Goal: Task Accomplishment & Management: Manage account settings

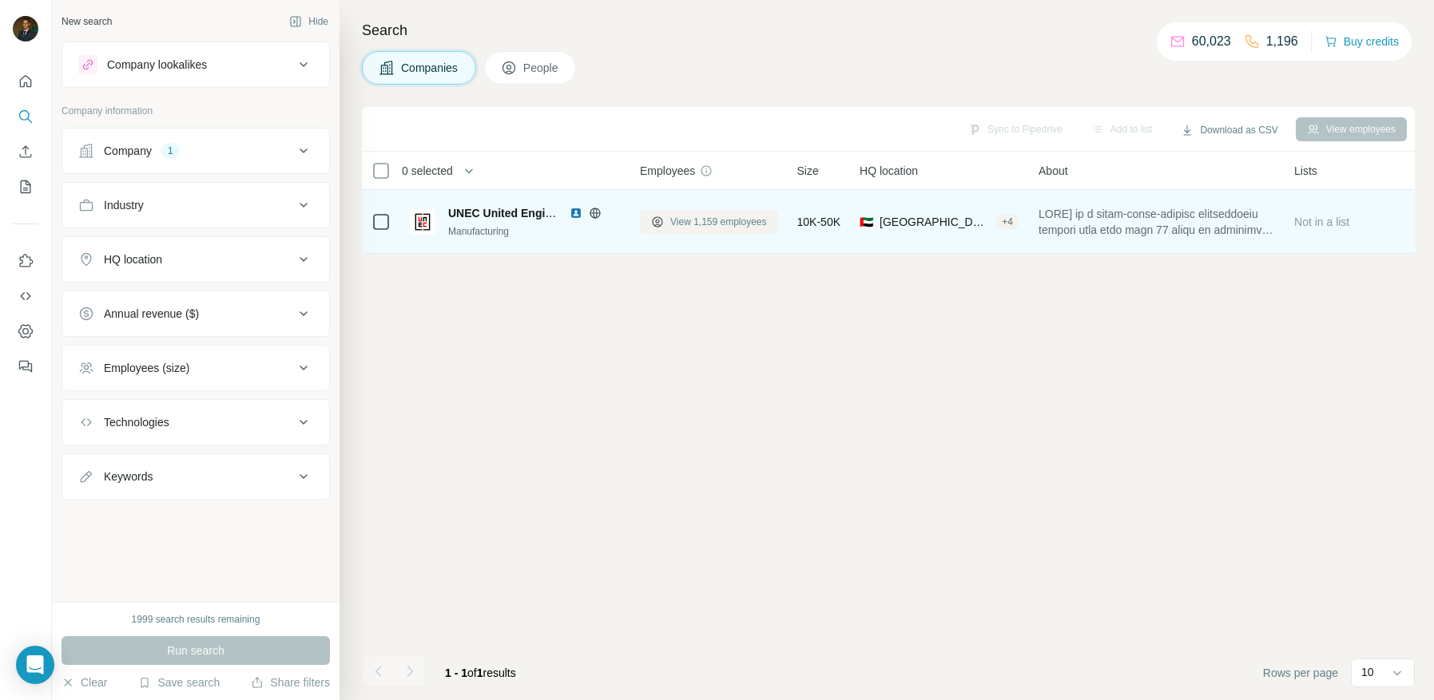
click at [688, 220] on span "View 1,159 employees" at bounding box center [718, 222] width 97 height 14
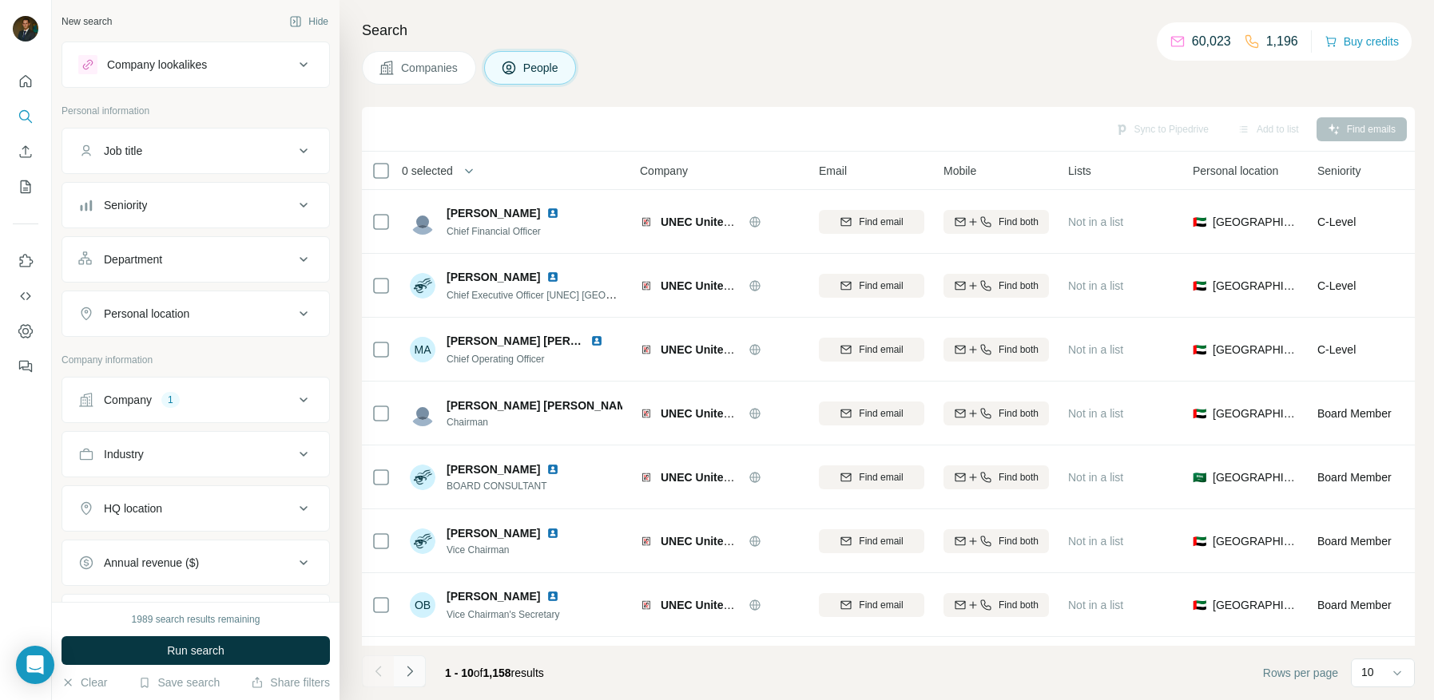
click at [415, 675] on icon "Navigate to next page" at bounding box center [410, 672] width 16 height 16
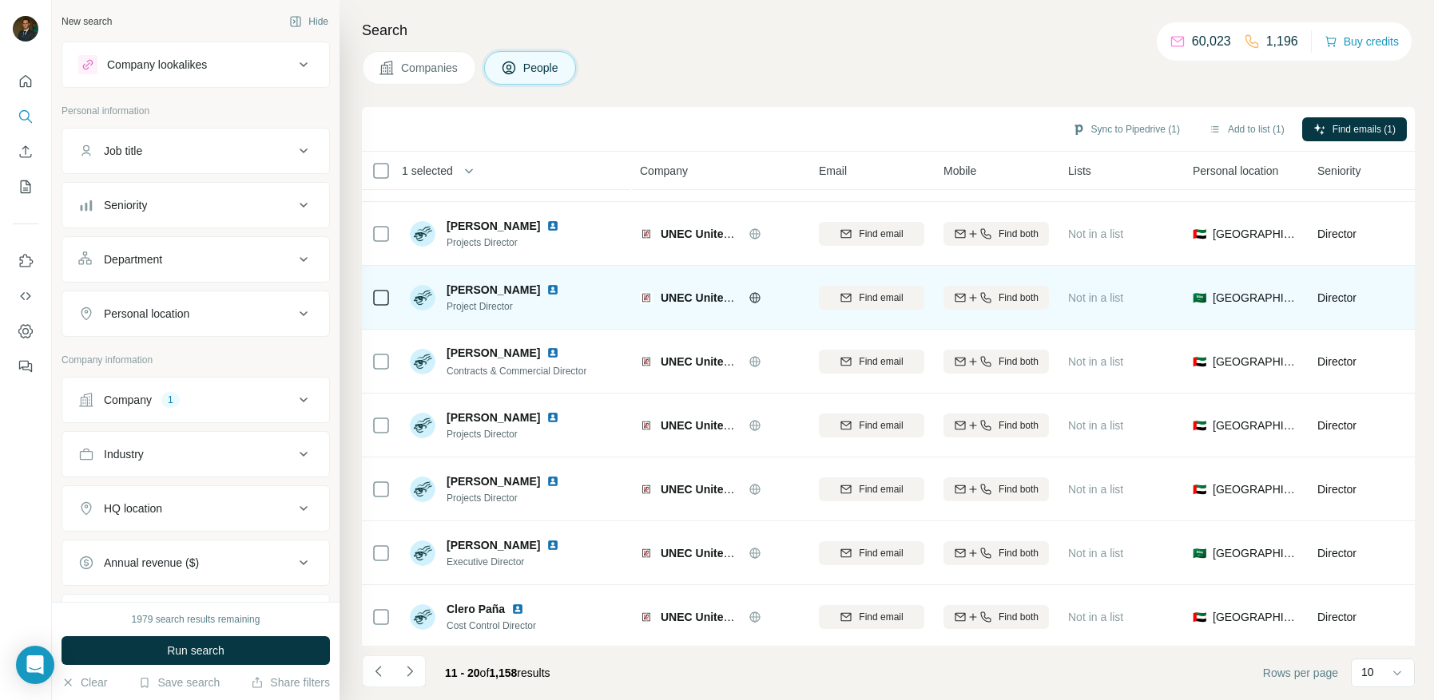
scroll to position [182, 0]
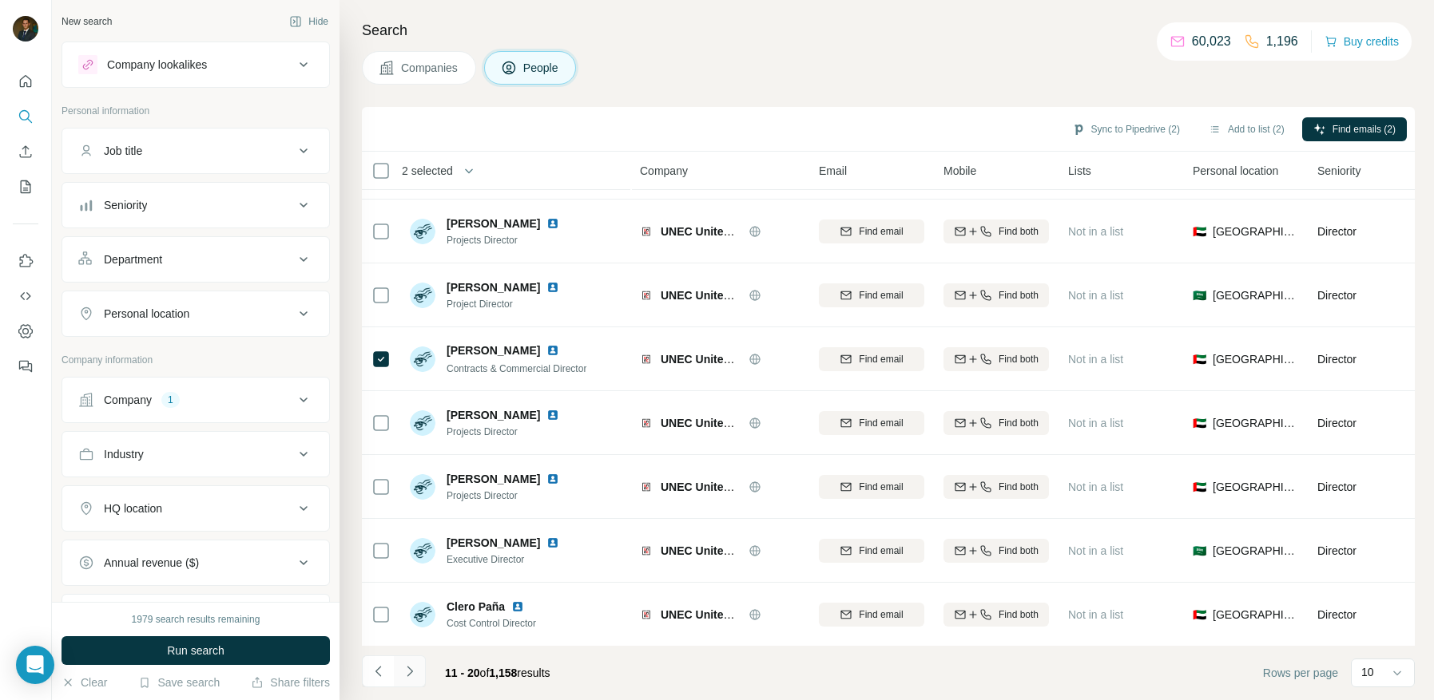
click at [413, 668] on icon "Navigate to next page" at bounding box center [410, 672] width 16 height 16
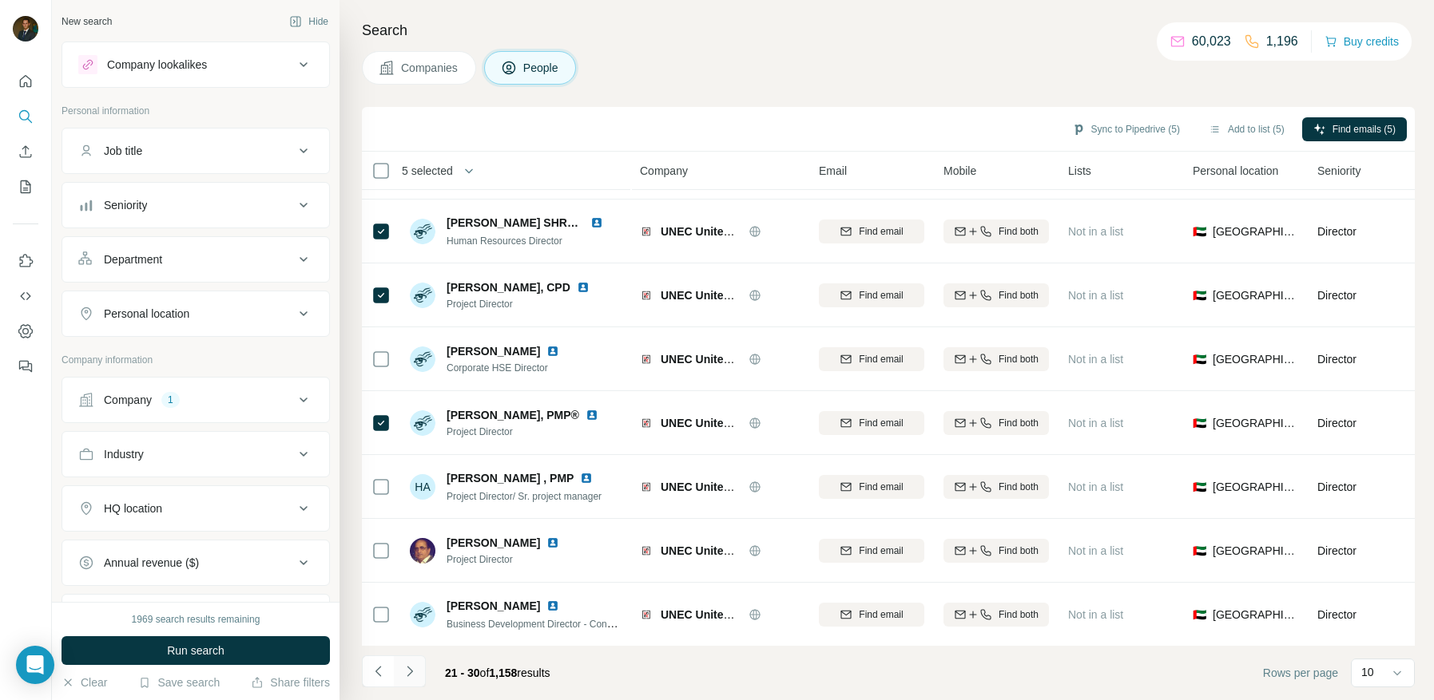
click at [410, 675] on icon "Navigate to next page" at bounding box center [410, 672] width 16 height 16
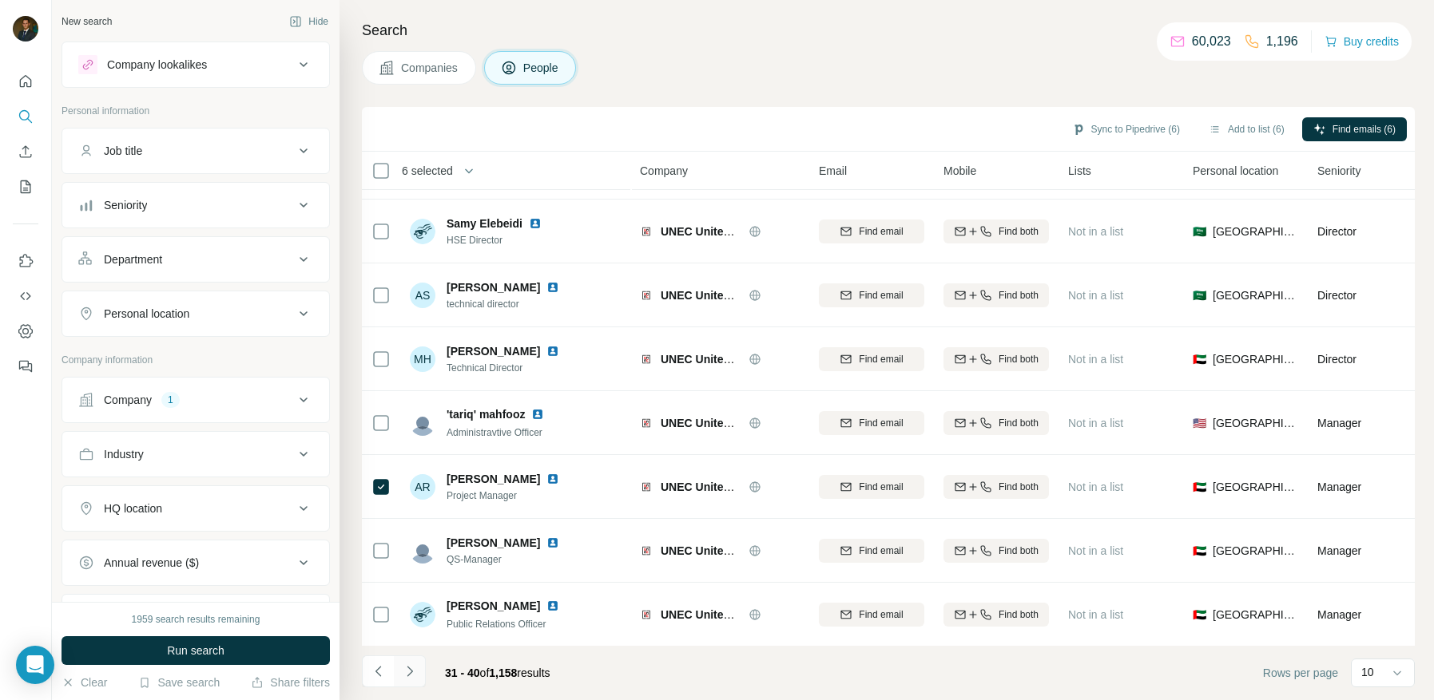
click at [412, 665] on icon "Navigate to next page" at bounding box center [410, 672] width 16 height 16
click at [410, 671] on icon "Navigate to next page" at bounding box center [409, 671] width 6 height 10
click at [414, 668] on icon "Navigate to next page" at bounding box center [410, 672] width 16 height 16
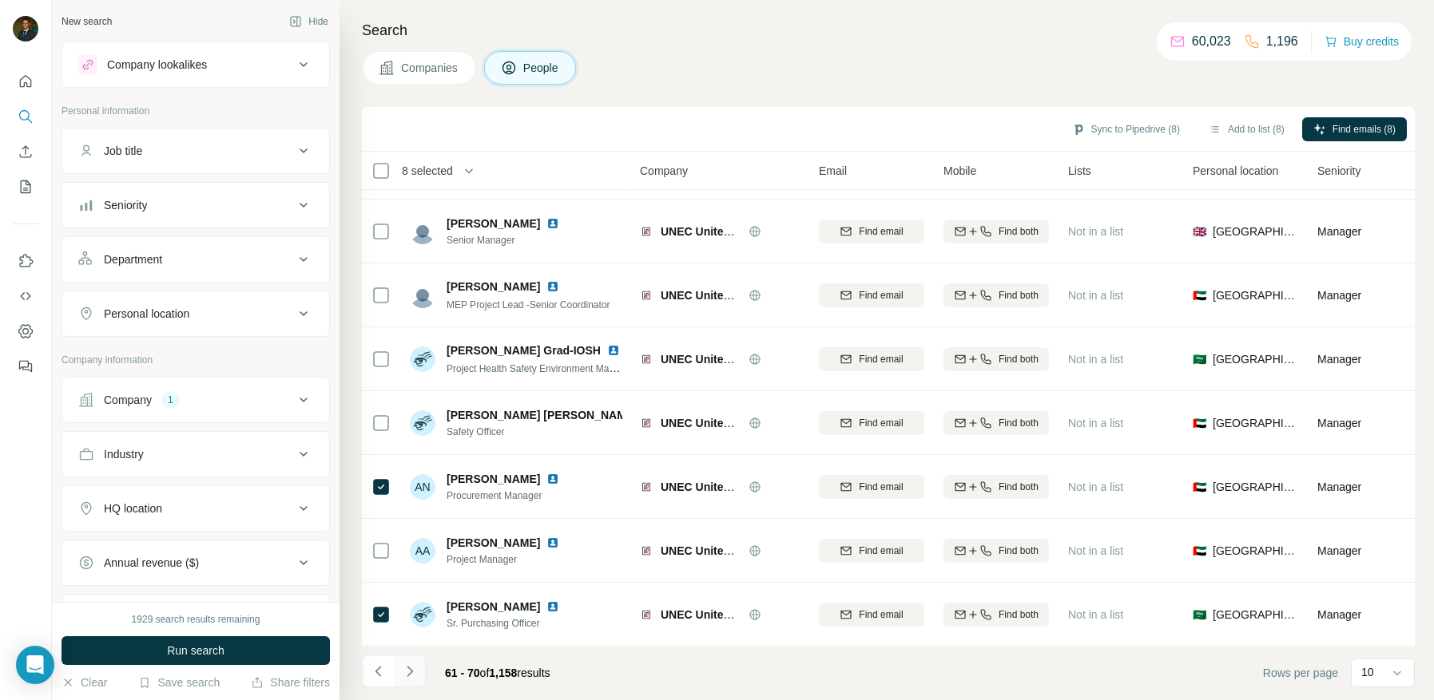
click at [410, 669] on icon "Navigate to next page" at bounding box center [410, 672] width 16 height 16
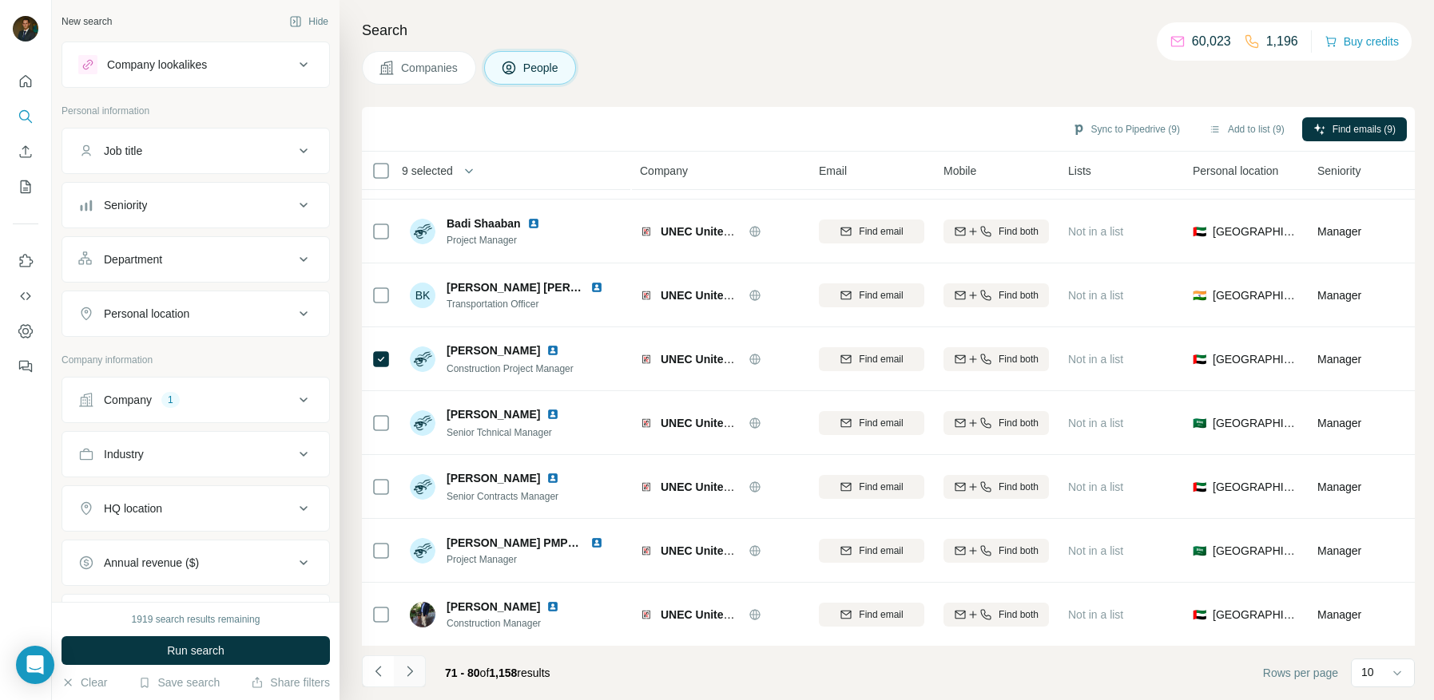
click at [410, 668] on icon "Navigate to next page" at bounding box center [410, 672] width 16 height 16
click at [409, 676] on icon "Navigate to next page" at bounding box center [410, 672] width 16 height 16
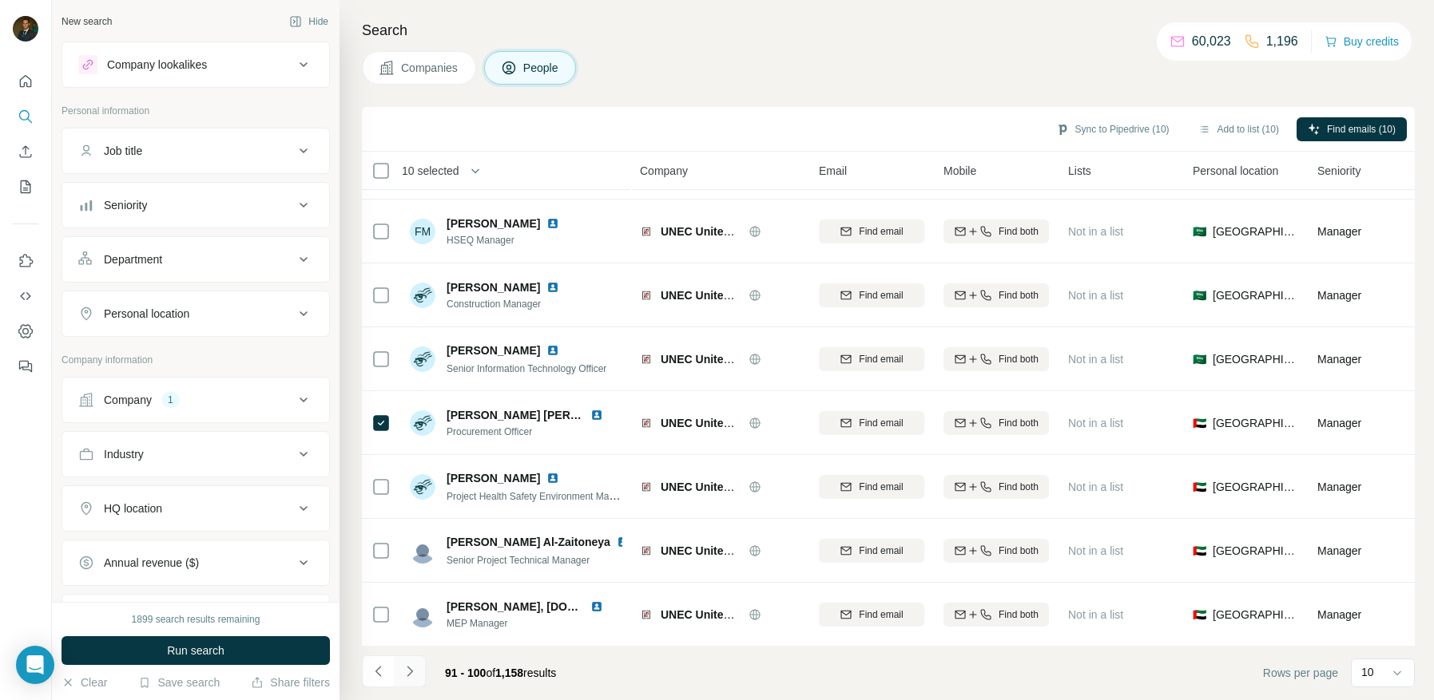
click at [410, 671] on icon "Navigate to next page" at bounding box center [409, 671] width 6 height 10
click at [414, 672] on icon "Navigate to next page" at bounding box center [410, 672] width 16 height 16
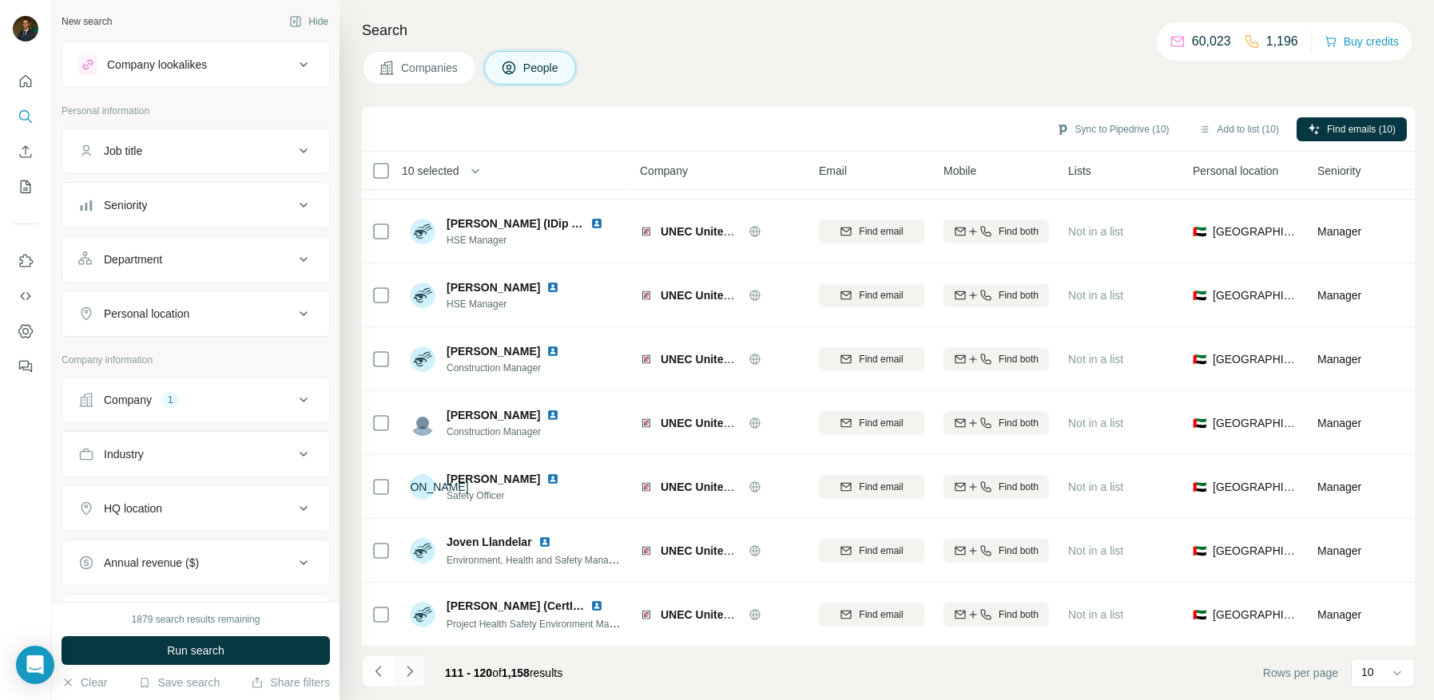
click at [408, 671] on icon "Navigate to next page" at bounding box center [410, 672] width 16 height 16
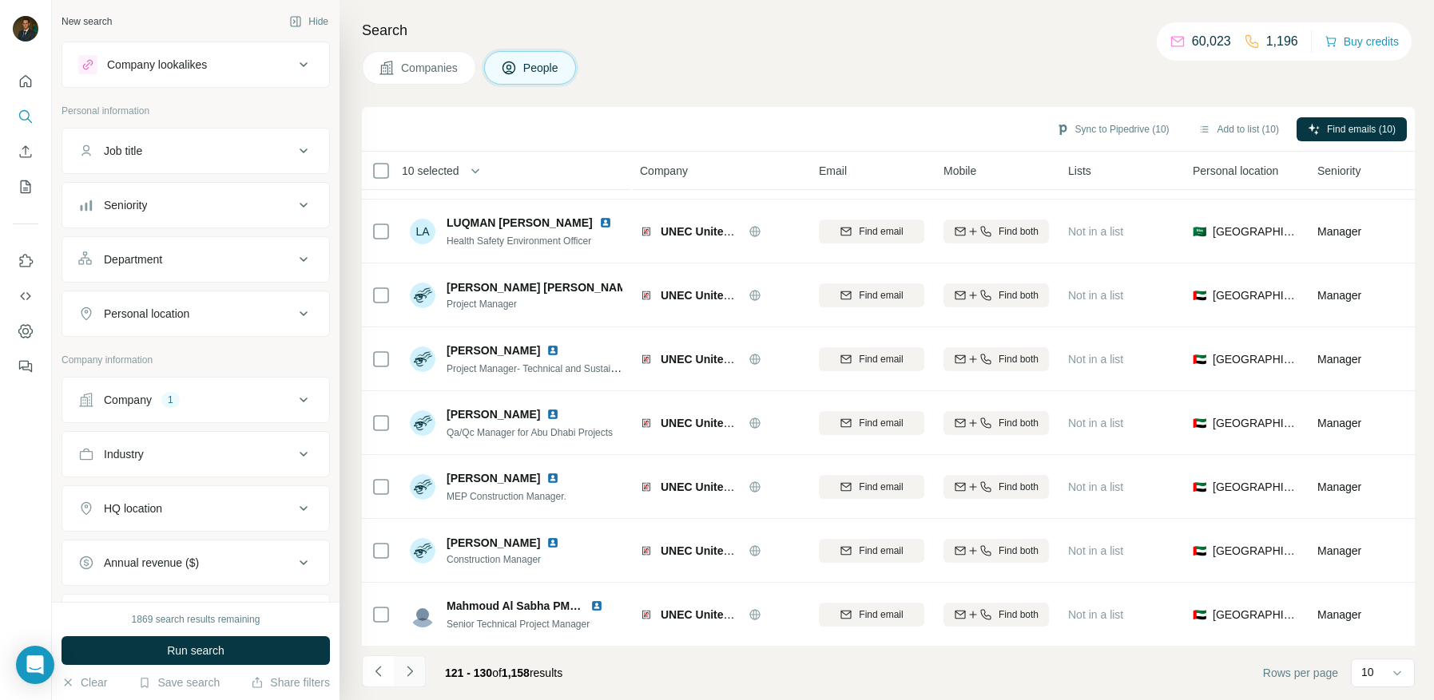
click at [413, 668] on icon "Navigate to next page" at bounding box center [410, 672] width 16 height 16
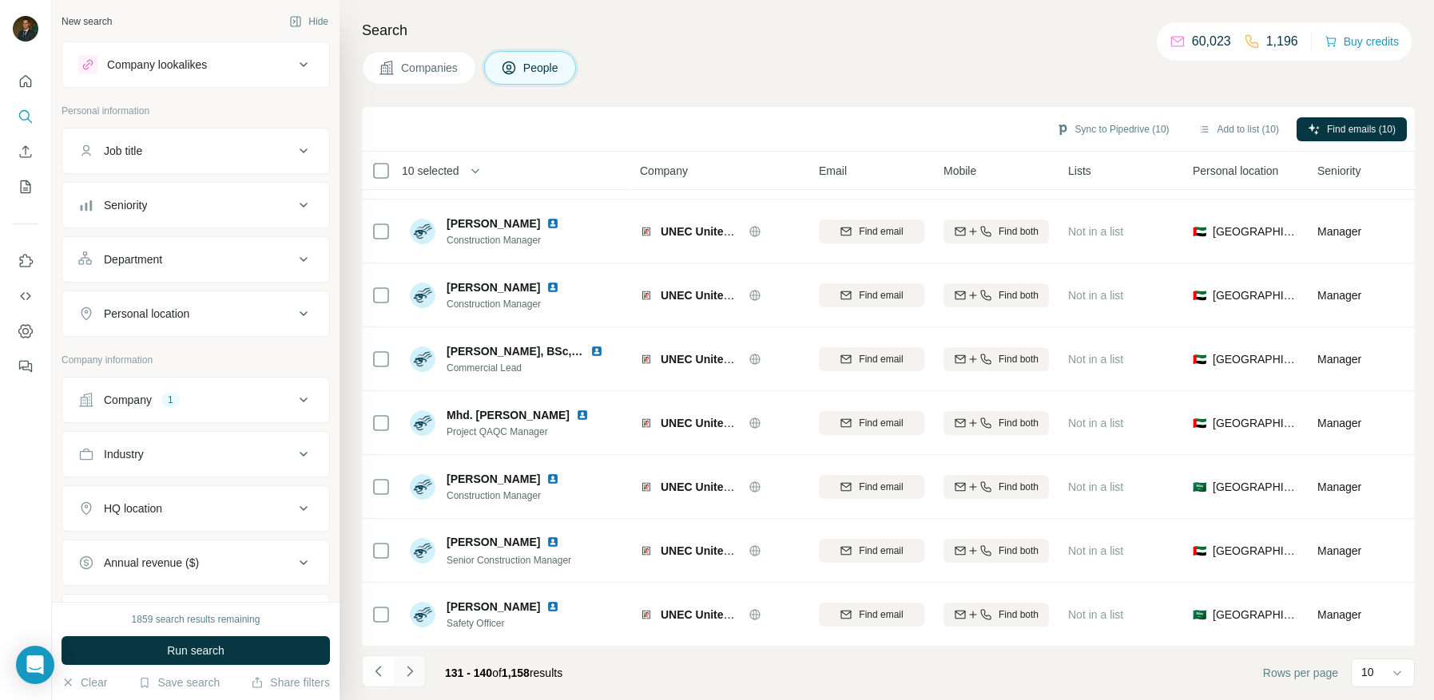
click at [410, 673] on icon "Navigate to next page" at bounding box center [409, 671] width 6 height 10
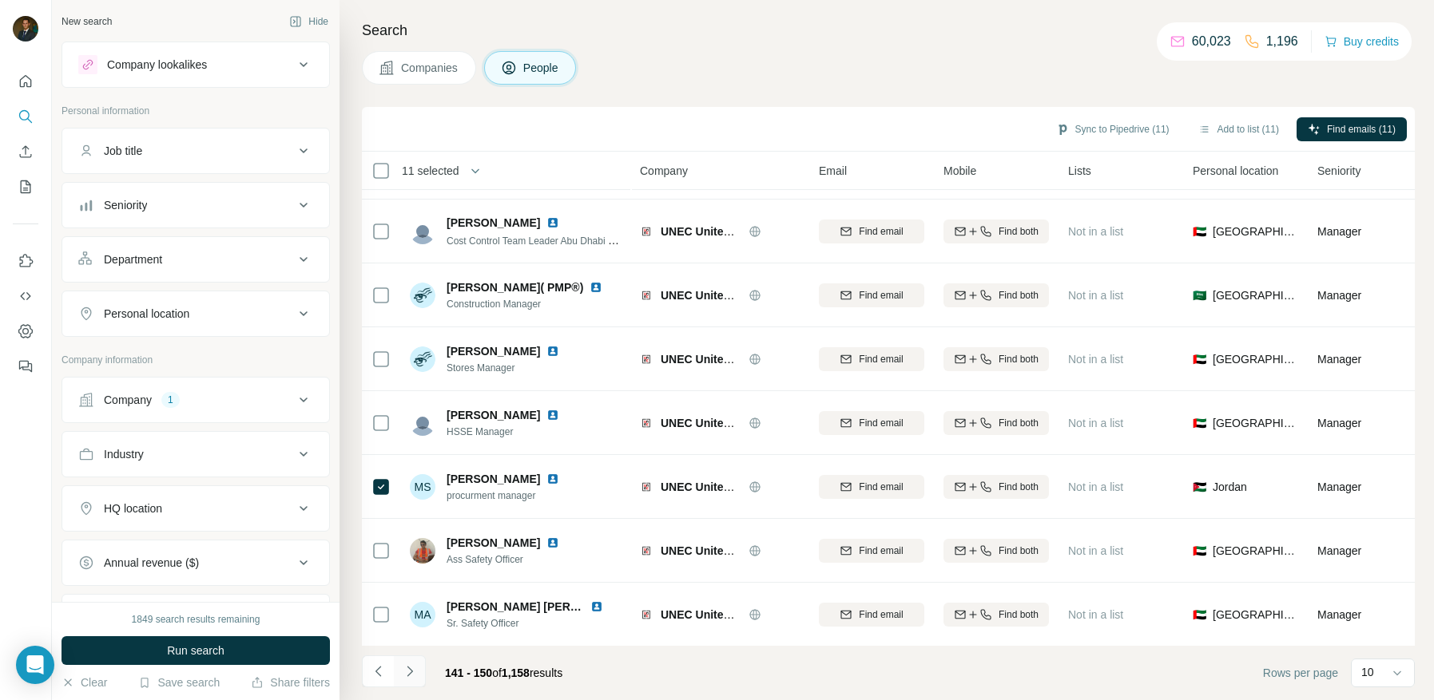
click at [408, 670] on icon "Navigate to next page" at bounding box center [410, 672] width 16 height 16
click at [414, 669] on icon "Navigate to next page" at bounding box center [410, 672] width 16 height 16
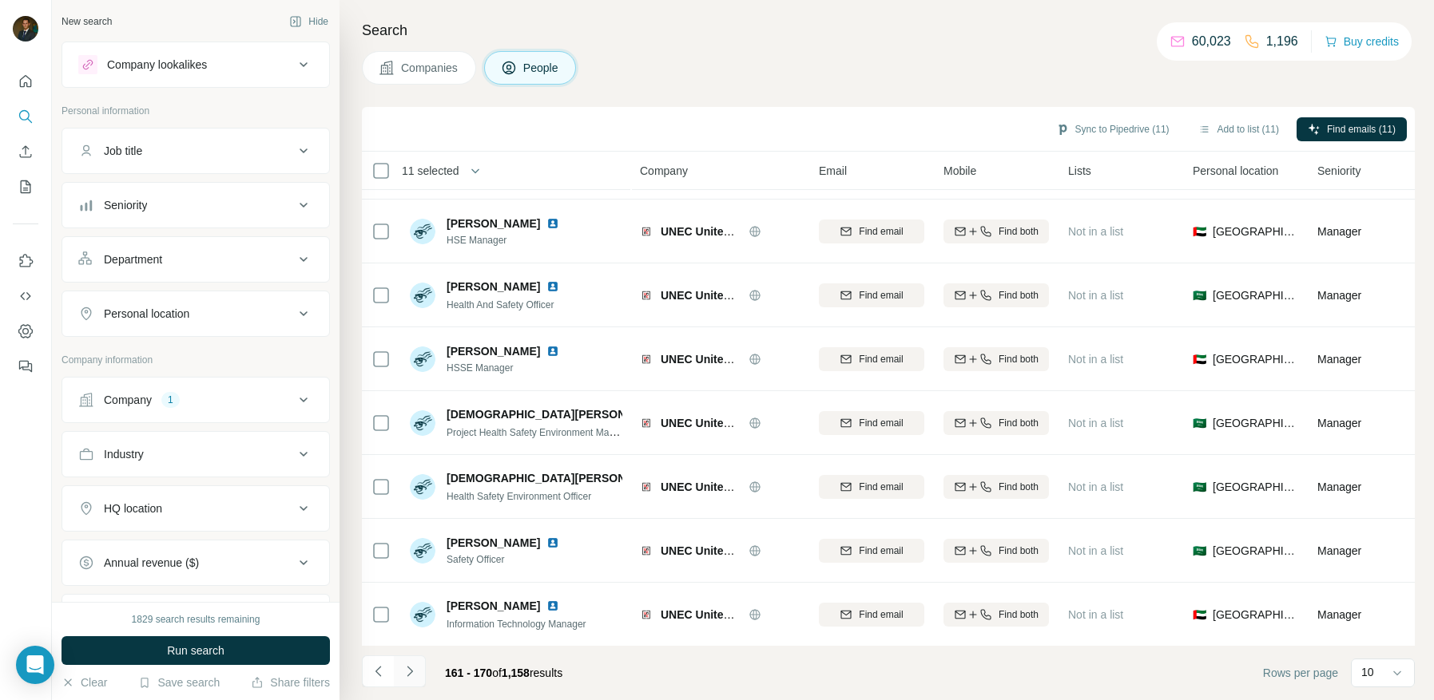
click at [413, 671] on icon "Navigate to next page" at bounding box center [410, 672] width 16 height 16
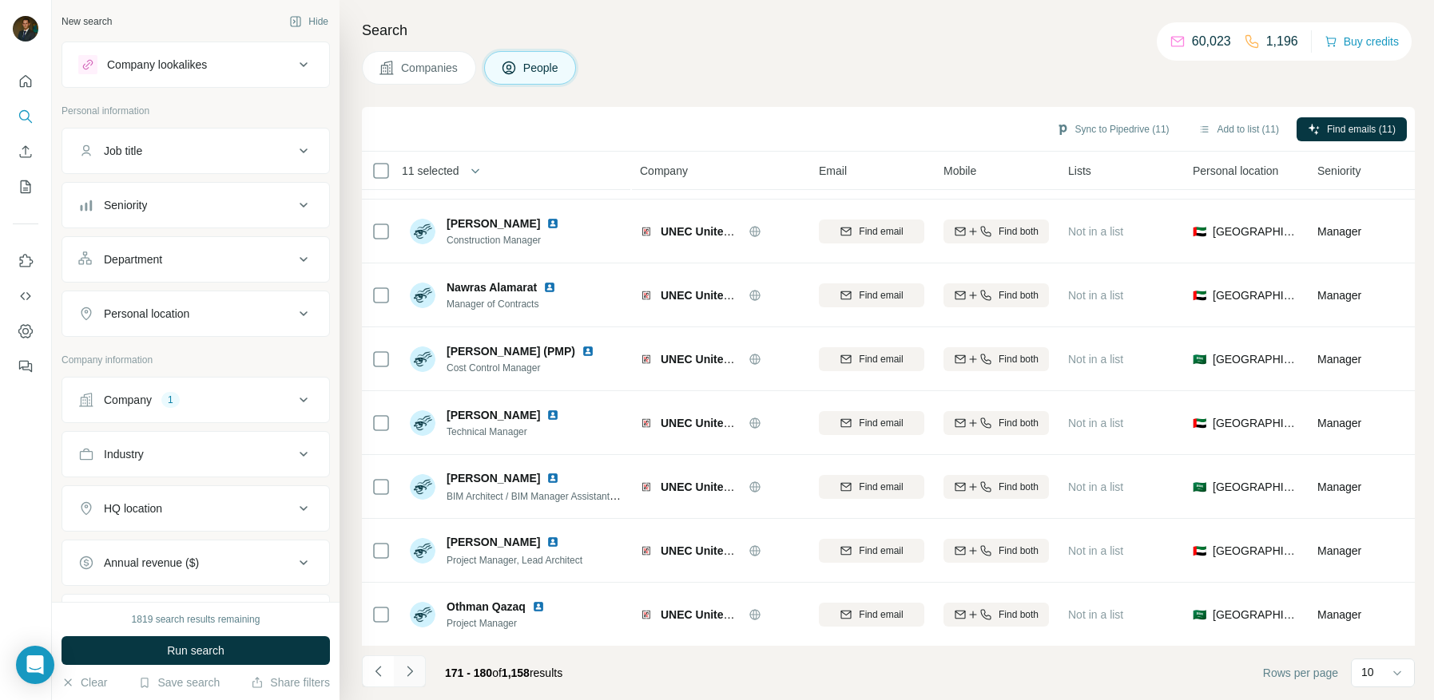
click at [413, 673] on icon "Navigate to next page" at bounding box center [410, 672] width 16 height 16
click at [408, 677] on icon "Navigate to next page" at bounding box center [410, 672] width 16 height 16
click at [415, 678] on icon "Navigate to next page" at bounding box center [410, 672] width 16 height 16
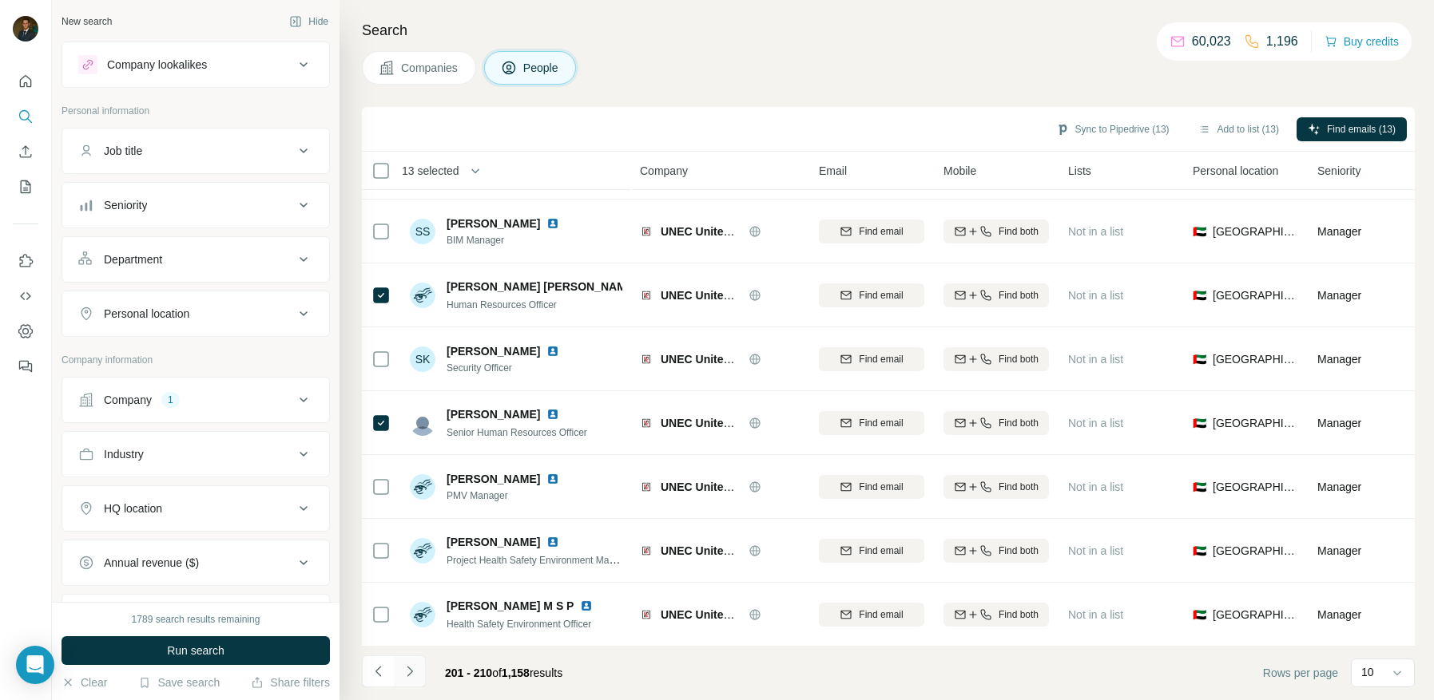
click at [414, 672] on icon "Navigate to next page" at bounding box center [410, 672] width 16 height 16
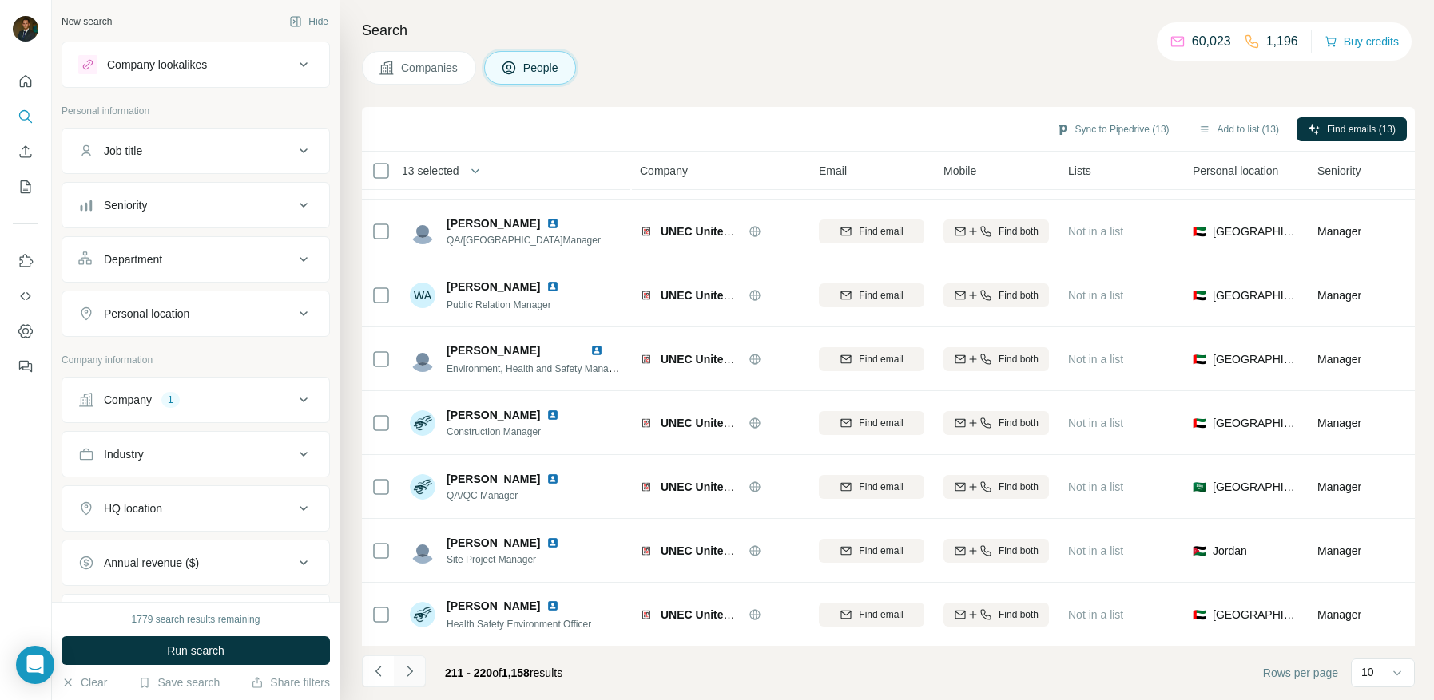
click at [414, 676] on icon "Navigate to next page" at bounding box center [410, 672] width 16 height 16
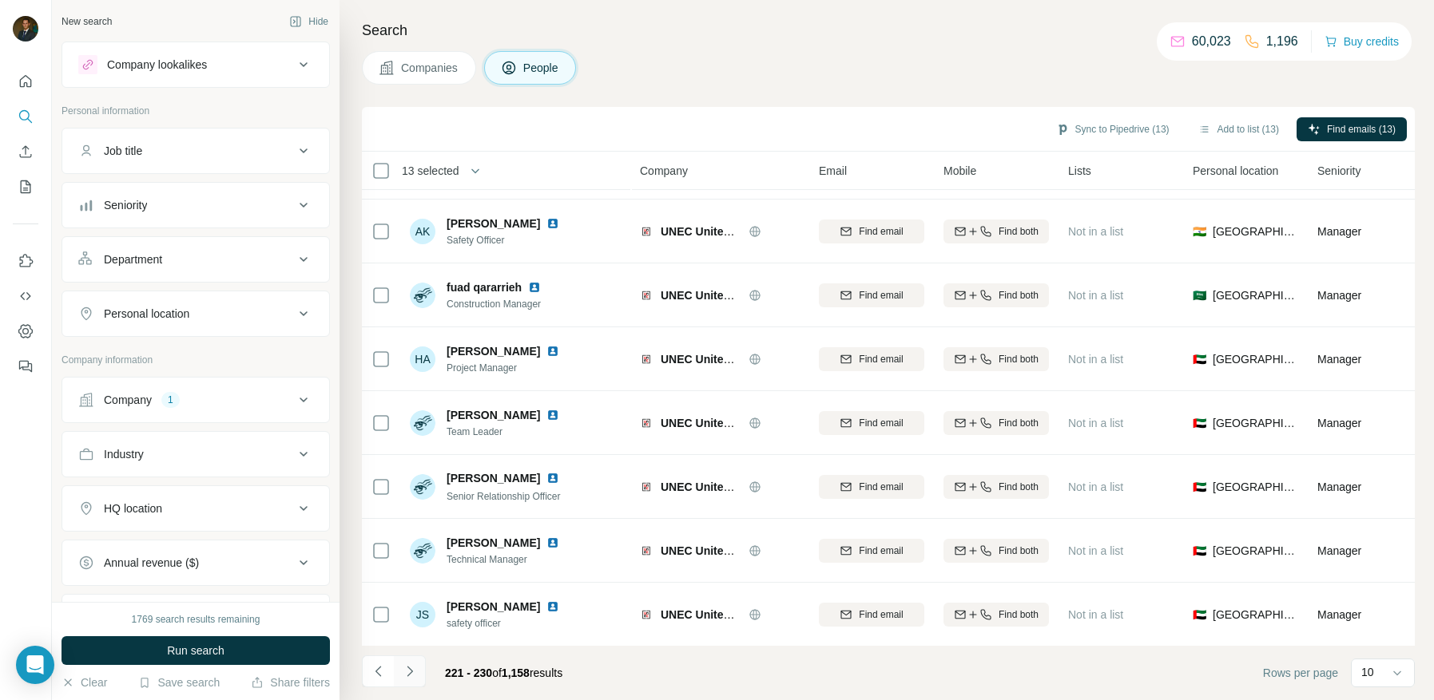
click at [410, 668] on icon "Navigate to next page" at bounding box center [410, 672] width 16 height 16
click at [1210, 127] on button "Add to list (13)" at bounding box center [1238, 129] width 103 height 24
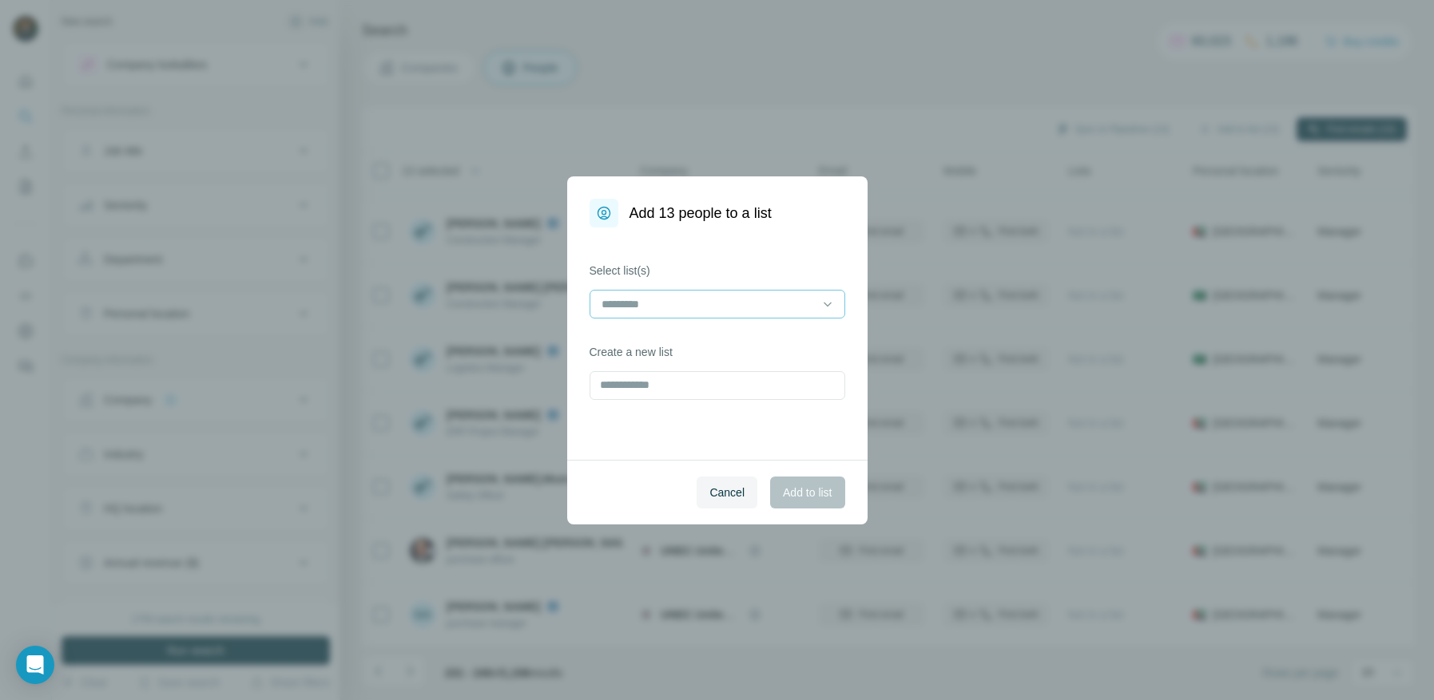
click at [743, 301] on input at bounding box center [708, 304] width 216 height 18
click at [577, 337] on div "Select list(s) Create a new list" at bounding box center [717, 344] width 300 height 232
click at [652, 391] on input "text" at bounding box center [717, 385] width 256 height 29
type input "**********"
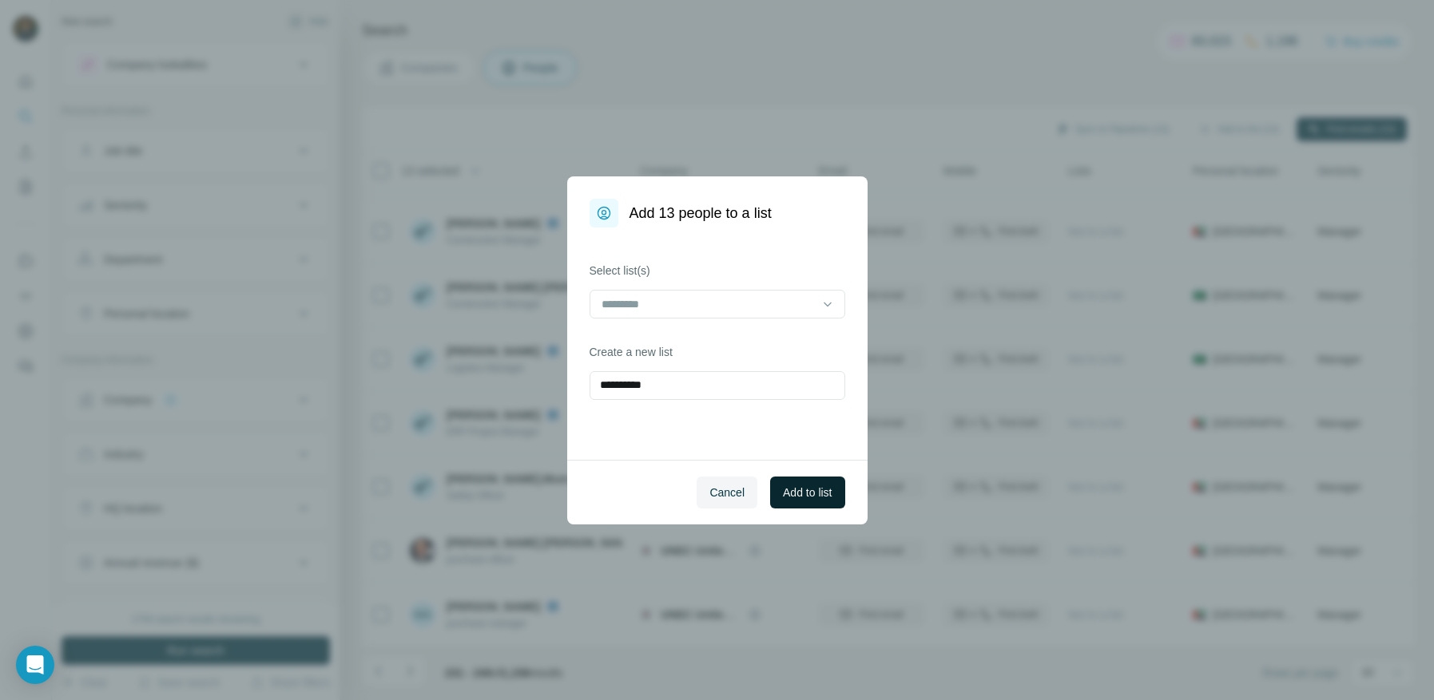
click at [812, 488] on span "Add to list" at bounding box center [807, 493] width 49 height 16
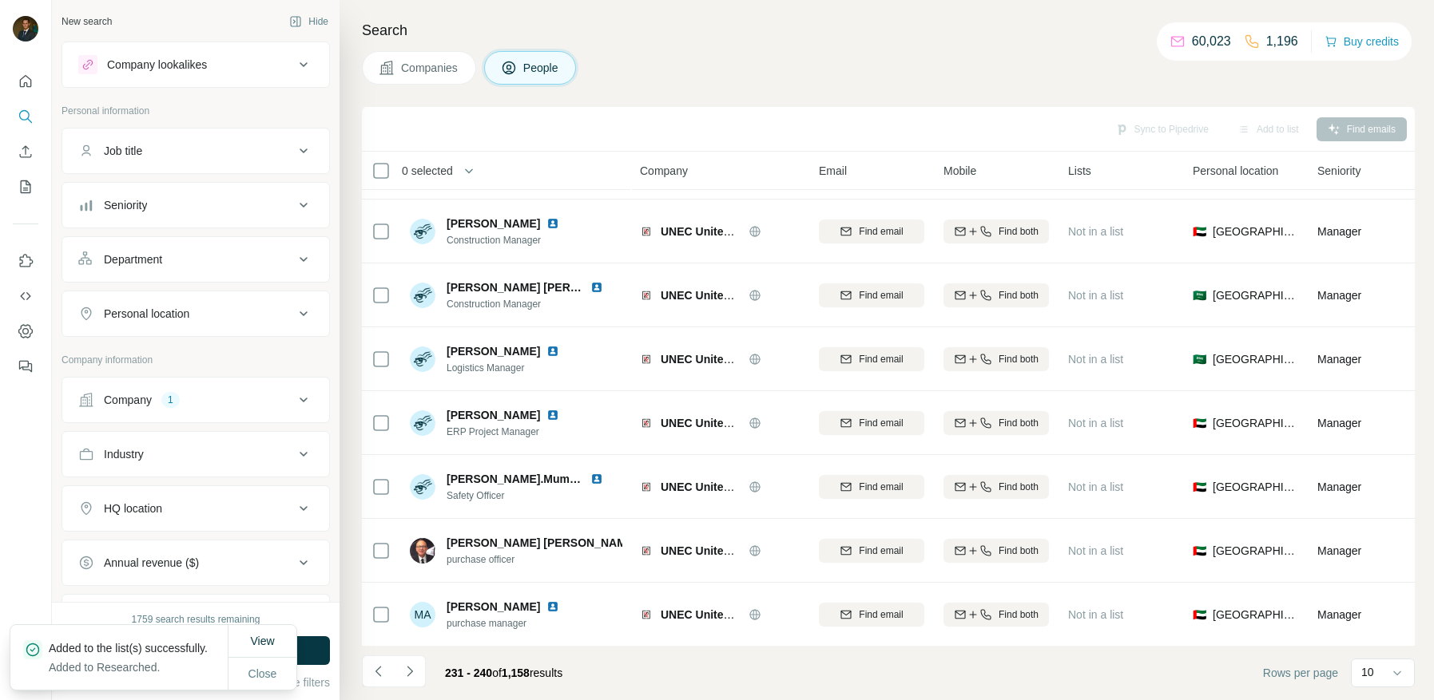
click at [236, 160] on button "Job title" at bounding box center [195, 151] width 267 height 38
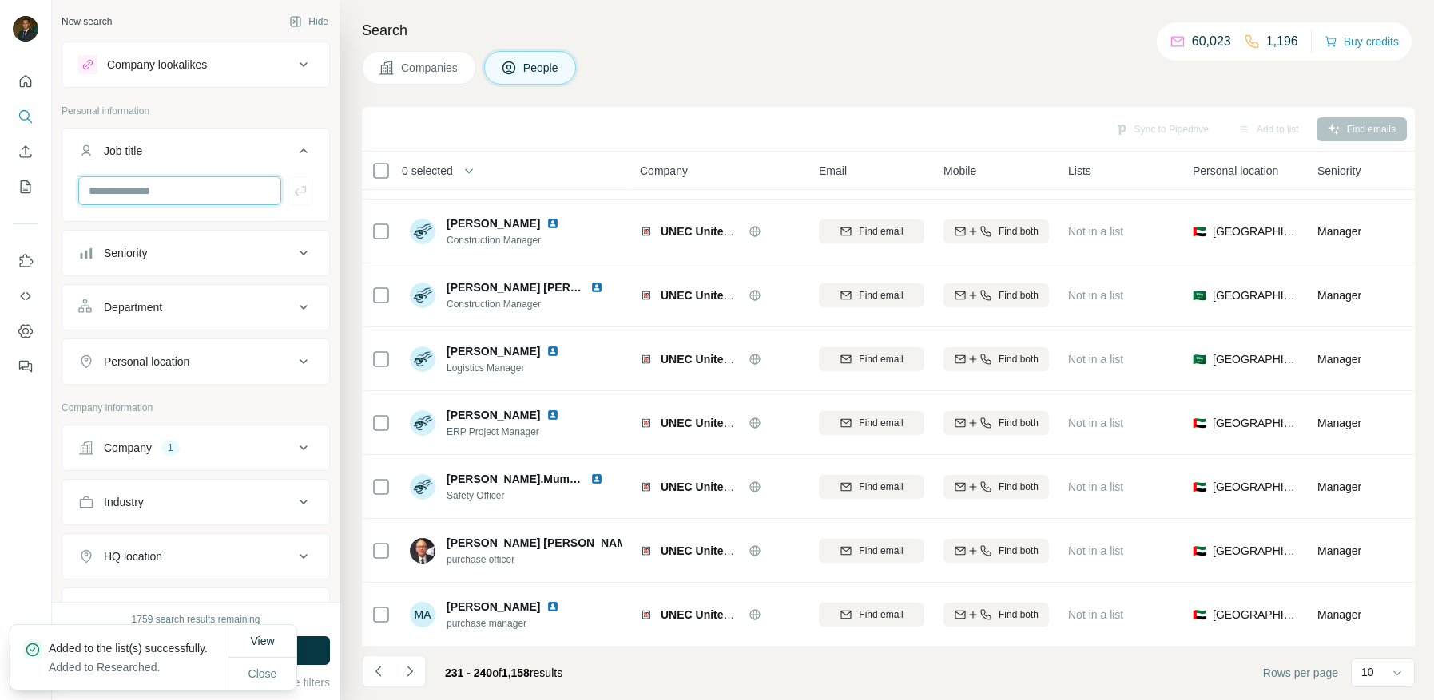
click at [182, 190] on input "text" at bounding box center [179, 190] width 203 height 29
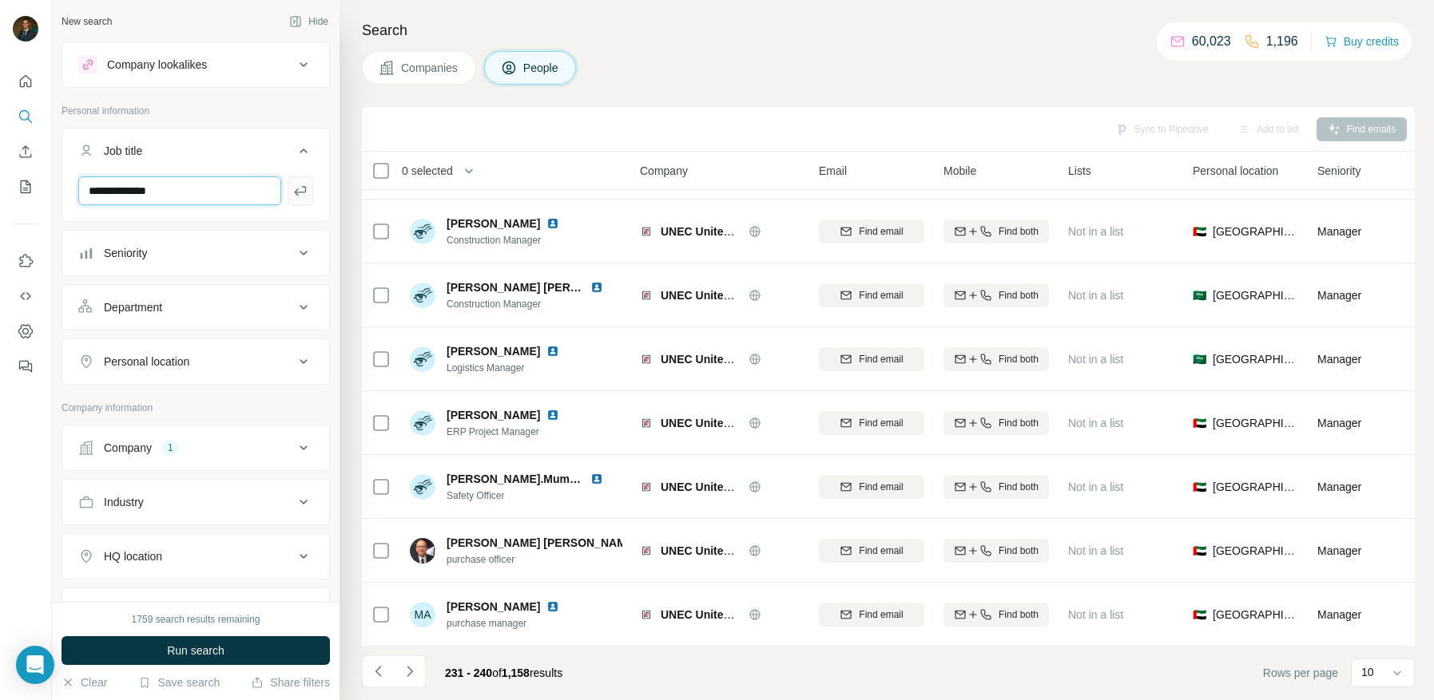
type input "**********"
click at [299, 190] on icon "button" at bounding box center [300, 191] width 16 height 16
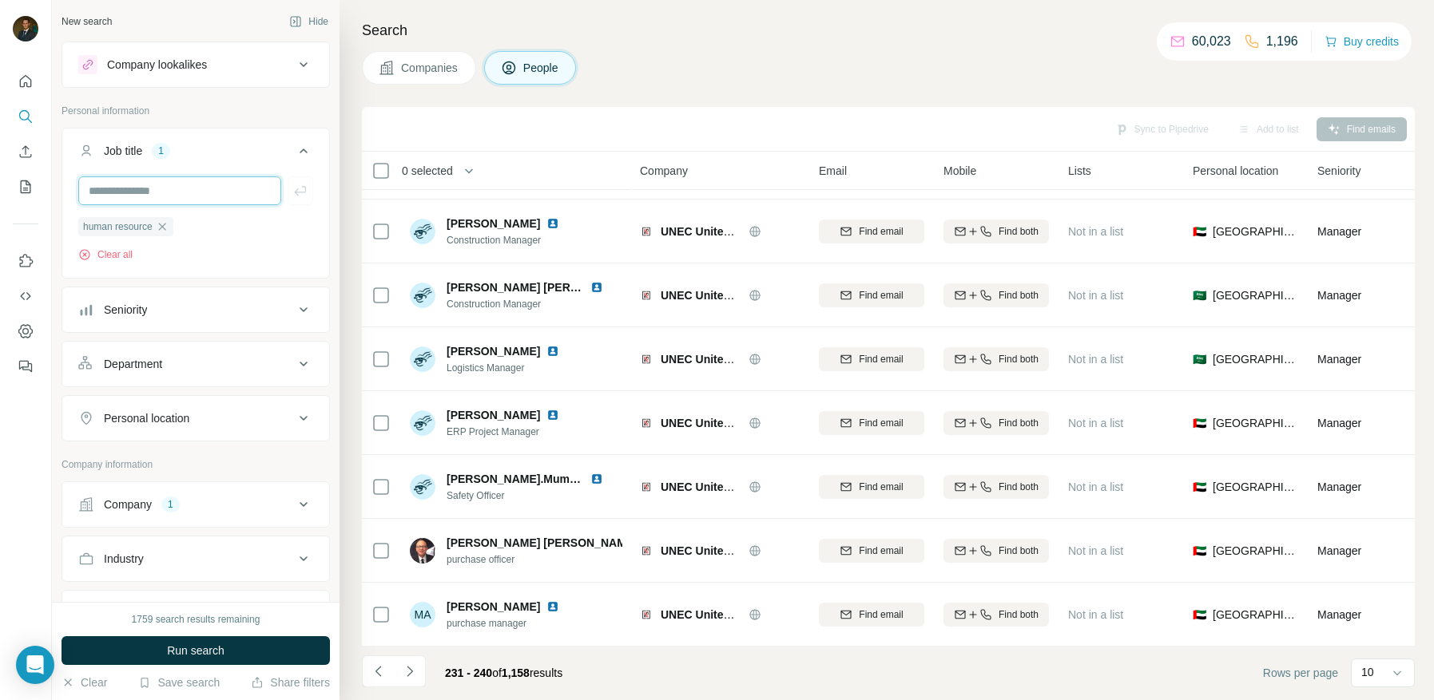
click at [172, 193] on input "text" at bounding box center [179, 190] width 203 height 29
type input "**********"
click at [292, 196] on icon "button" at bounding box center [300, 191] width 16 height 16
click at [415, 676] on icon "Navigate to next page" at bounding box center [410, 672] width 16 height 16
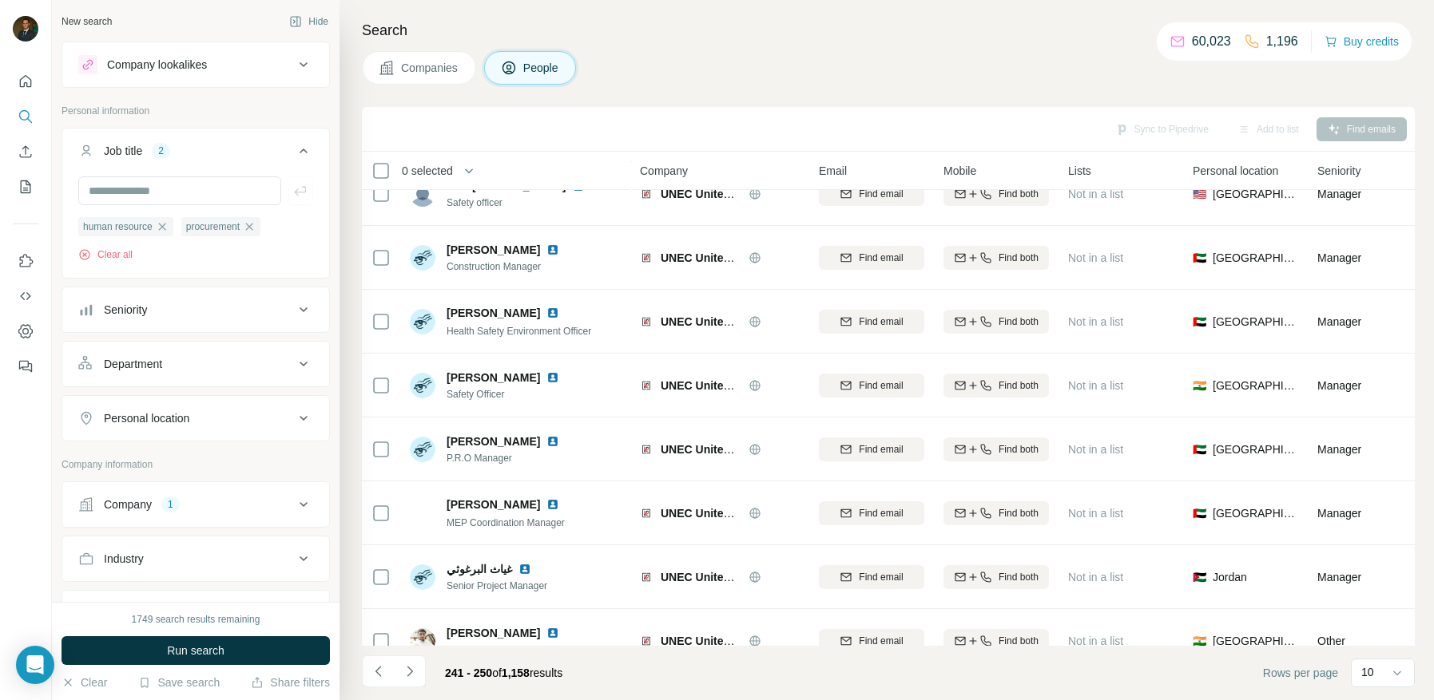
scroll to position [182, 0]
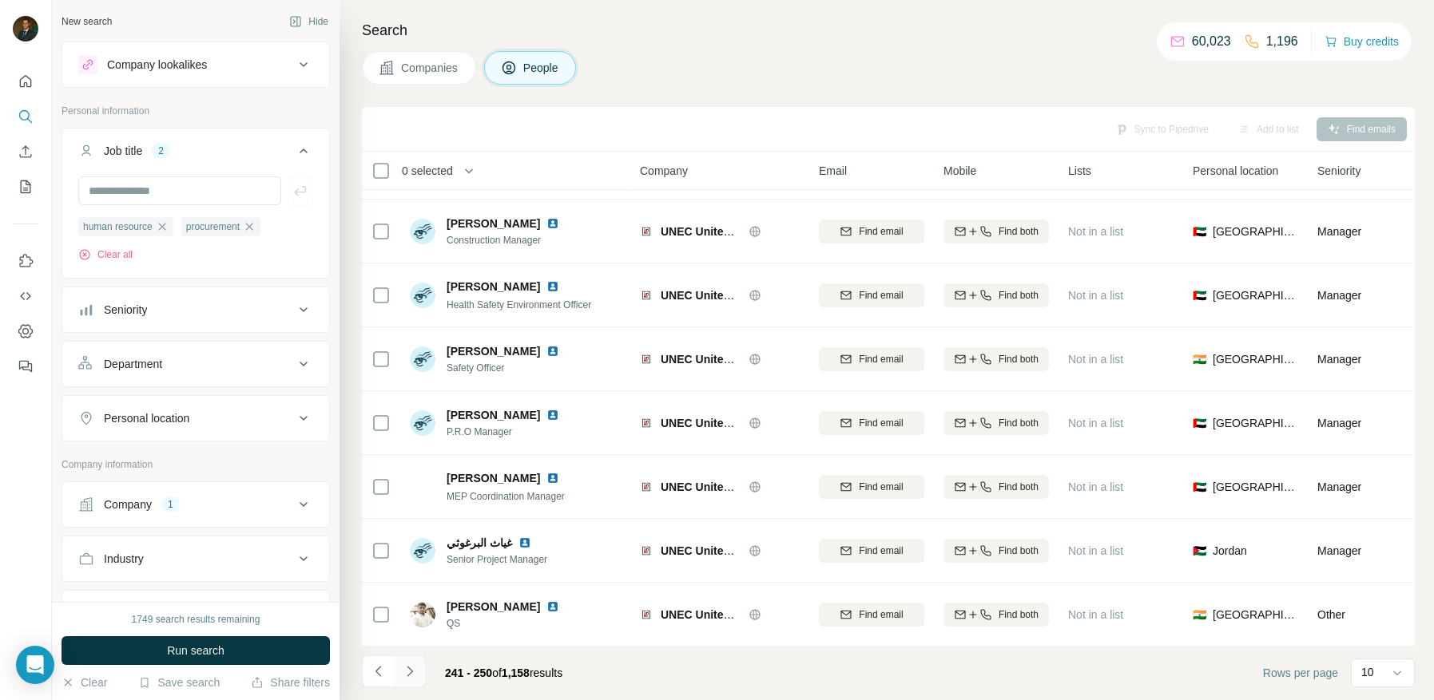
click at [415, 676] on icon "Navigate to next page" at bounding box center [410, 672] width 16 height 16
click at [417, 669] on button "Navigate to next page" at bounding box center [410, 672] width 32 height 32
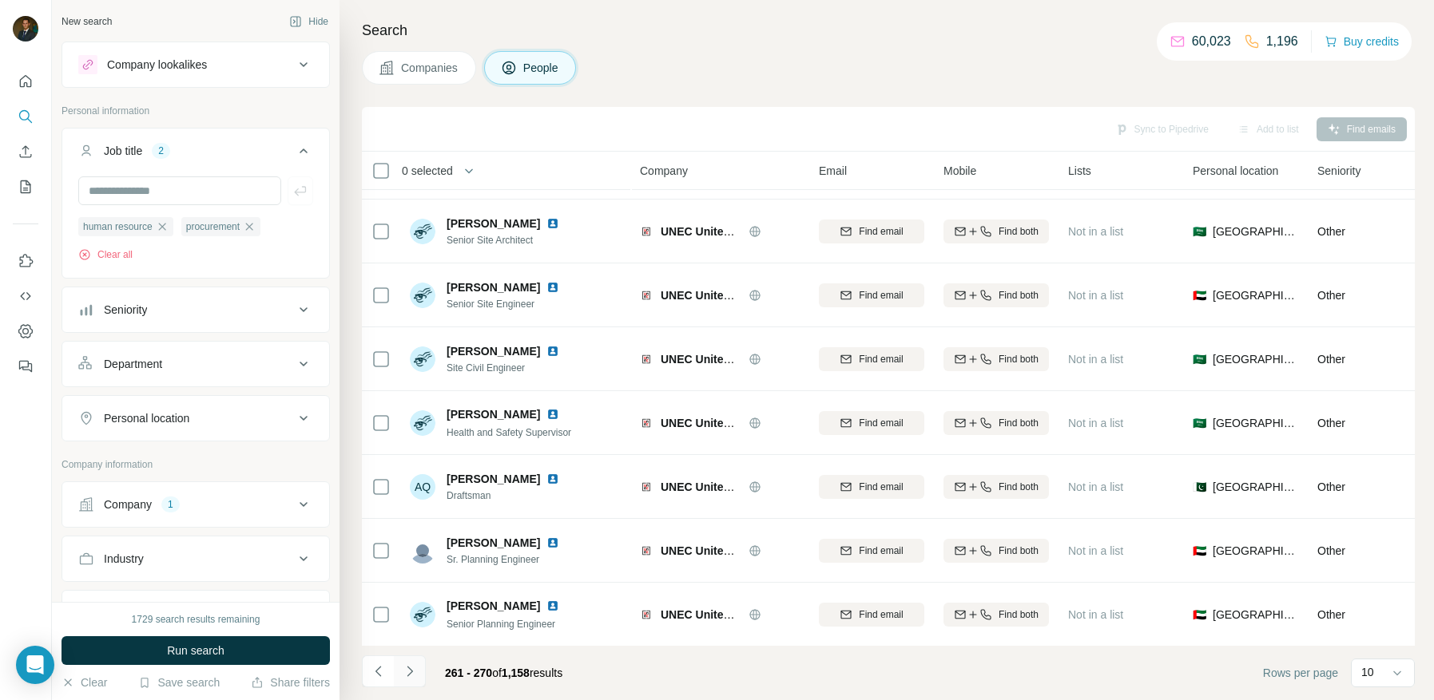
click at [415, 672] on icon "Navigate to next page" at bounding box center [410, 672] width 16 height 16
click at [411, 675] on icon "Navigate to next page" at bounding box center [410, 672] width 16 height 16
click at [185, 191] on input "text" at bounding box center [179, 190] width 203 height 29
type input "**********"
click at [303, 196] on icon "button" at bounding box center [300, 191] width 16 height 16
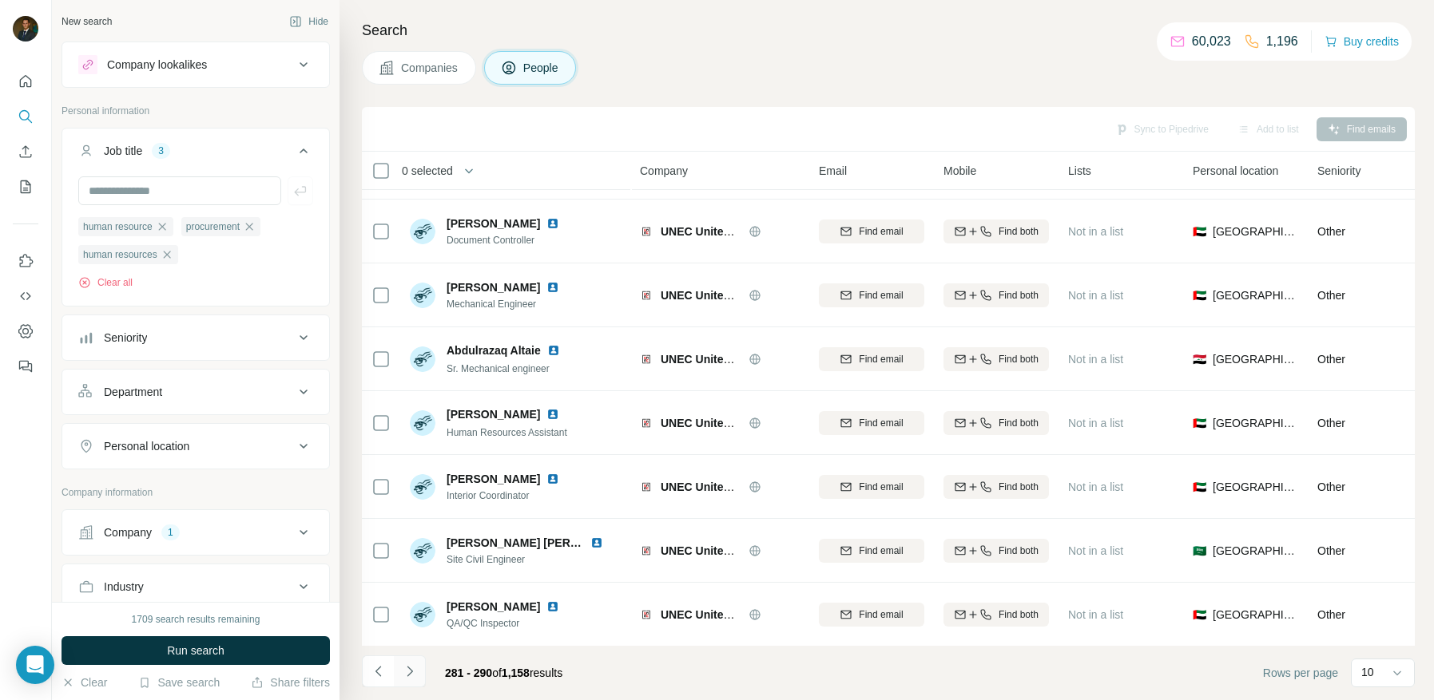
click at [409, 672] on icon "Navigate to next page" at bounding box center [410, 672] width 16 height 16
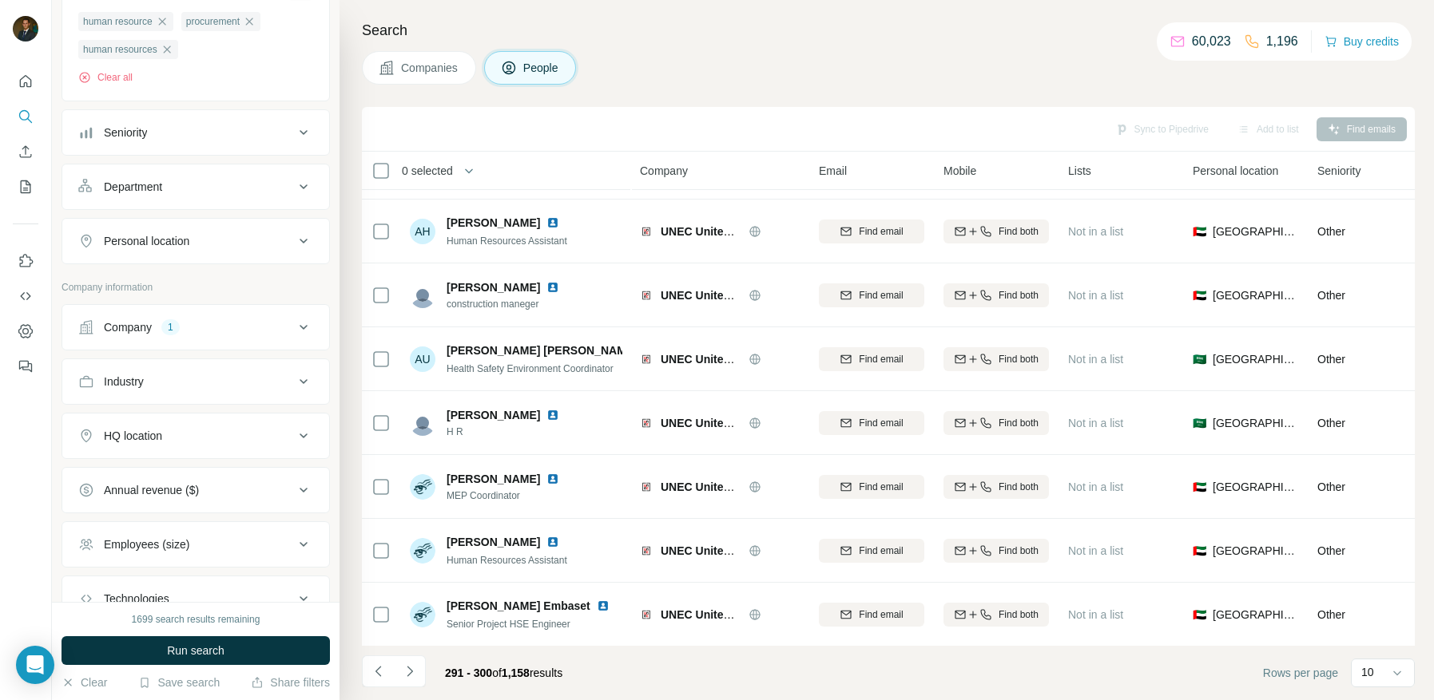
scroll to position [206, 0]
click at [261, 184] on div "Department" at bounding box center [186, 186] width 216 height 16
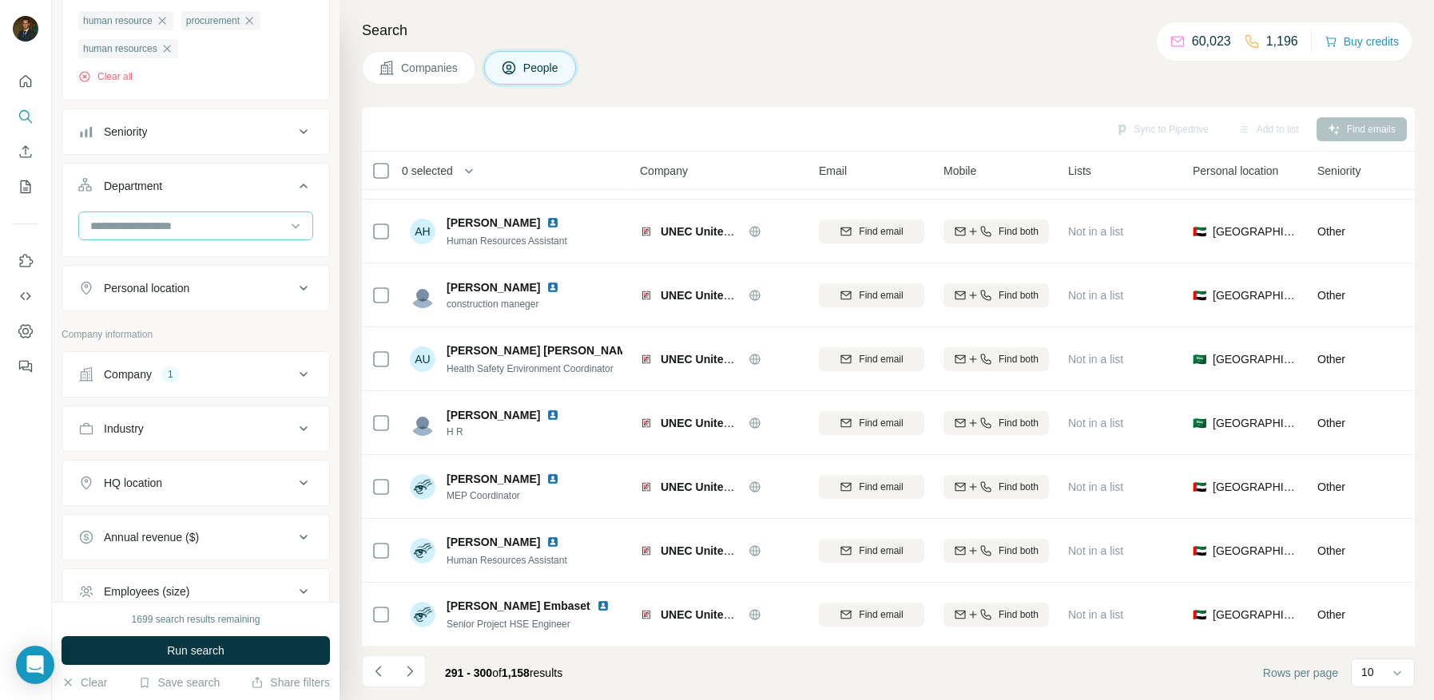
click at [201, 222] on input at bounding box center [187, 226] width 197 height 18
type input "****"
click at [188, 250] on div "Procurement" at bounding box center [195, 259] width 228 height 29
click at [181, 228] on input at bounding box center [187, 226] width 197 height 18
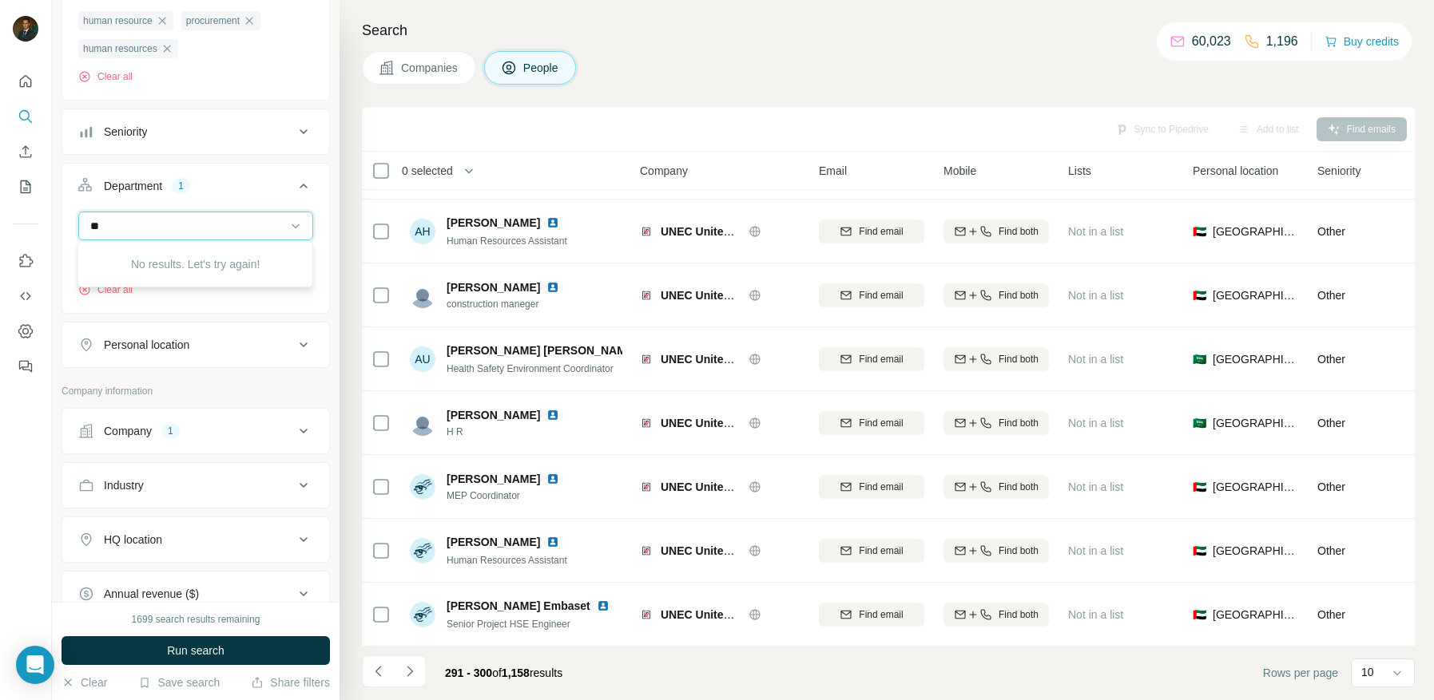
type input "*"
click at [241, 171] on button "Department 1" at bounding box center [195, 189] width 267 height 45
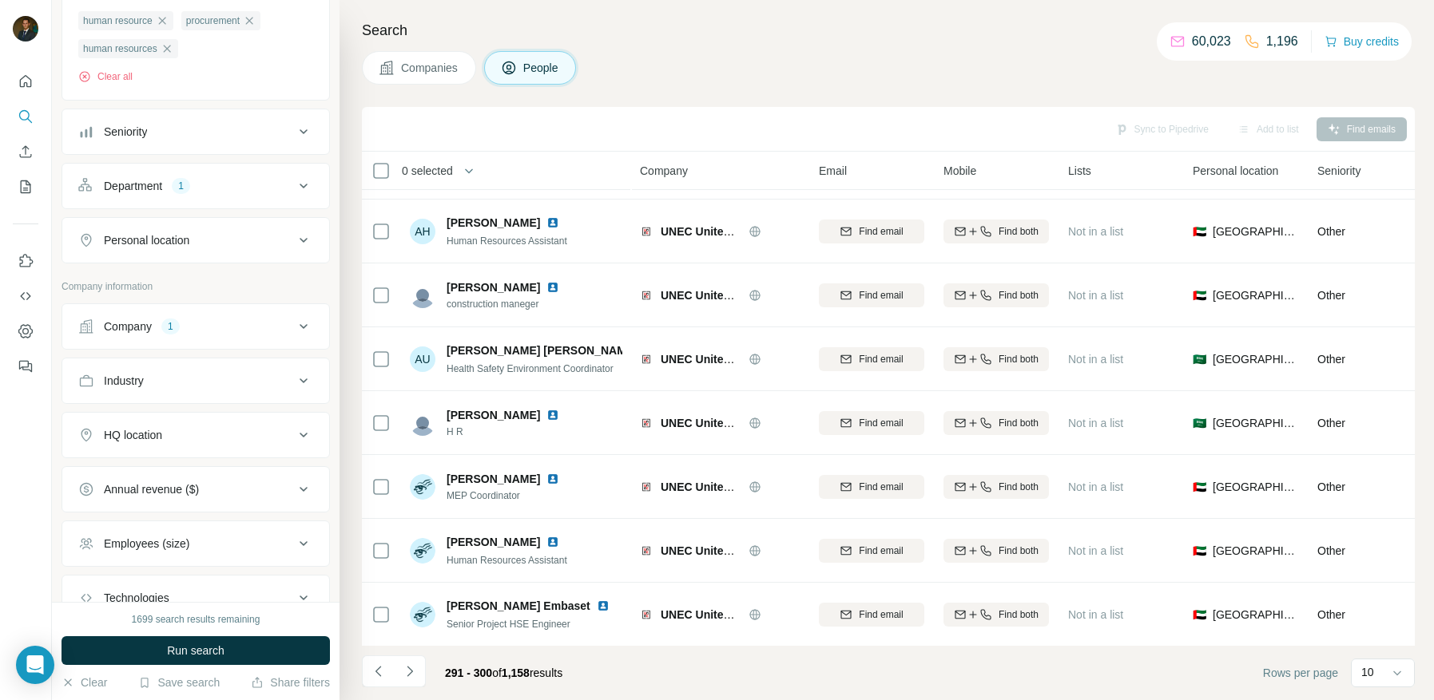
click at [239, 175] on button "Department 1" at bounding box center [195, 186] width 267 height 38
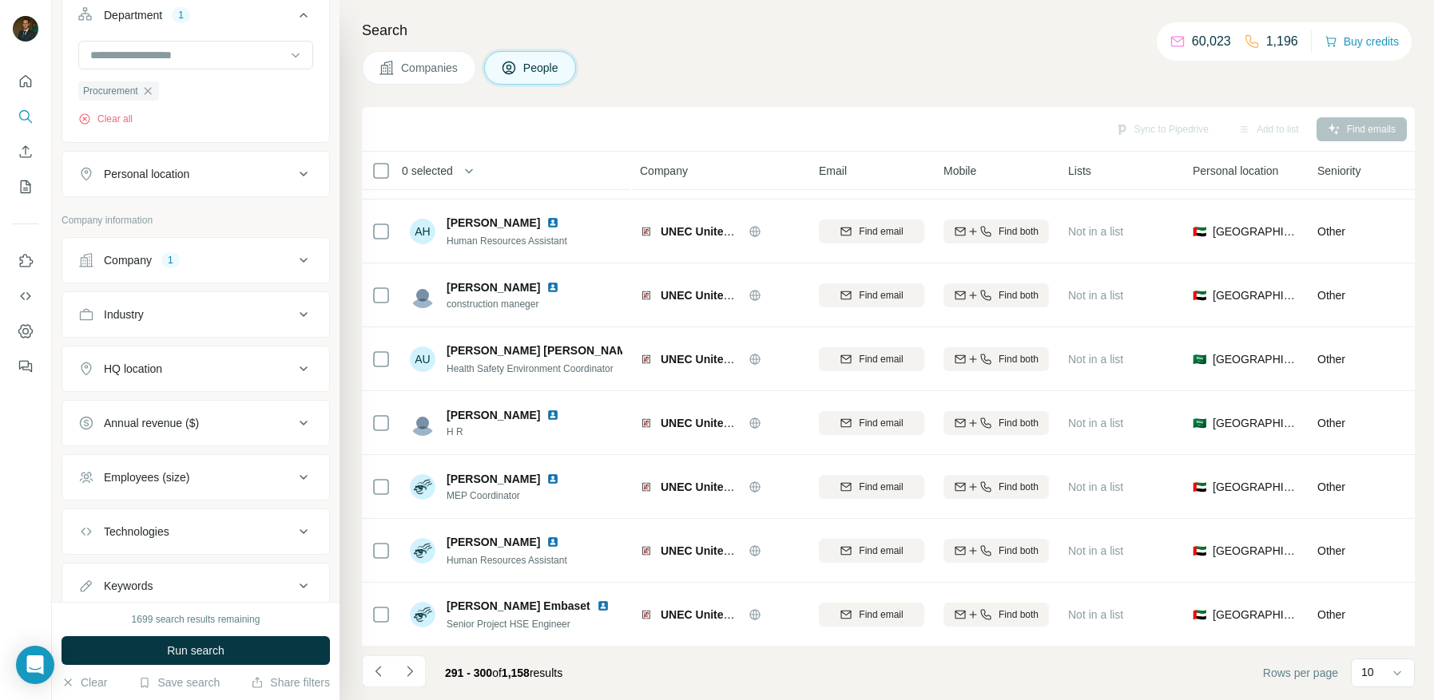
scroll to position [421, 0]
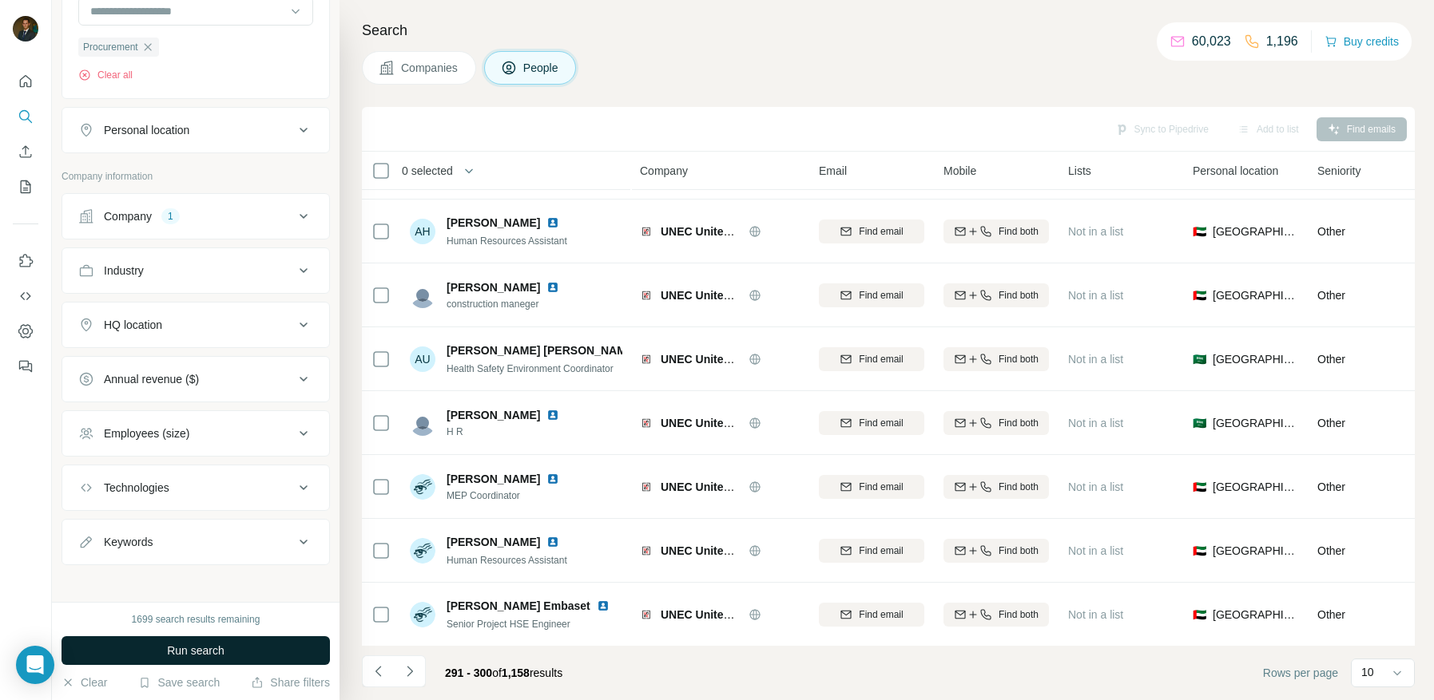
click at [186, 658] on span "Run search" at bounding box center [195, 651] width 57 height 16
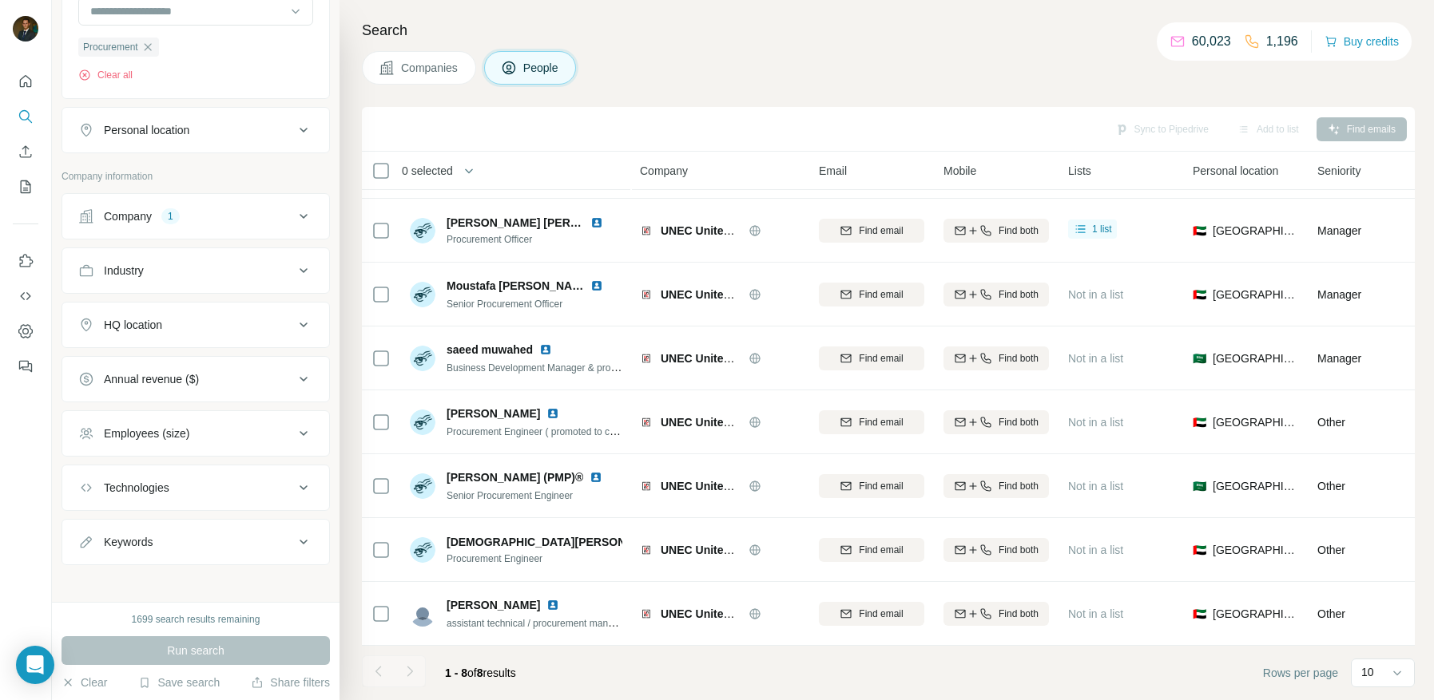
scroll to position [54, 0]
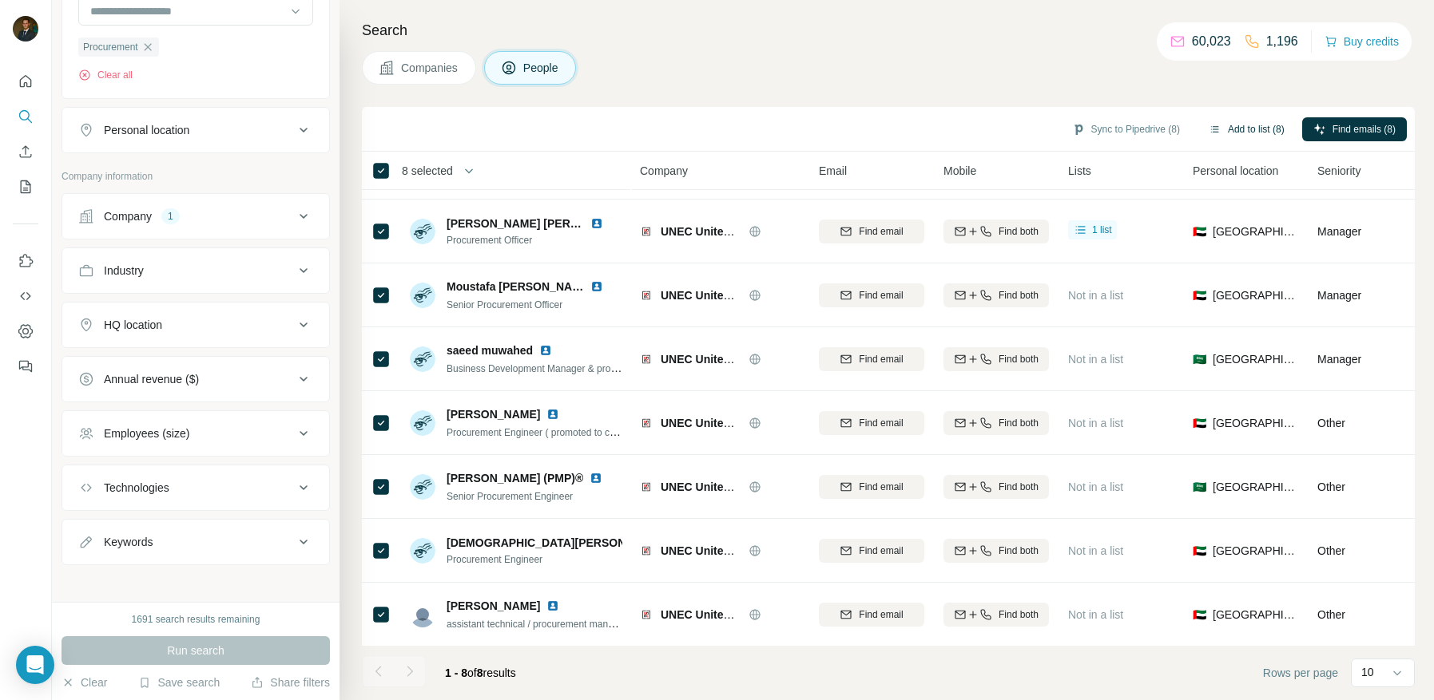
click at [1254, 129] on button "Add to list (8)" at bounding box center [1246, 129] width 98 height 24
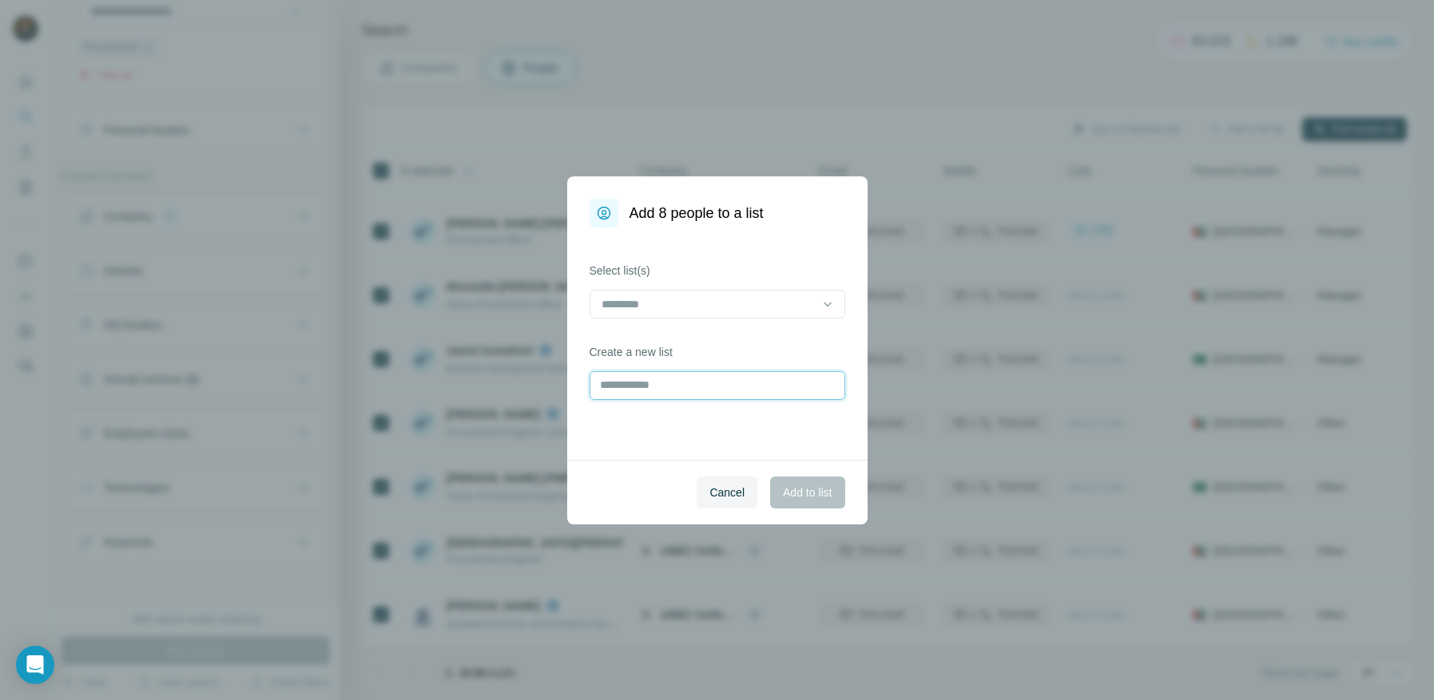
click at [684, 393] on input "text" at bounding box center [717, 385] width 256 height 29
click at [725, 309] on input at bounding box center [708, 304] width 216 height 18
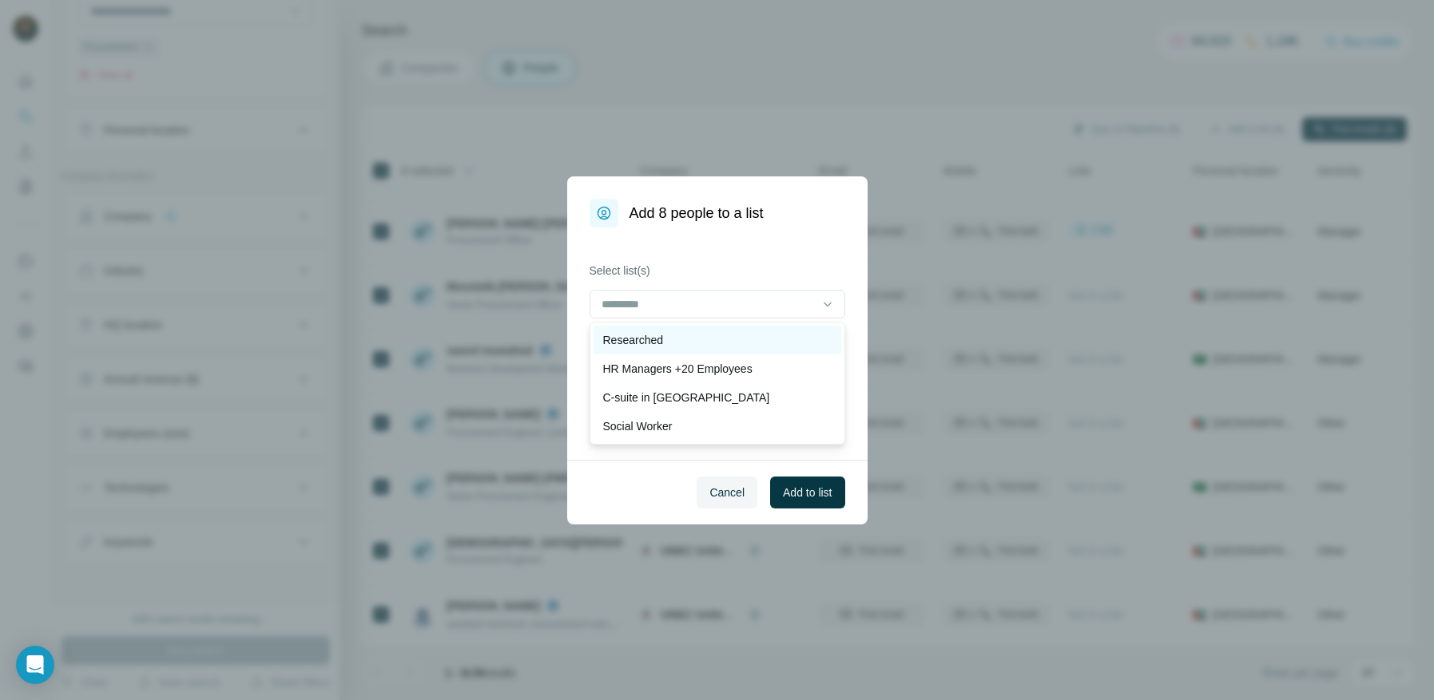
click at [676, 339] on div "Researched" at bounding box center [717, 340] width 228 height 16
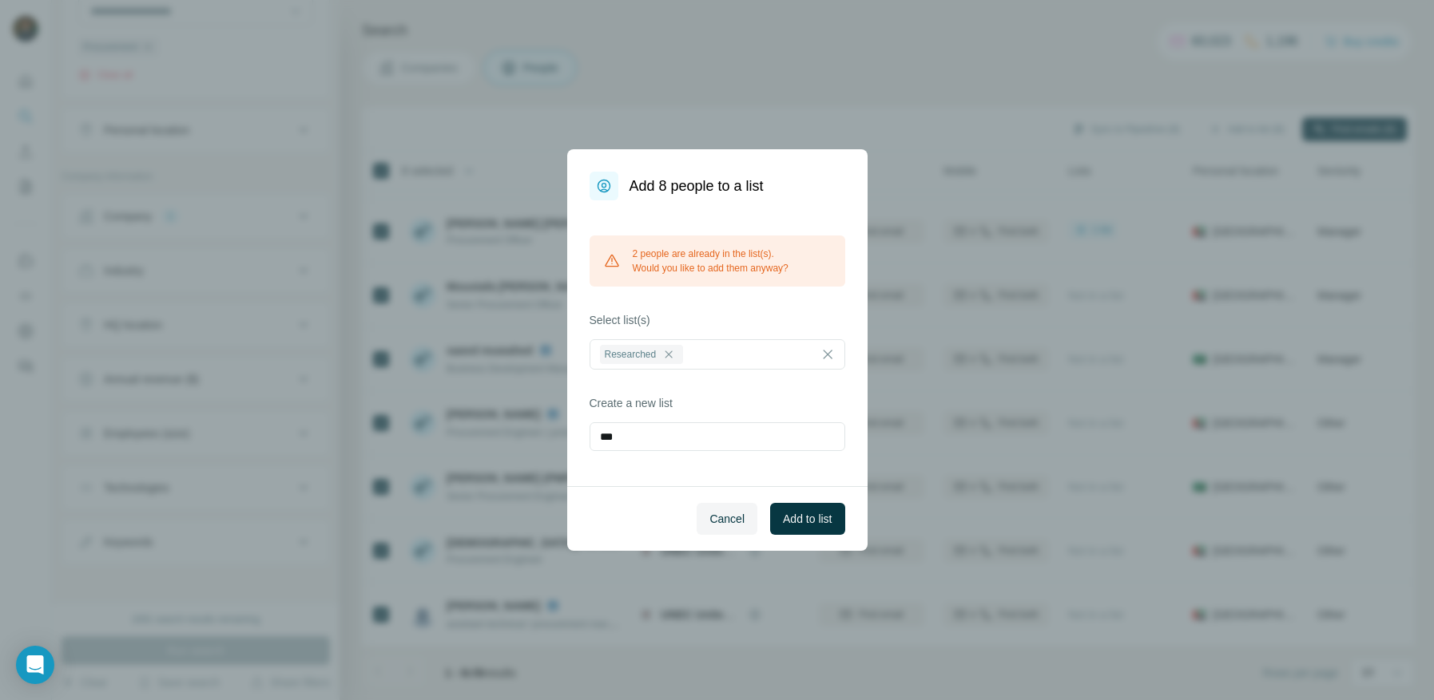
click at [859, 425] on div "2 people are already in the list(s). Would you like to add them anyway? Select …" at bounding box center [717, 343] width 300 height 286
click at [744, 439] on input "***" at bounding box center [717, 436] width 256 height 29
type input "*"
click at [792, 524] on span "Add to list" at bounding box center [807, 519] width 49 height 16
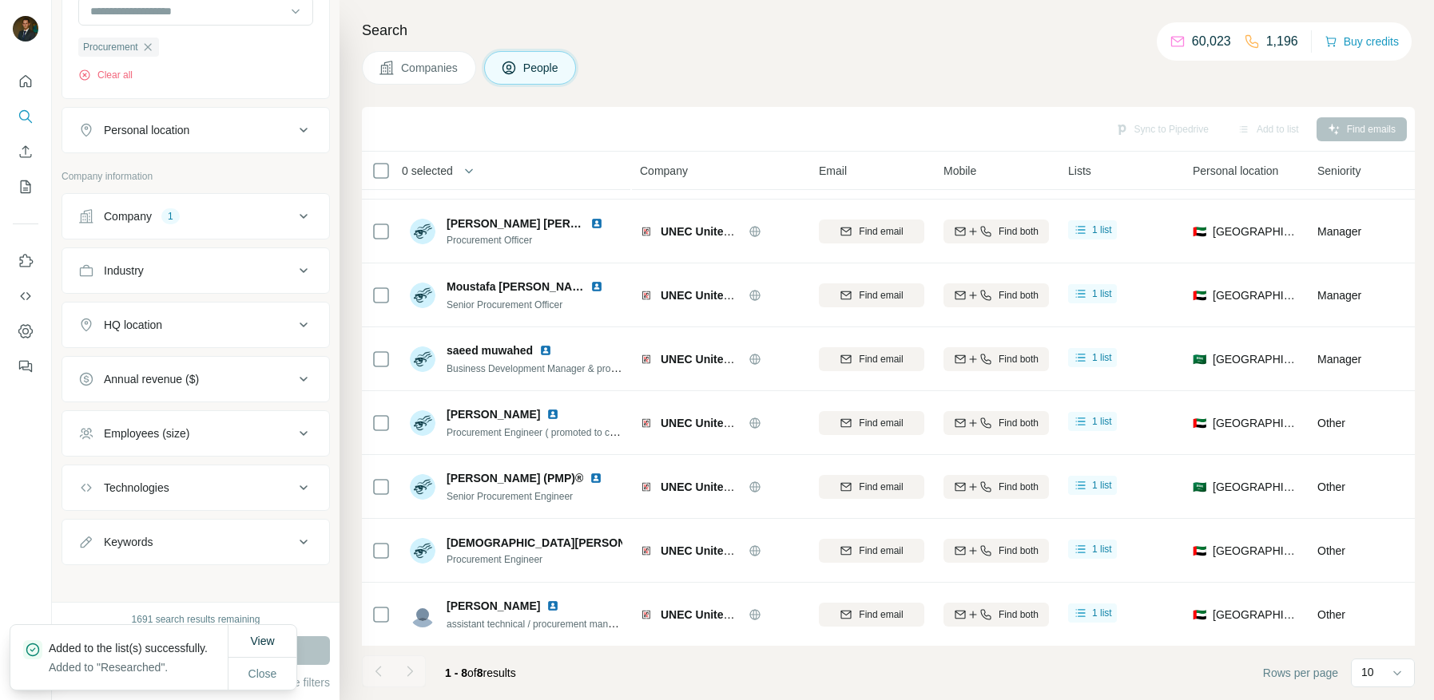
click at [231, 220] on div "Company 1" at bounding box center [186, 216] width 216 height 16
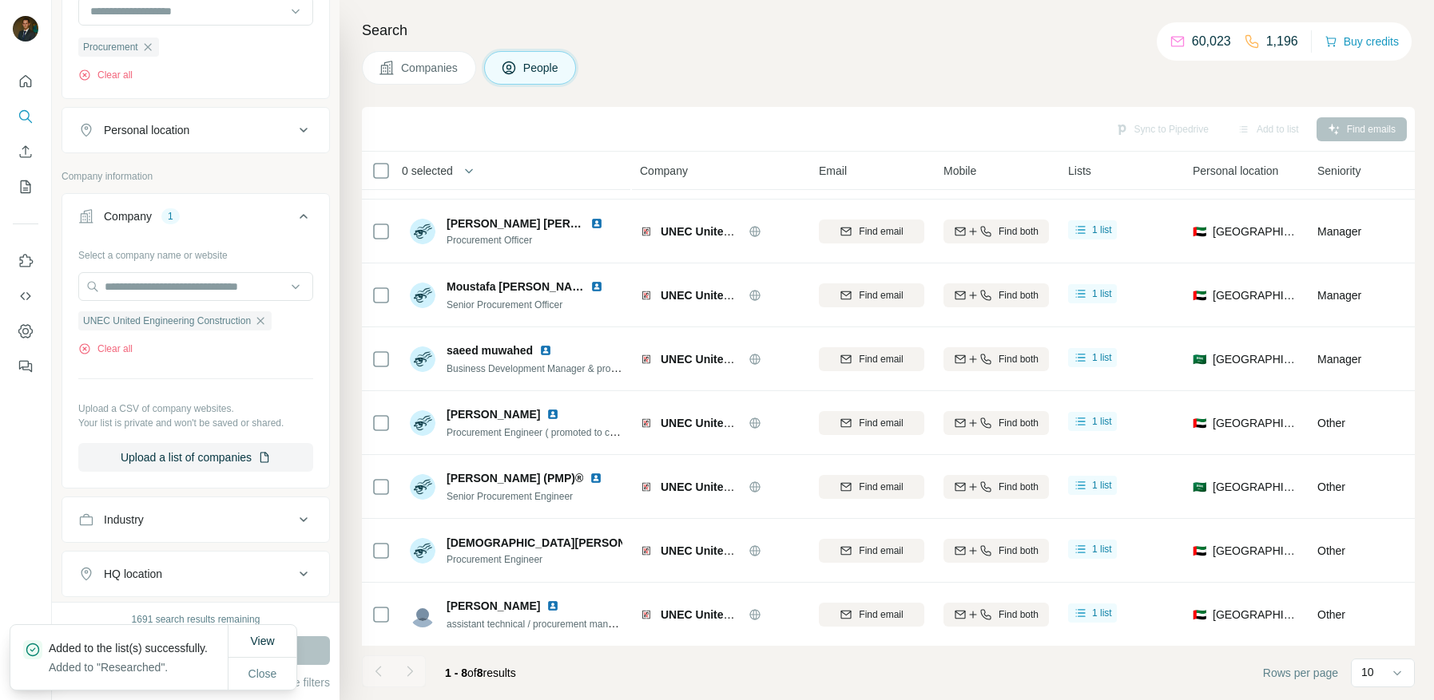
click at [231, 219] on div "Company 1" at bounding box center [186, 216] width 216 height 16
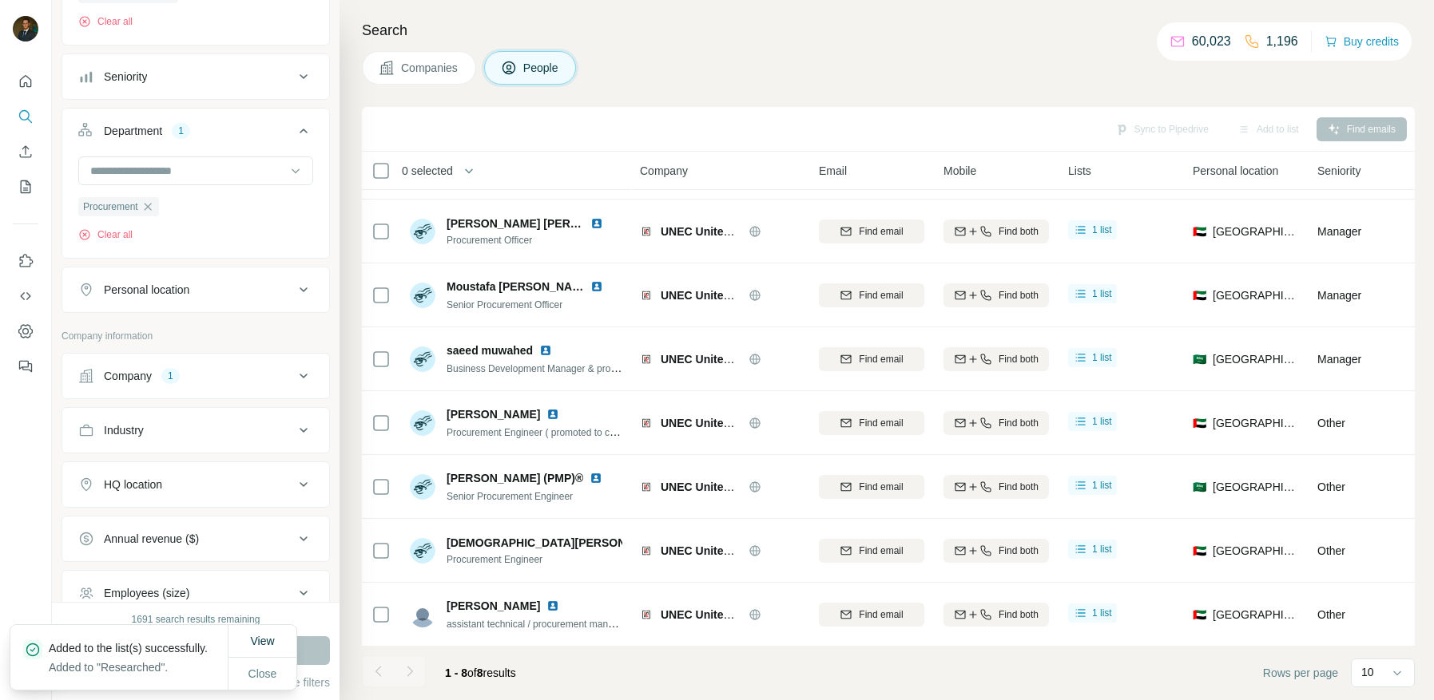
scroll to position [260, 0]
click at [149, 204] on icon "button" at bounding box center [147, 207] width 13 height 13
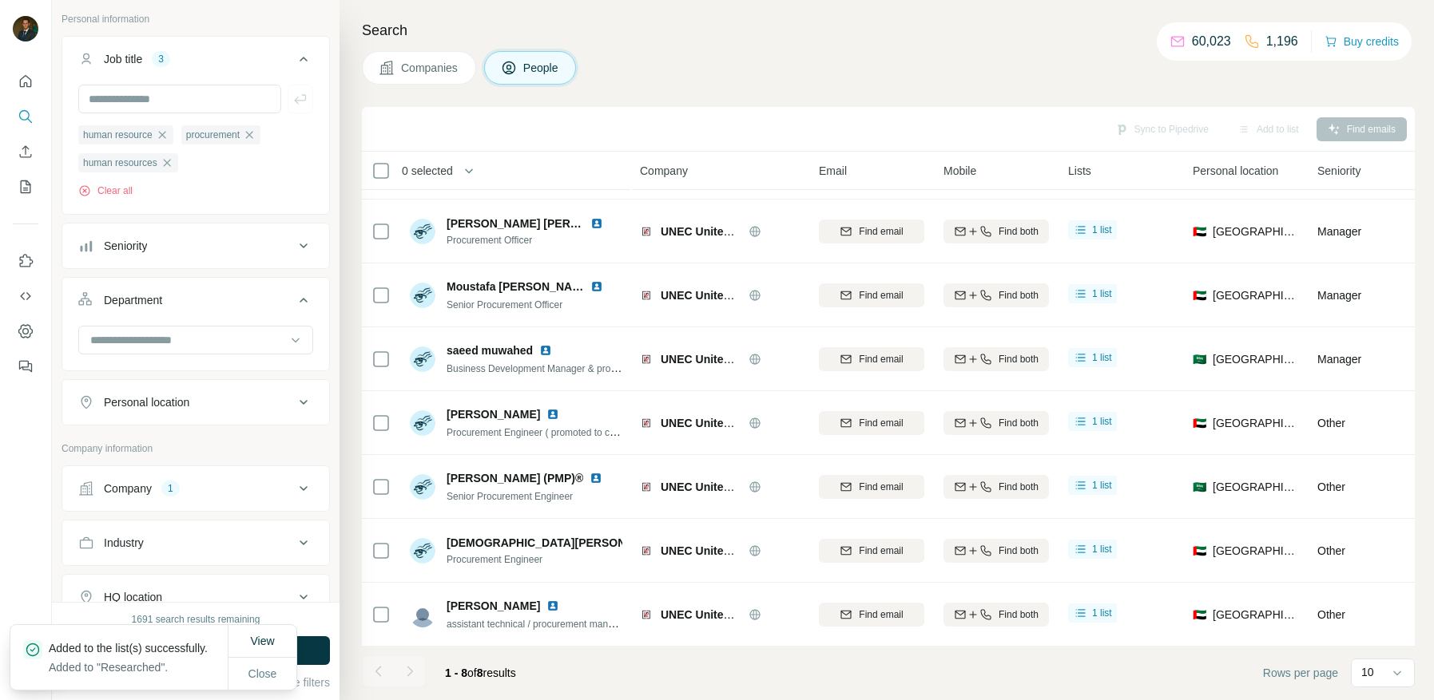
scroll to position [65, 0]
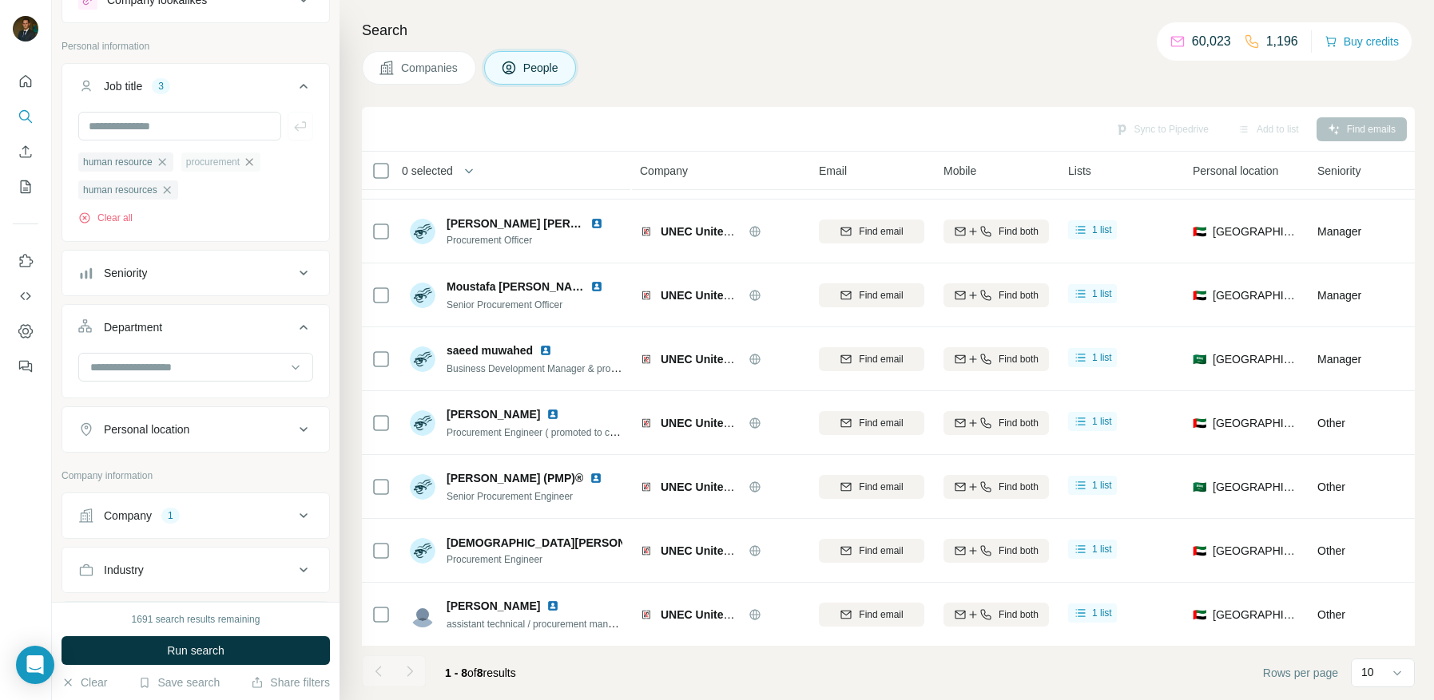
click at [253, 160] on icon "button" at bounding box center [249, 161] width 7 height 7
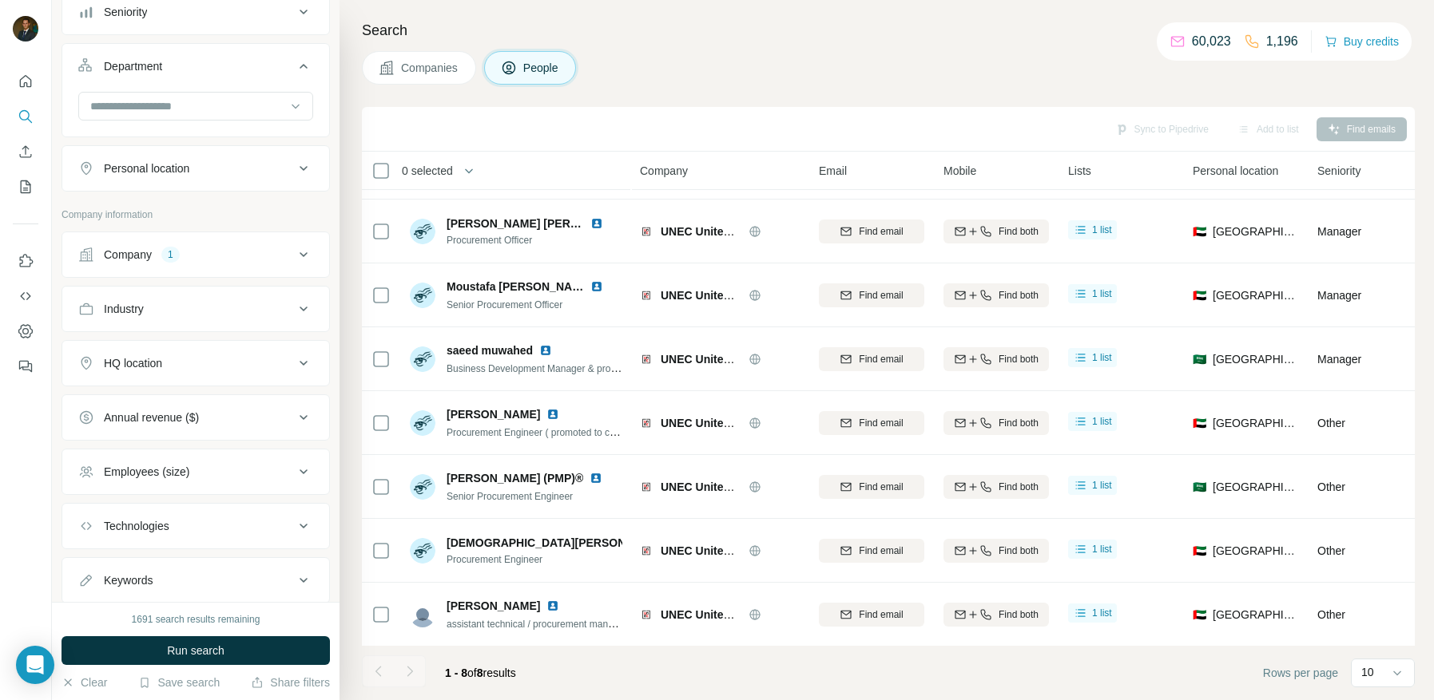
scroll to position [335, 0]
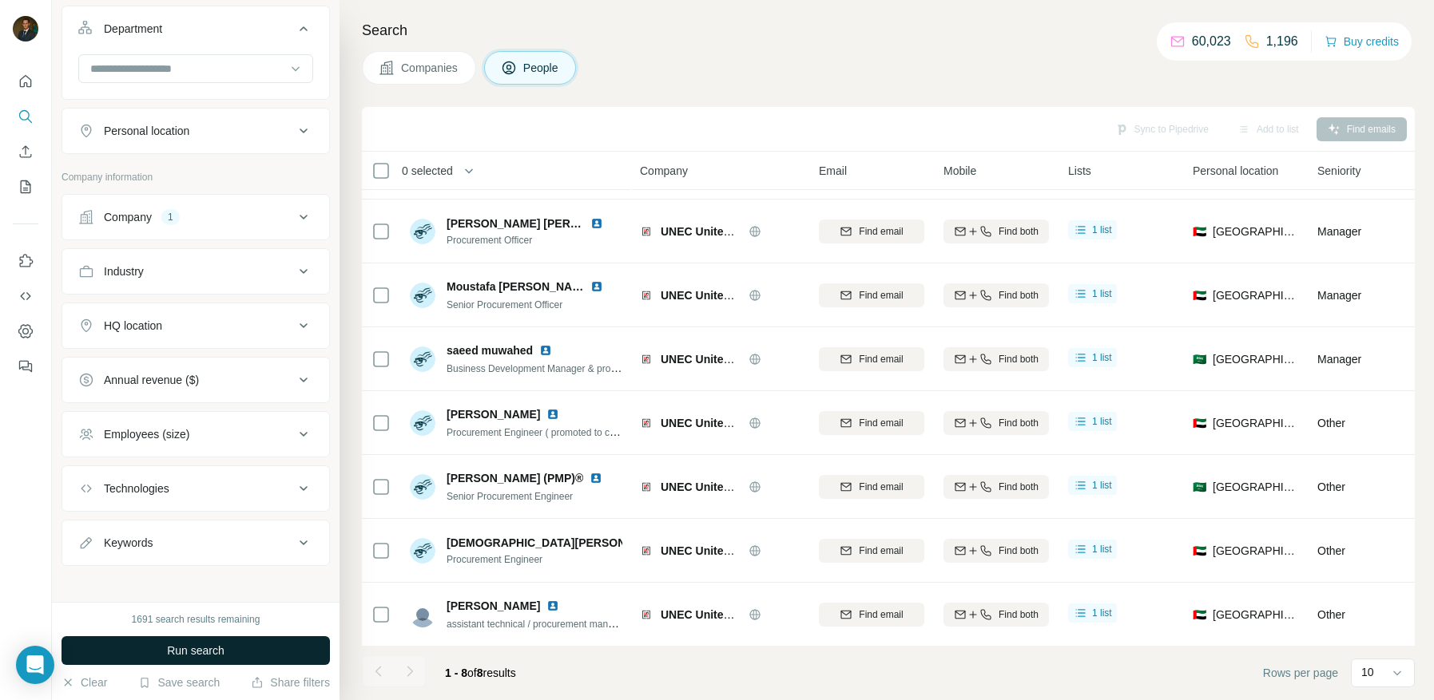
click at [179, 652] on span "Run search" at bounding box center [195, 651] width 57 height 16
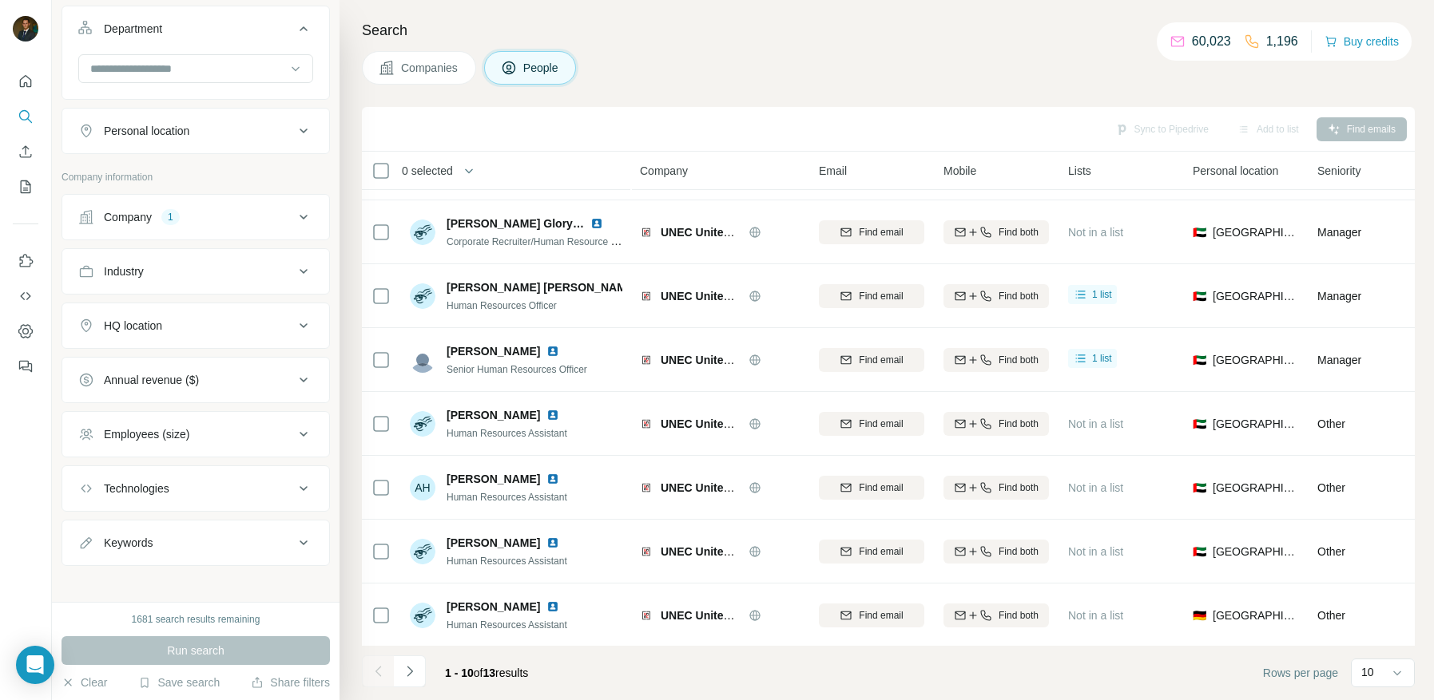
scroll to position [182, 0]
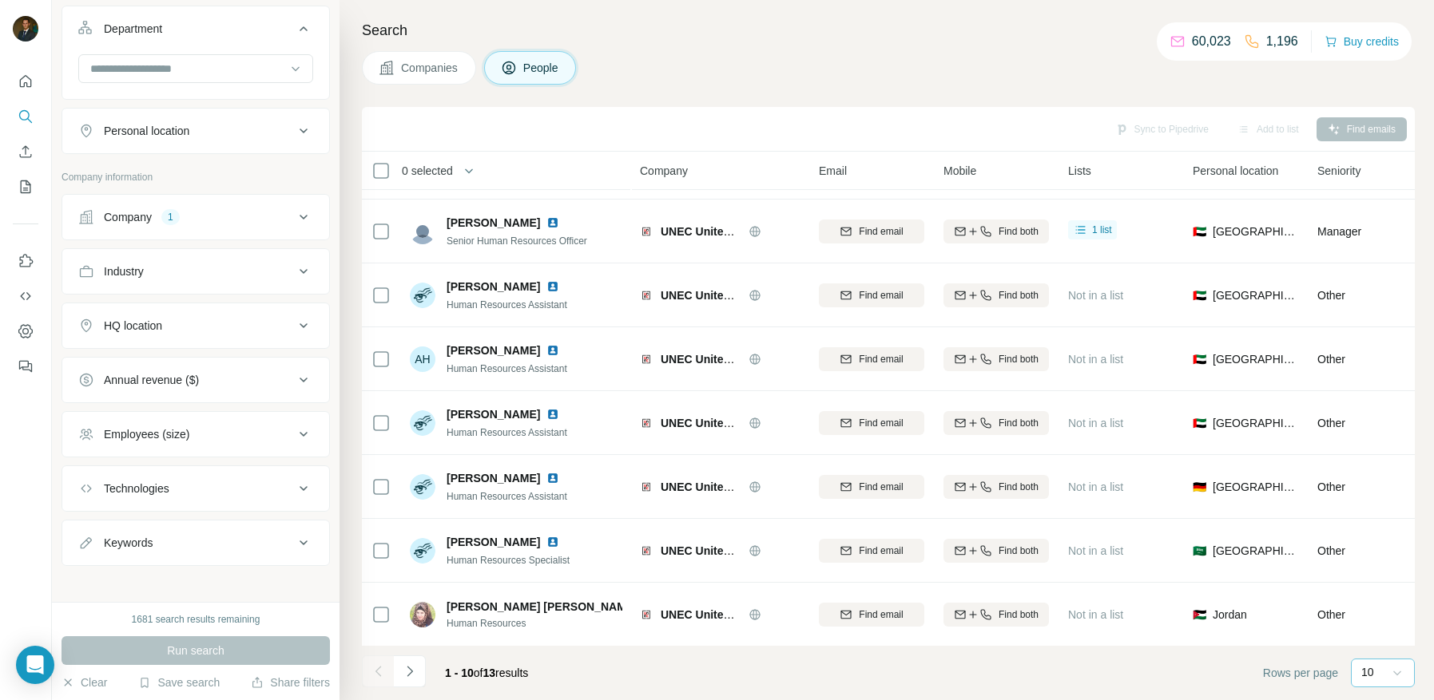
click at [1399, 673] on icon at bounding box center [1397, 673] width 16 height 16
click at [1387, 586] on div "40" at bounding box center [1382, 581] width 37 height 16
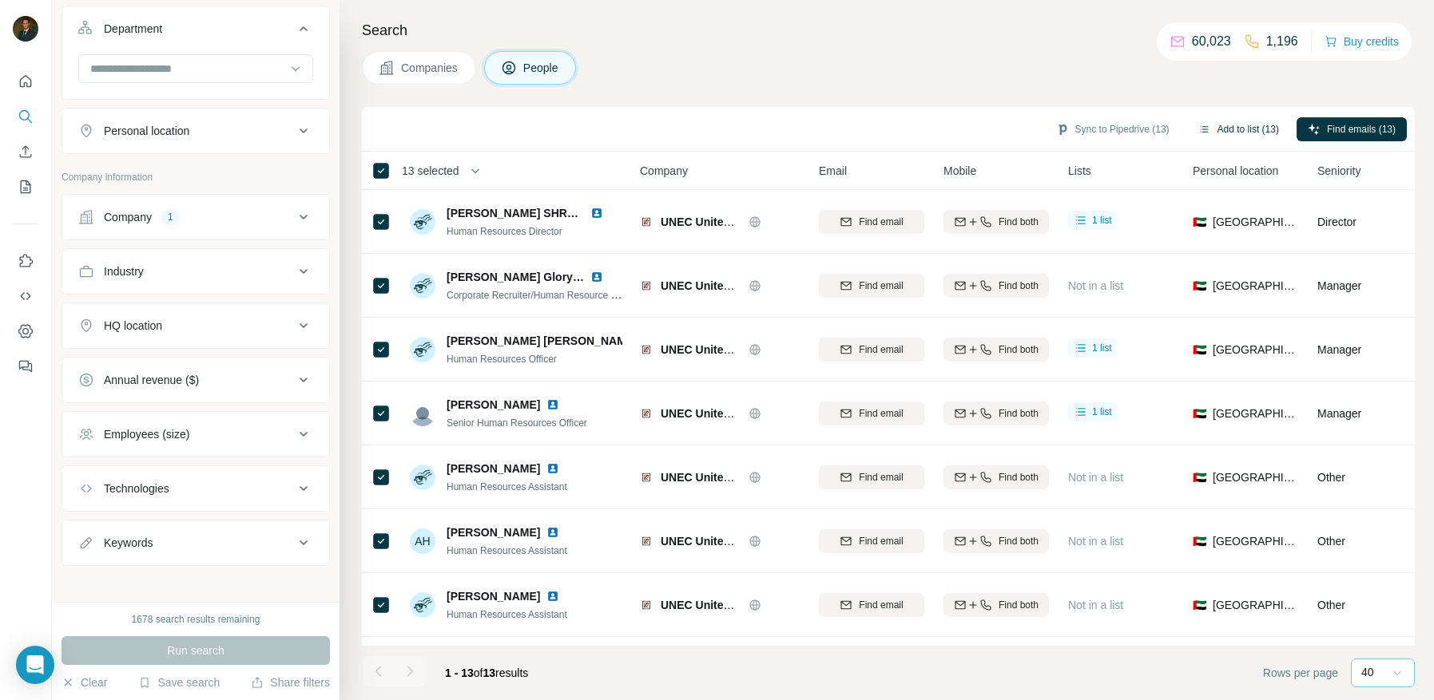
click at [1240, 128] on button "Add to list (13)" at bounding box center [1238, 129] width 103 height 24
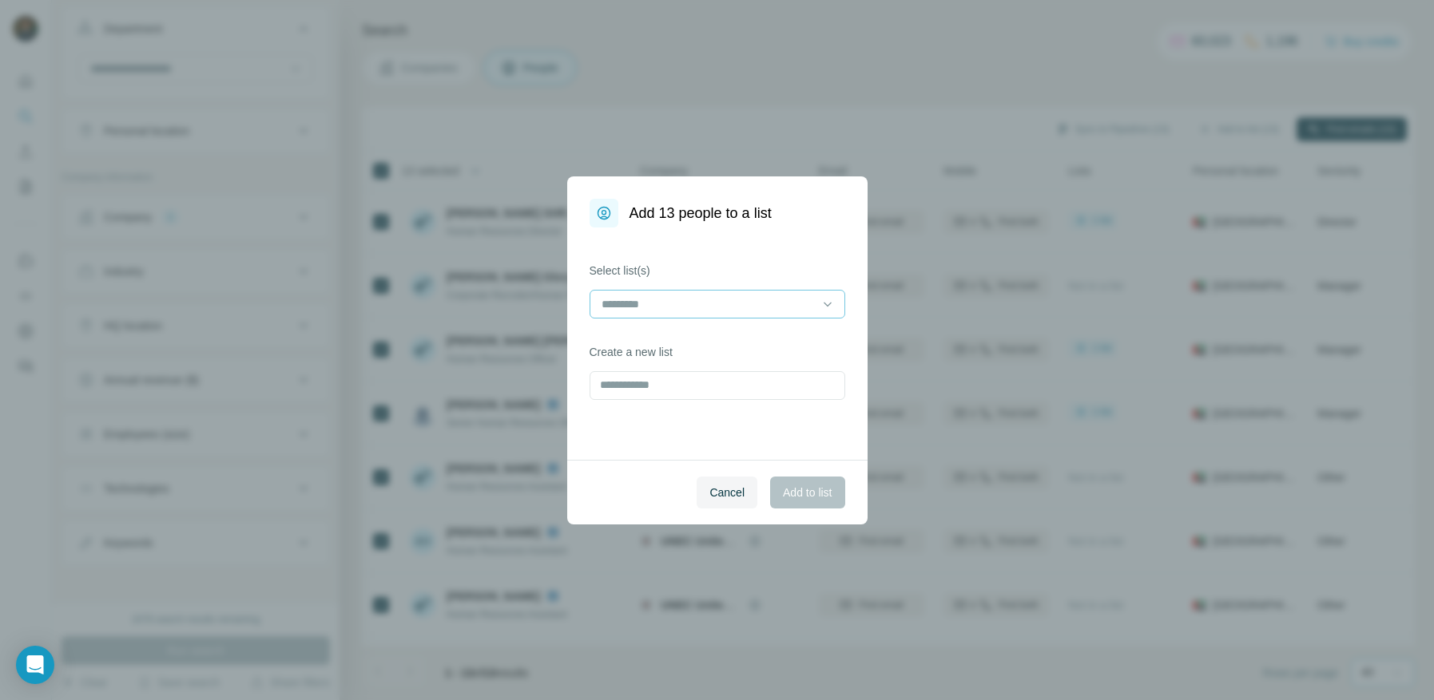
click at [779, 303] on input at bounding box center [708, 304] width 216 height 18
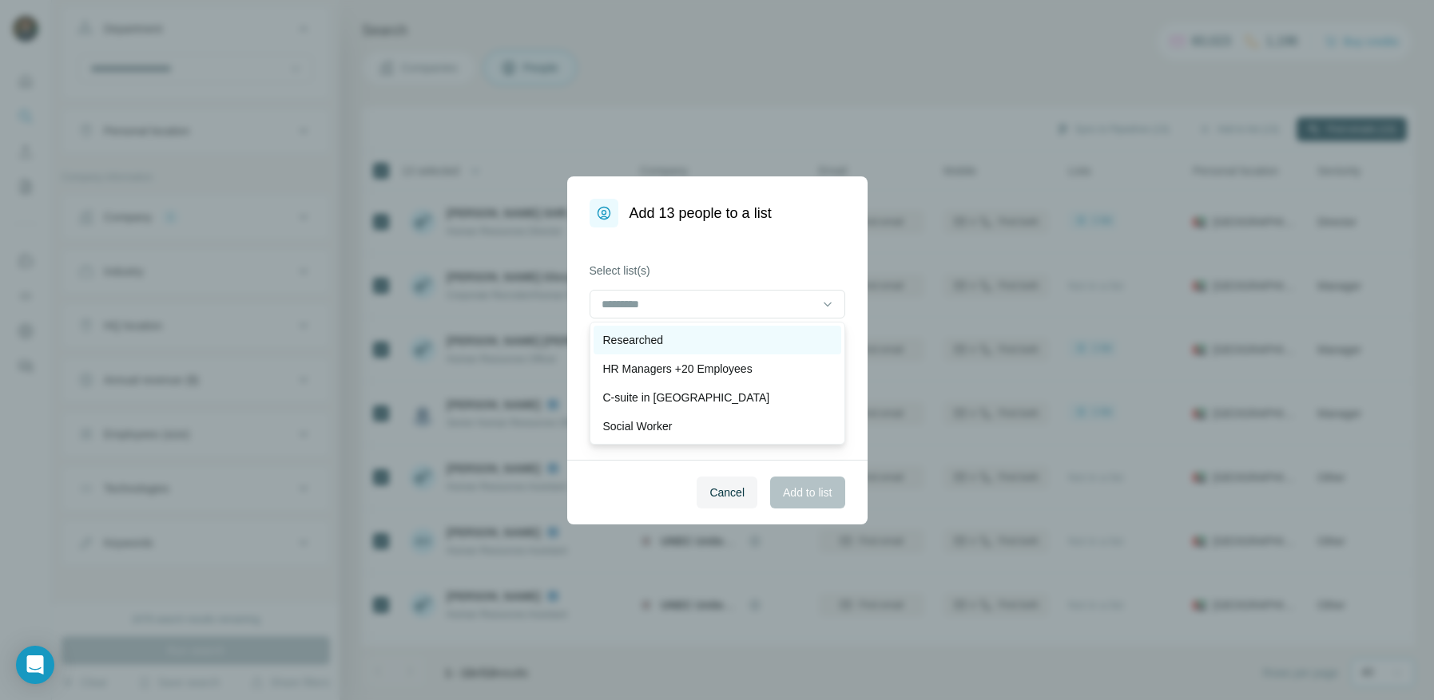
click at [715, 339] on div "Researched" at bounding box center [717, 340] width 228 height 16
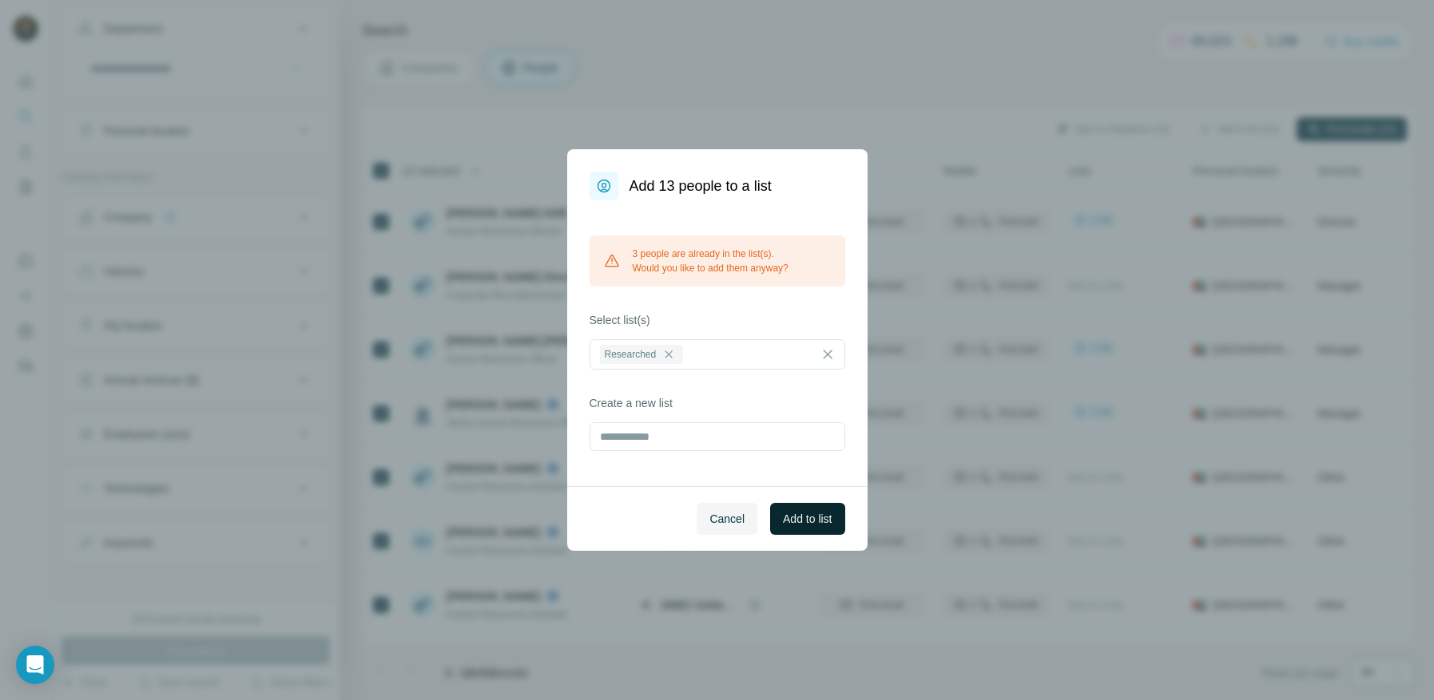
click at [798, 514] on span "Add to list" at bounding box center [807, 519] width 49 height 16
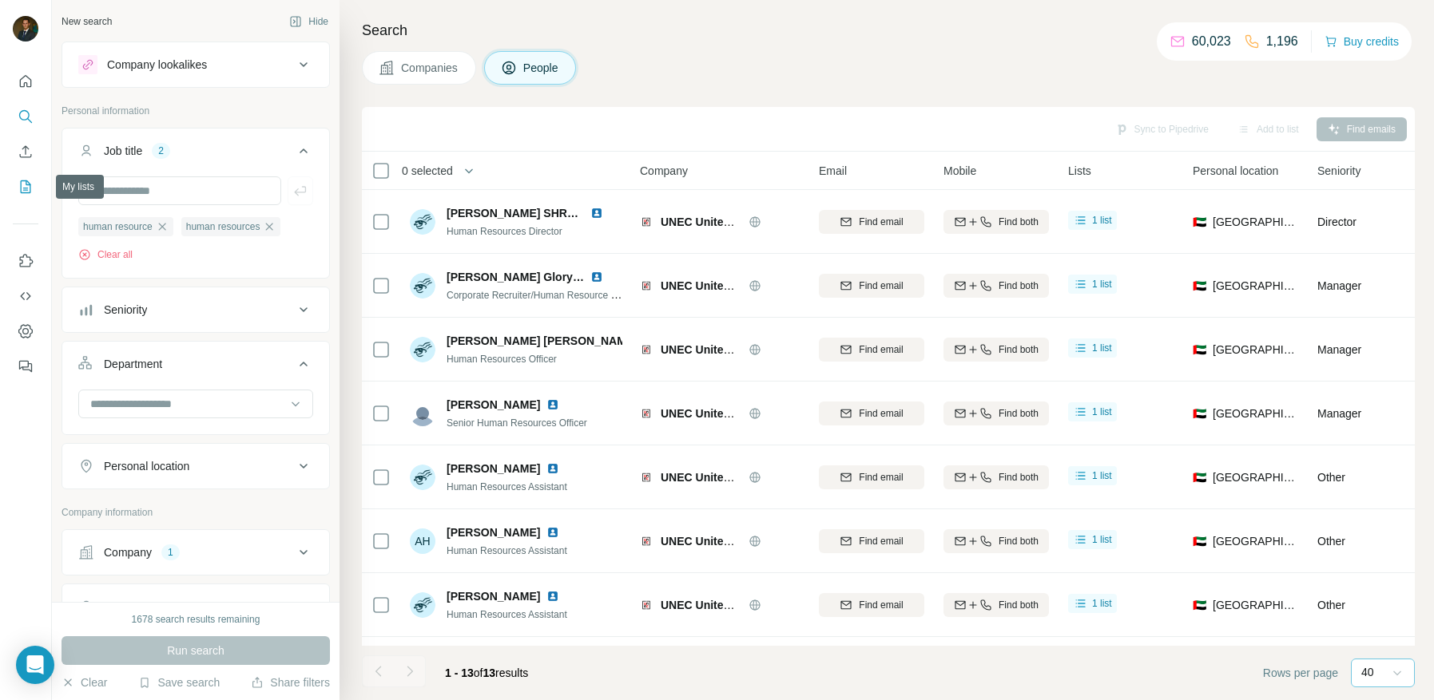
click at [25, 184] on icon "My lists" at bounding box center [26, 187] width 16 height 16
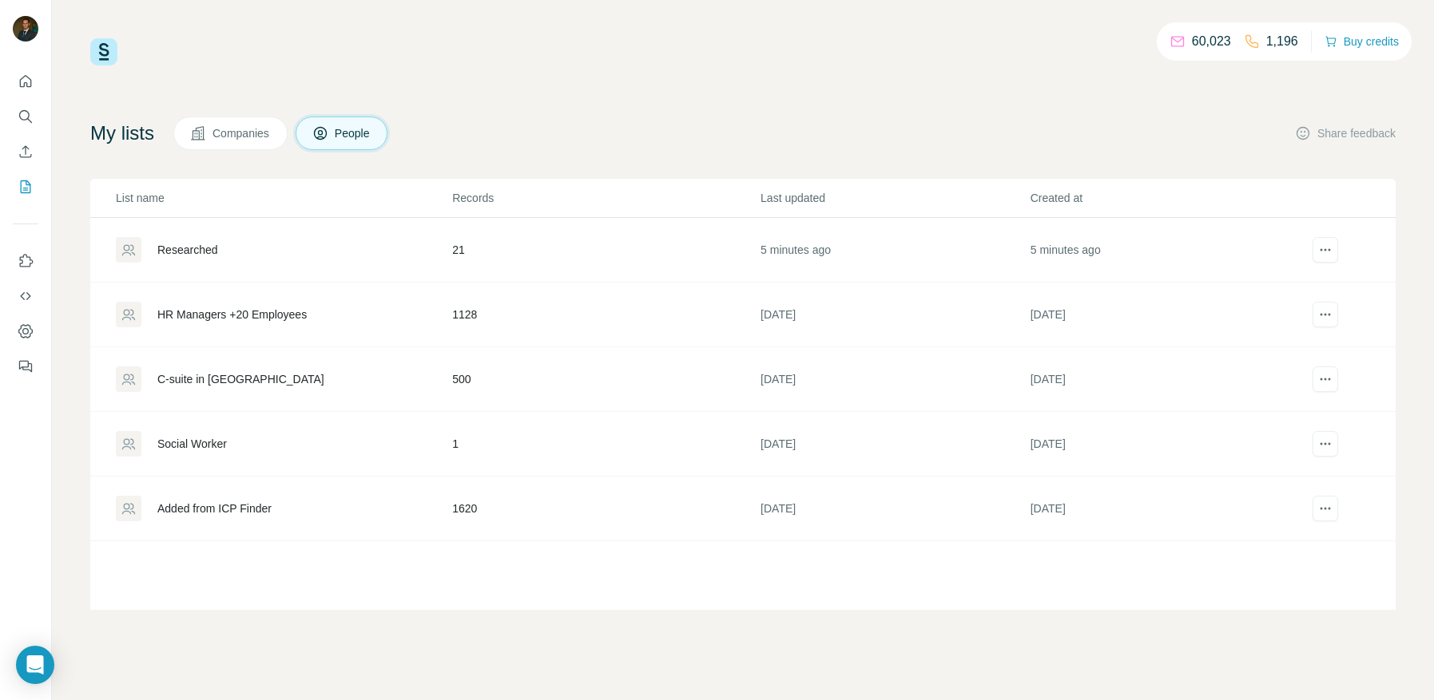
click at [315, 256] on div "Researched" at bounding box center [283, 250] width 335 height 26
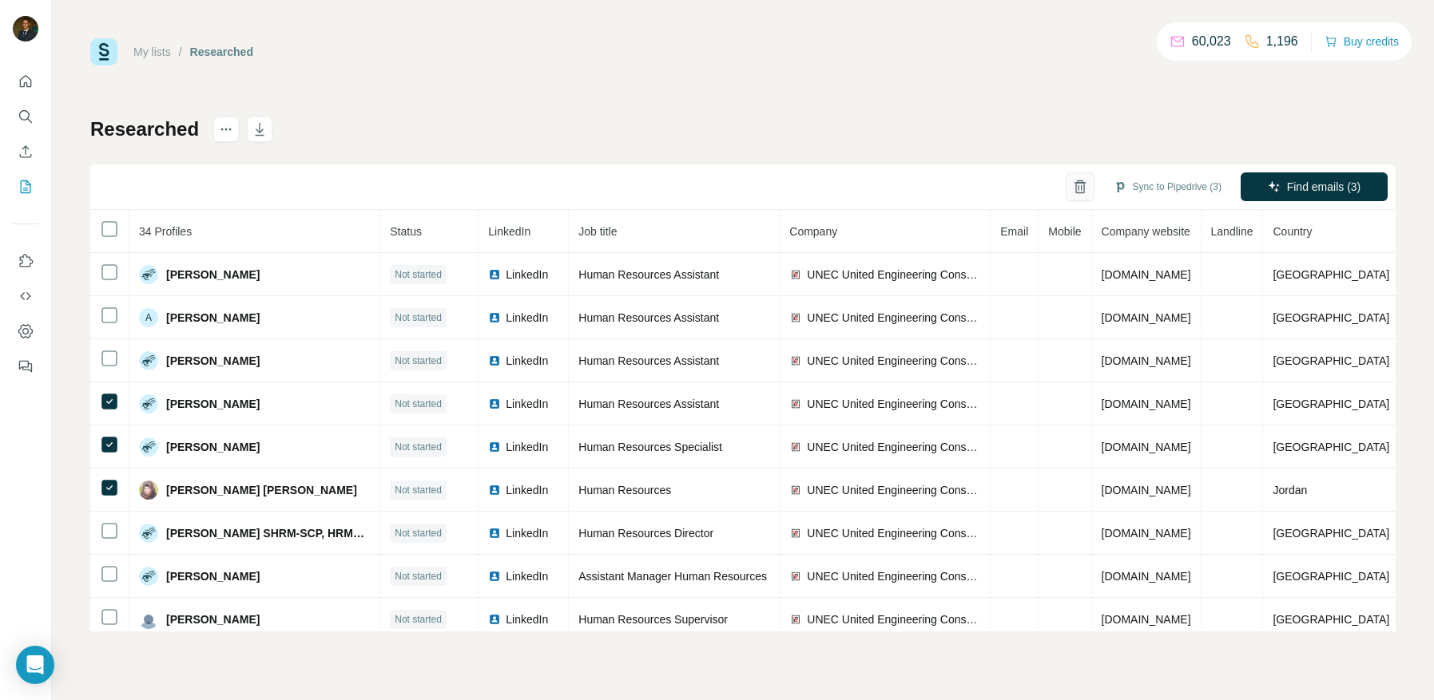
click at [1072, 189] on icon "button" at bounding box center [1080, 187] width 16 height 16
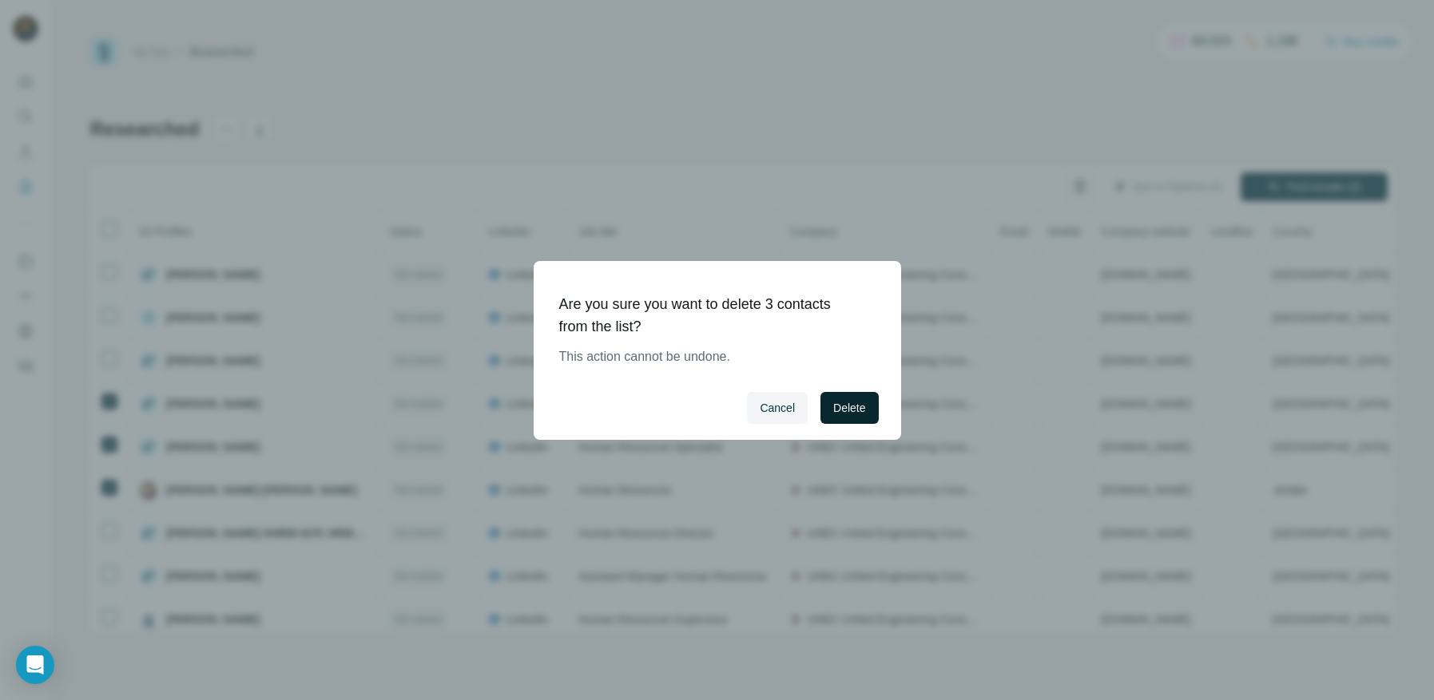
click at [847, 404] on span "Delete" at bounding box center [849, 408] width 32 height 16
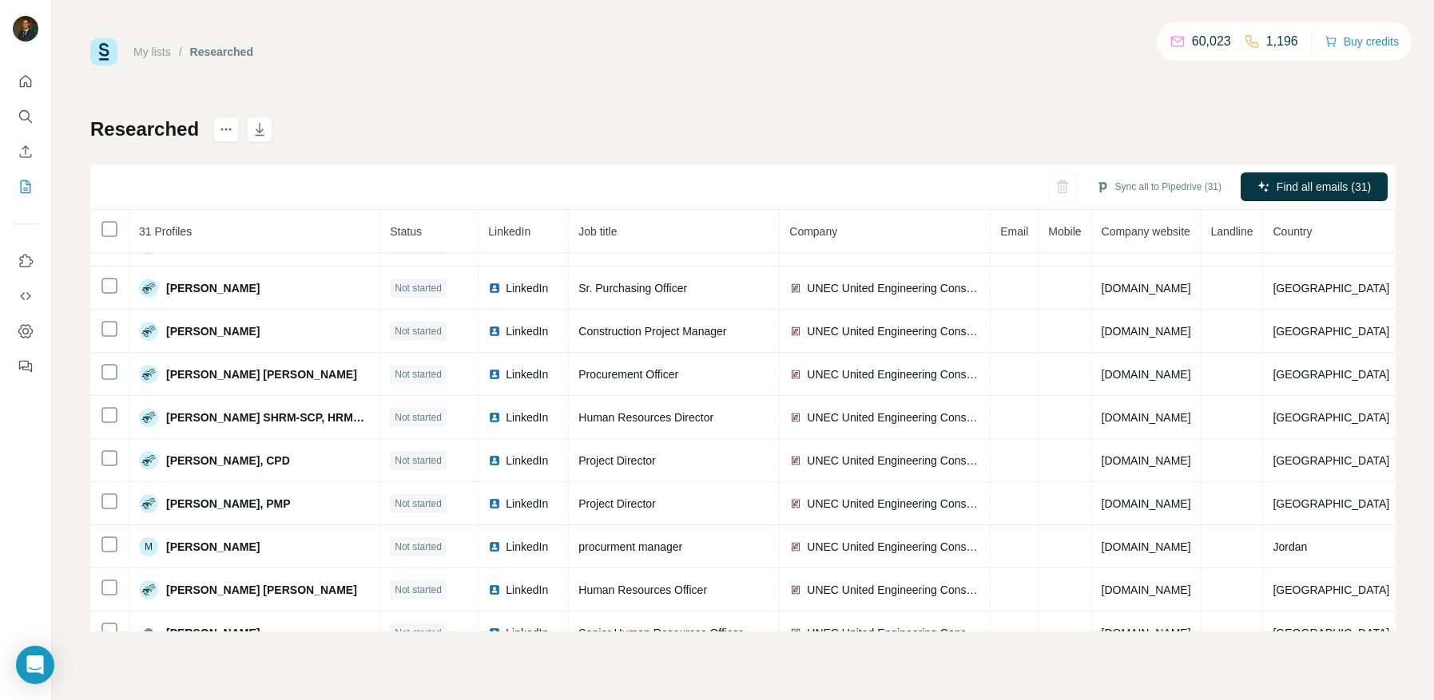
scroll to position [948, 0]
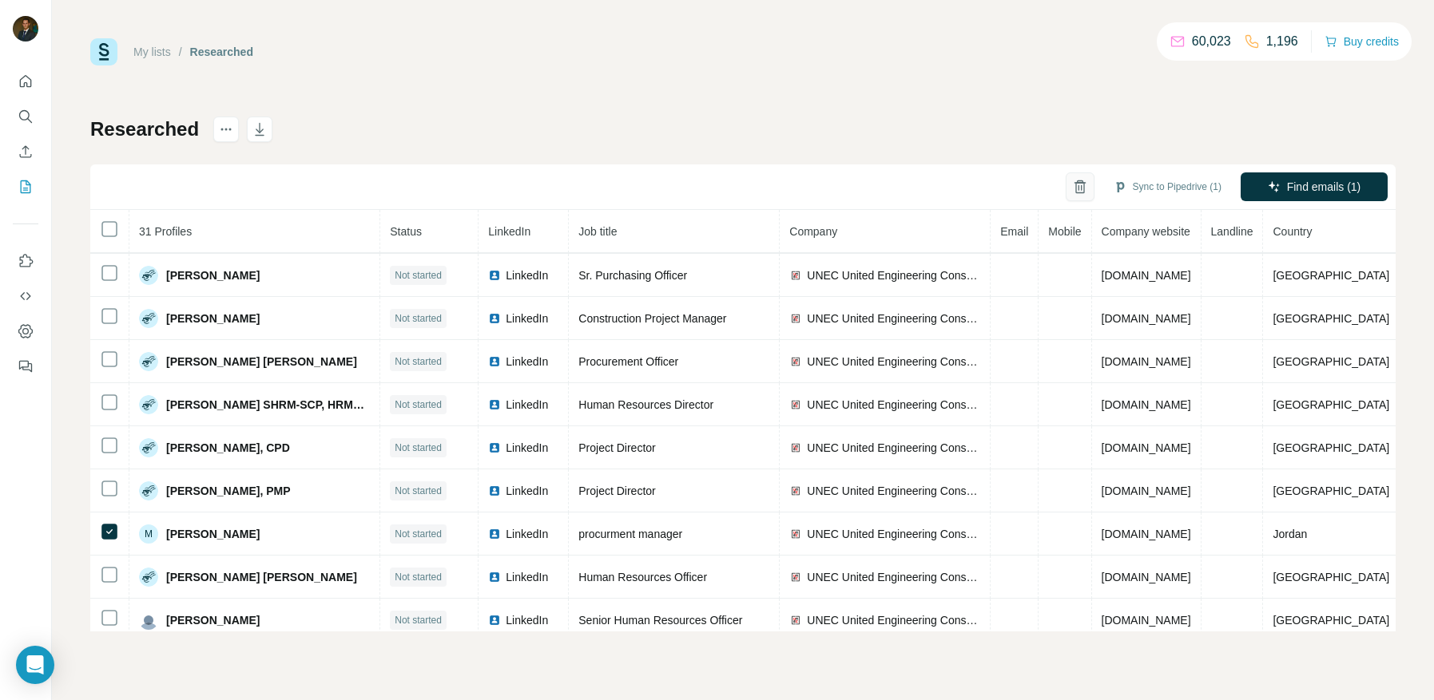
click at [1072, 190] on icon "button" at bounding box center [1080, 187] width 16 height 16
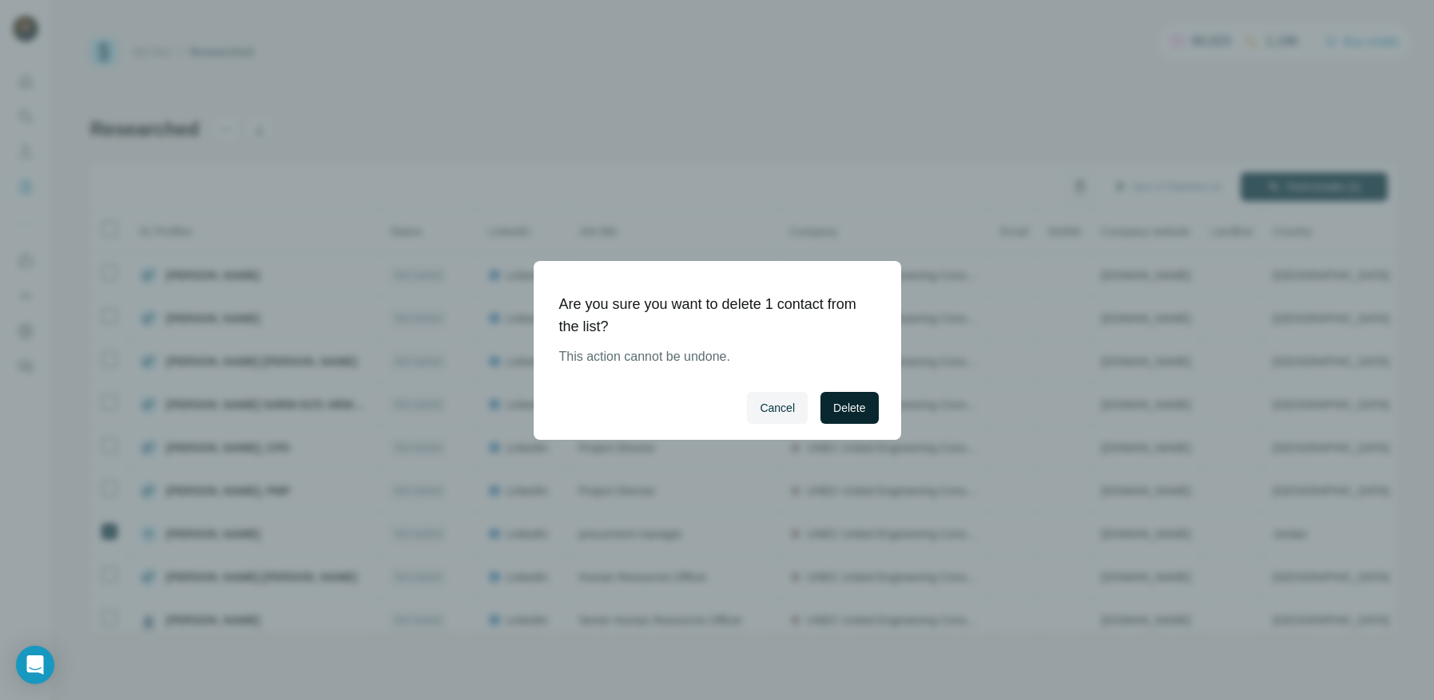
click at [869, 403] on button "Delete" at bounding box center [848, 408] width 57 height 32
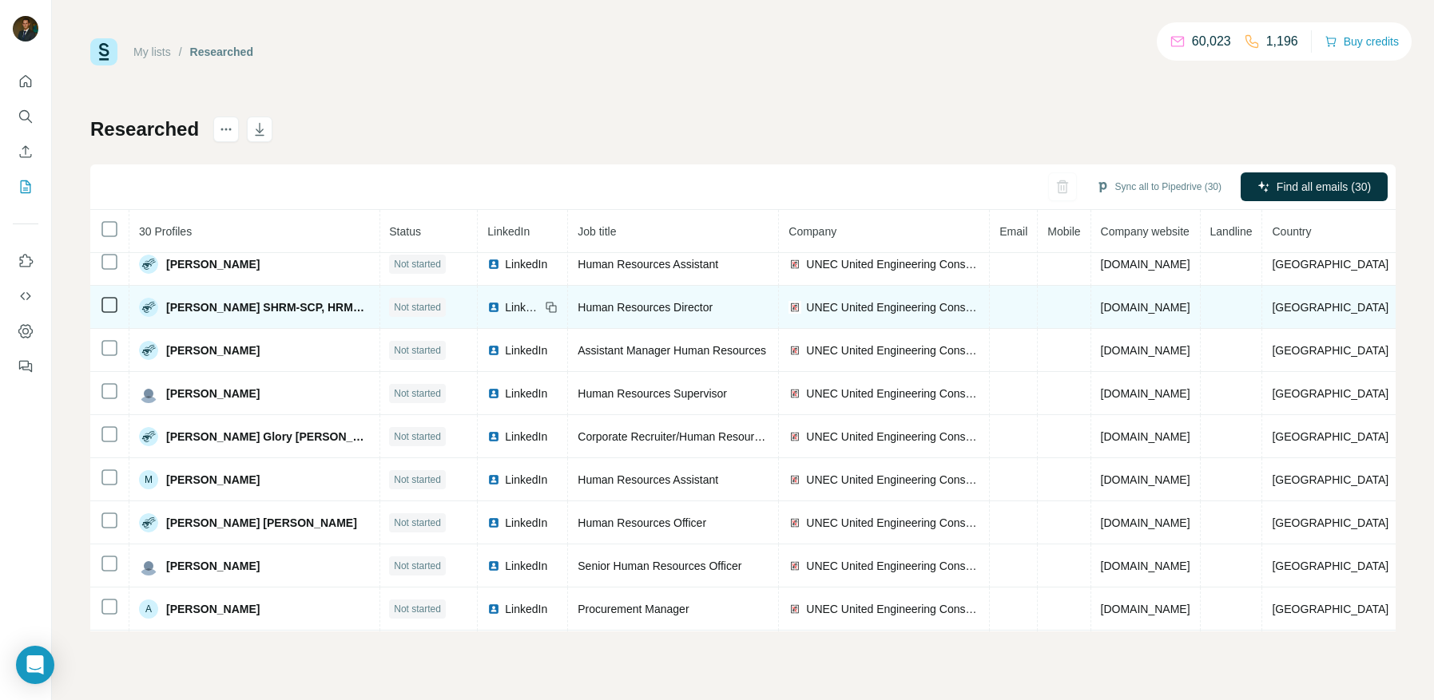
scroll to position [0, 1]
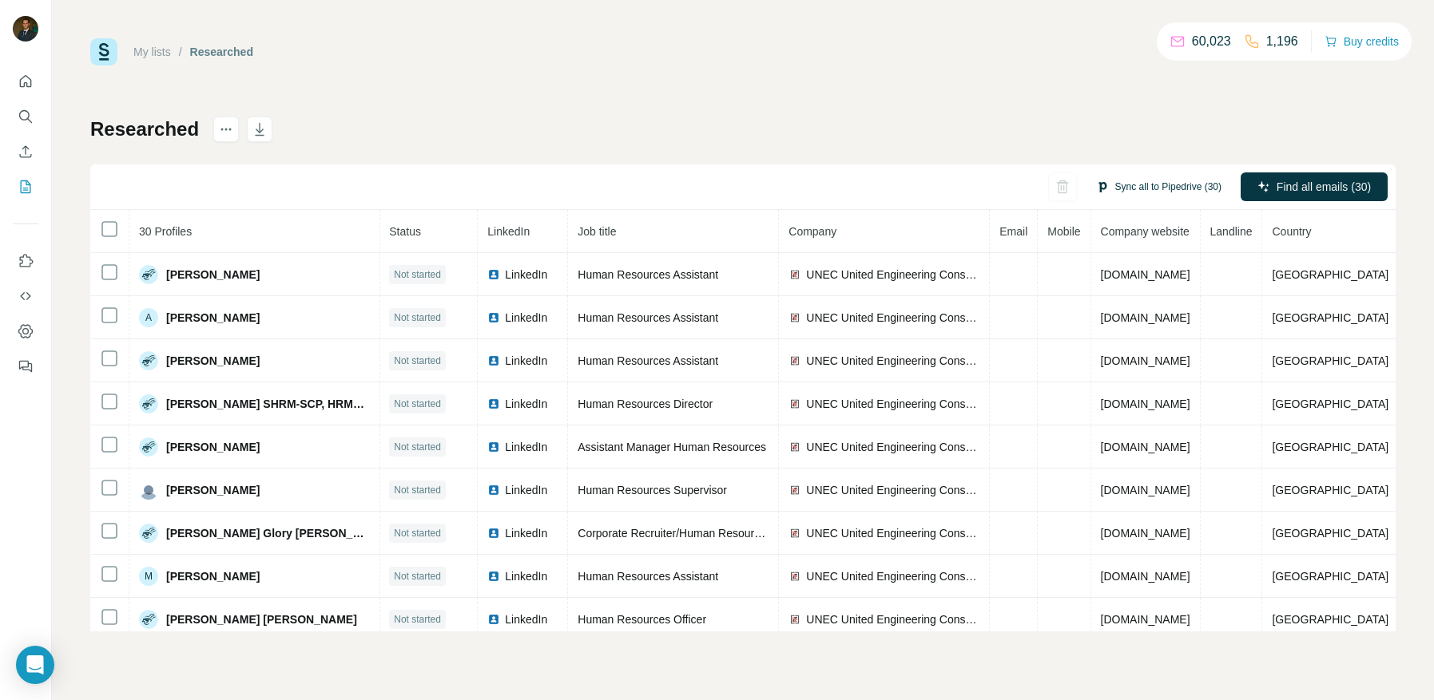
click at [1122, 184] on button "Sync all to Pipedrive (30)" at bounding box center [1159, 187] width 148 height 24
click at [1074, 135] on div "Researched Sync all to Pipedrive (30) Find all emails (30) 30 Profiles Status L…" at bounding box center [742, 374] width 1305 height 515
click at [1276, 184] on span "Find all emails (30)" at bounding box center [1323, 187] width 94 height 16
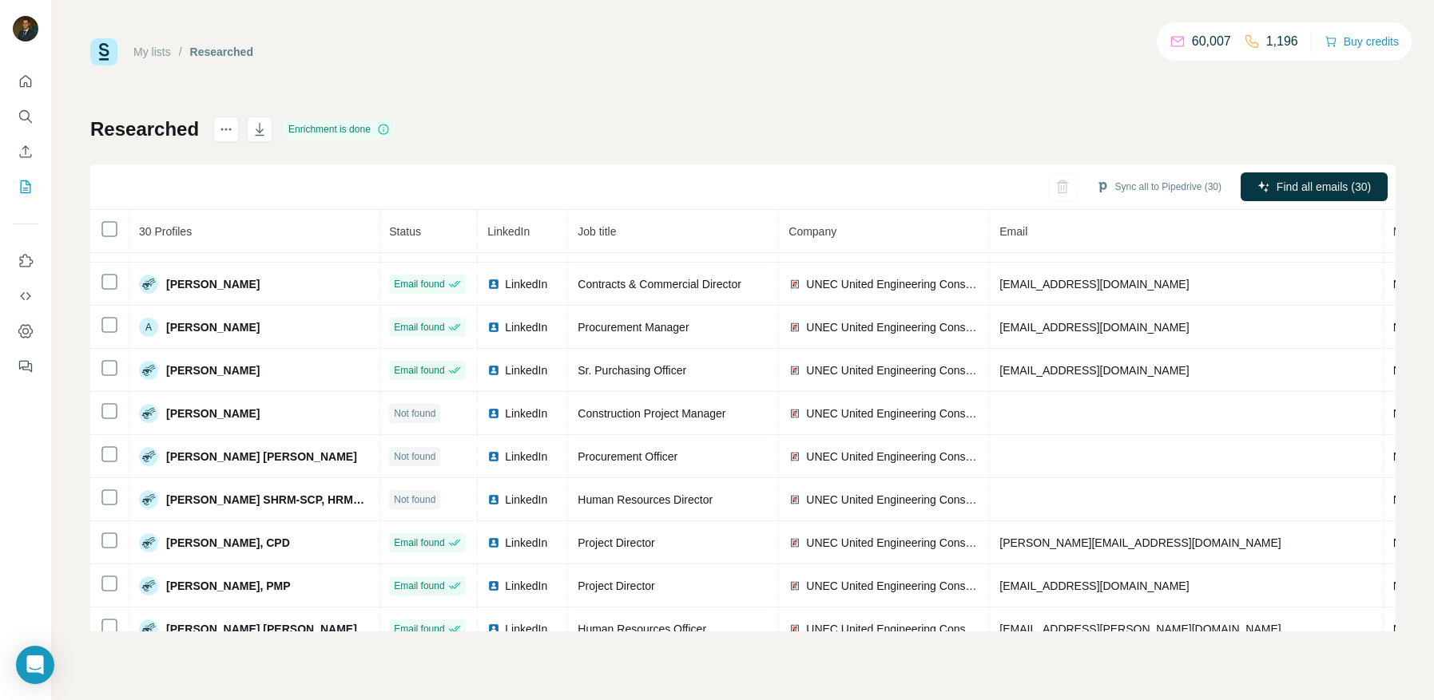
scroll to position [905, 1]
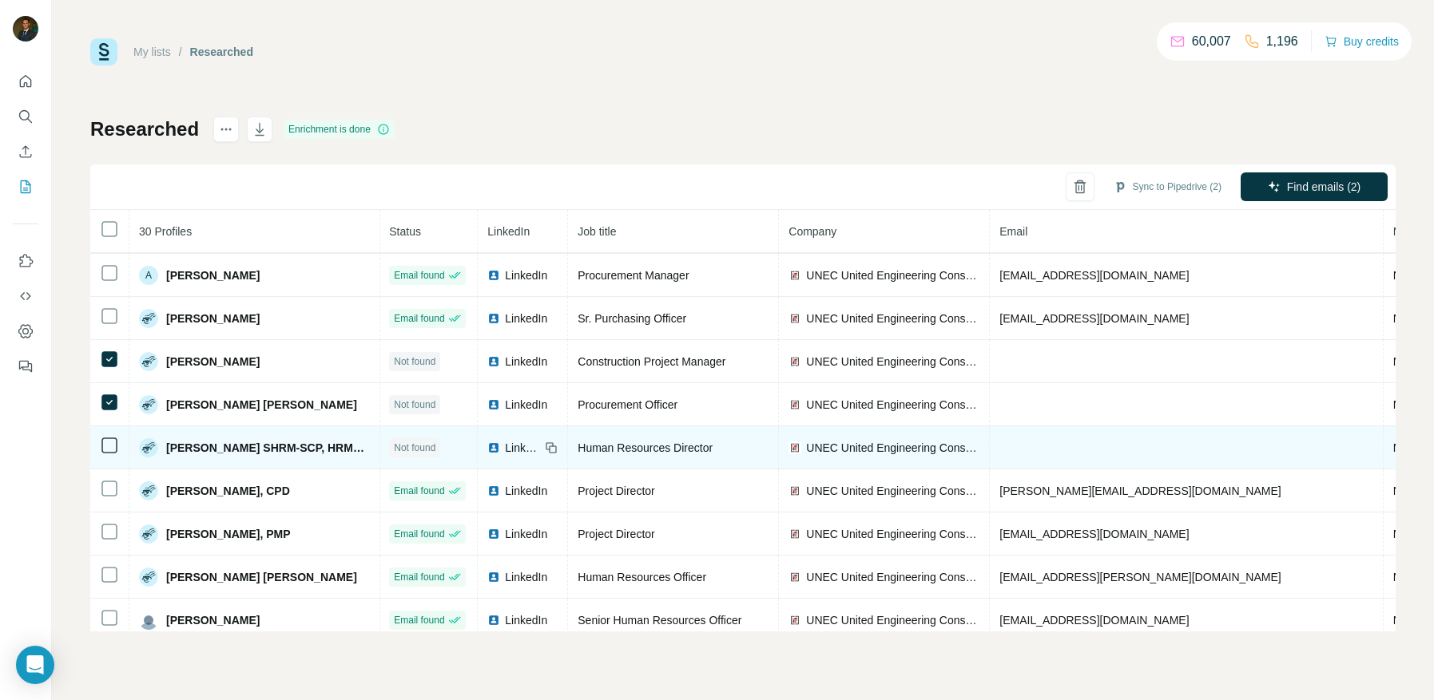
click at [108, 445] on icon at bounding box center [109, 445] width 19 height 19
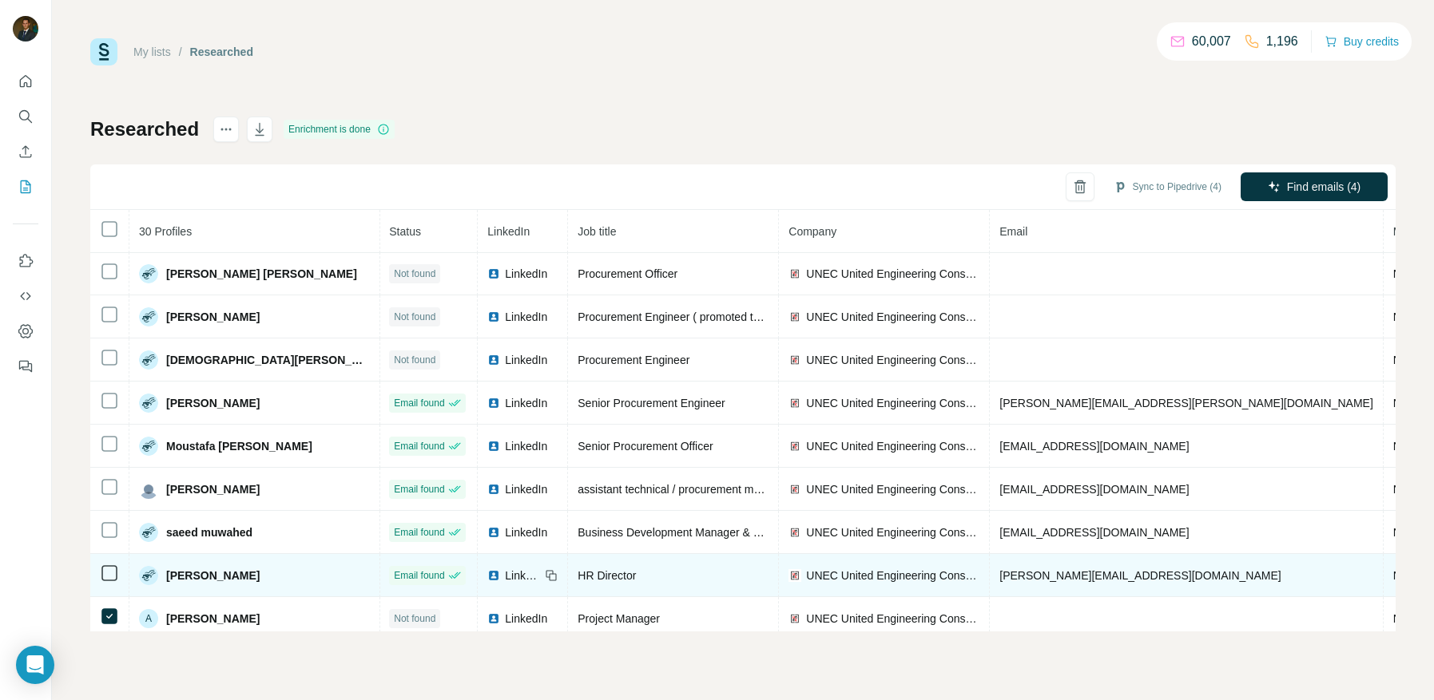
scroll to position [457, 1]
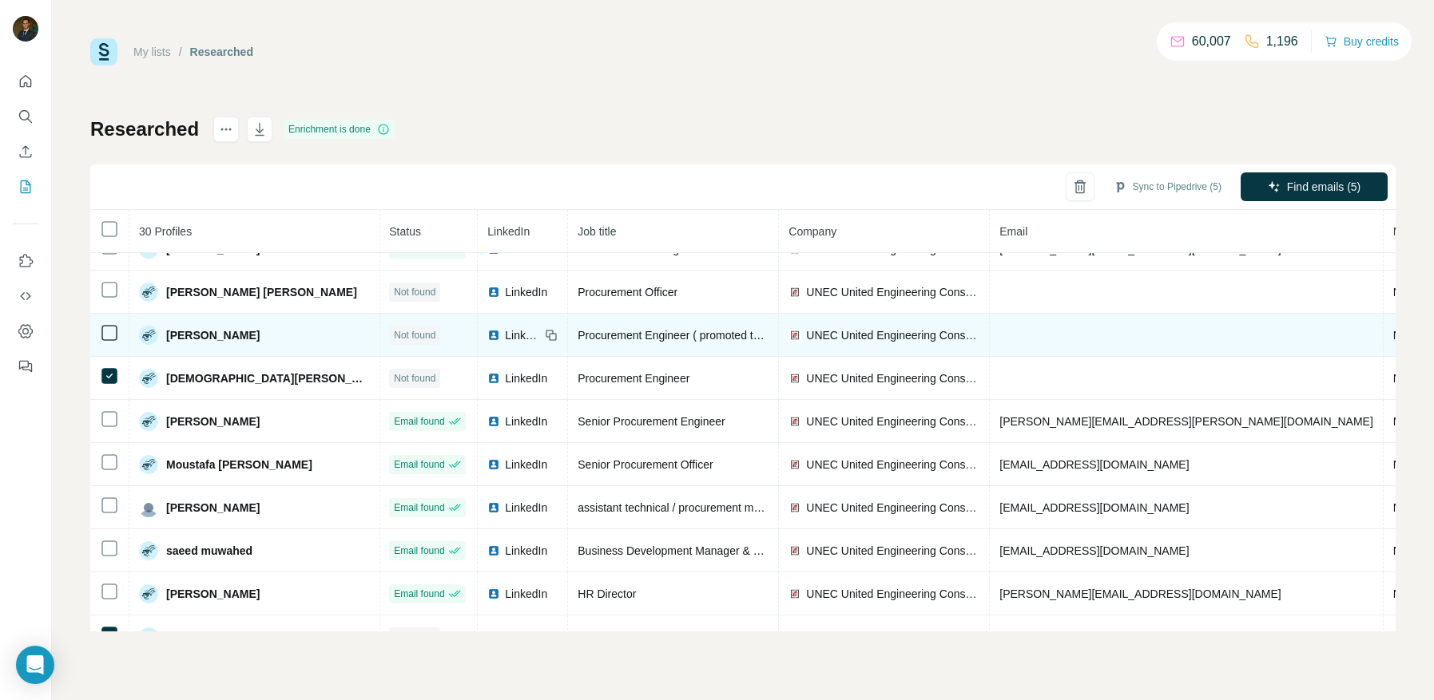
click at [109, 323] on icon at bounding box center [109, 332] width 19 height 19
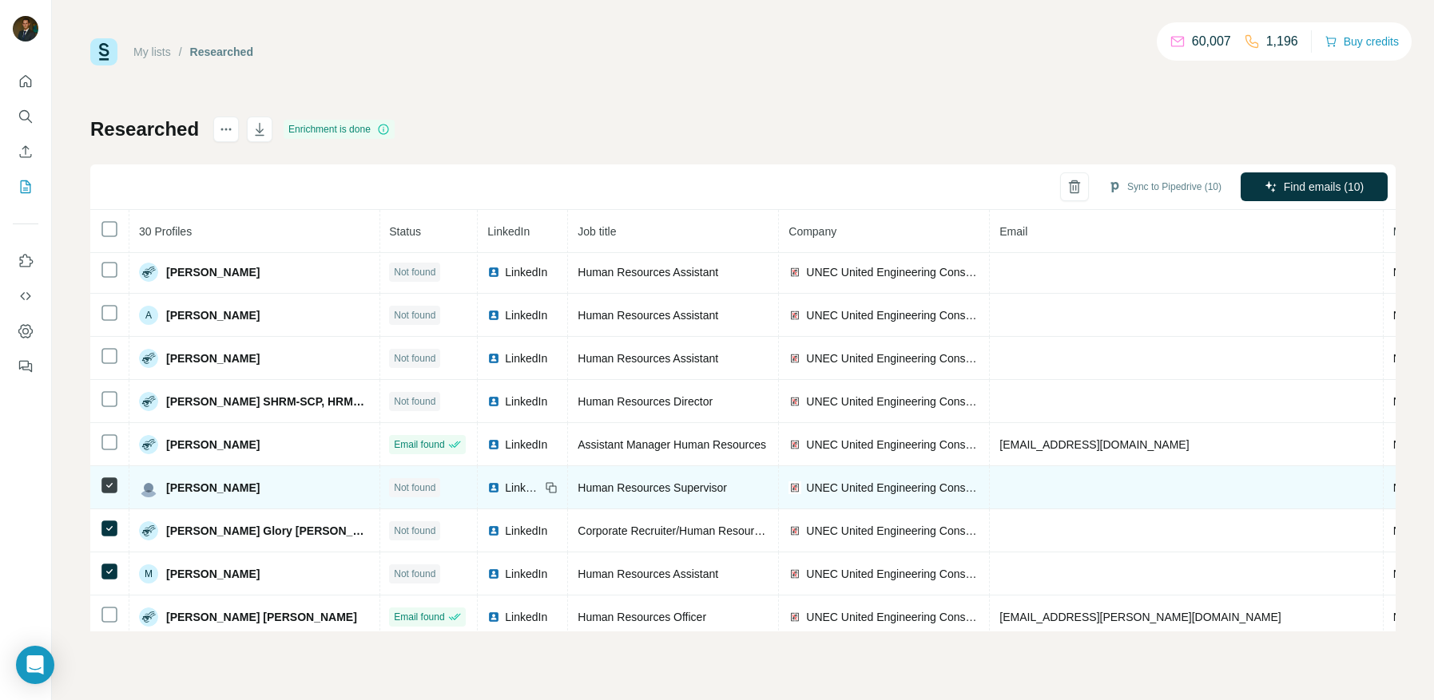
scroll to position [0, 1]
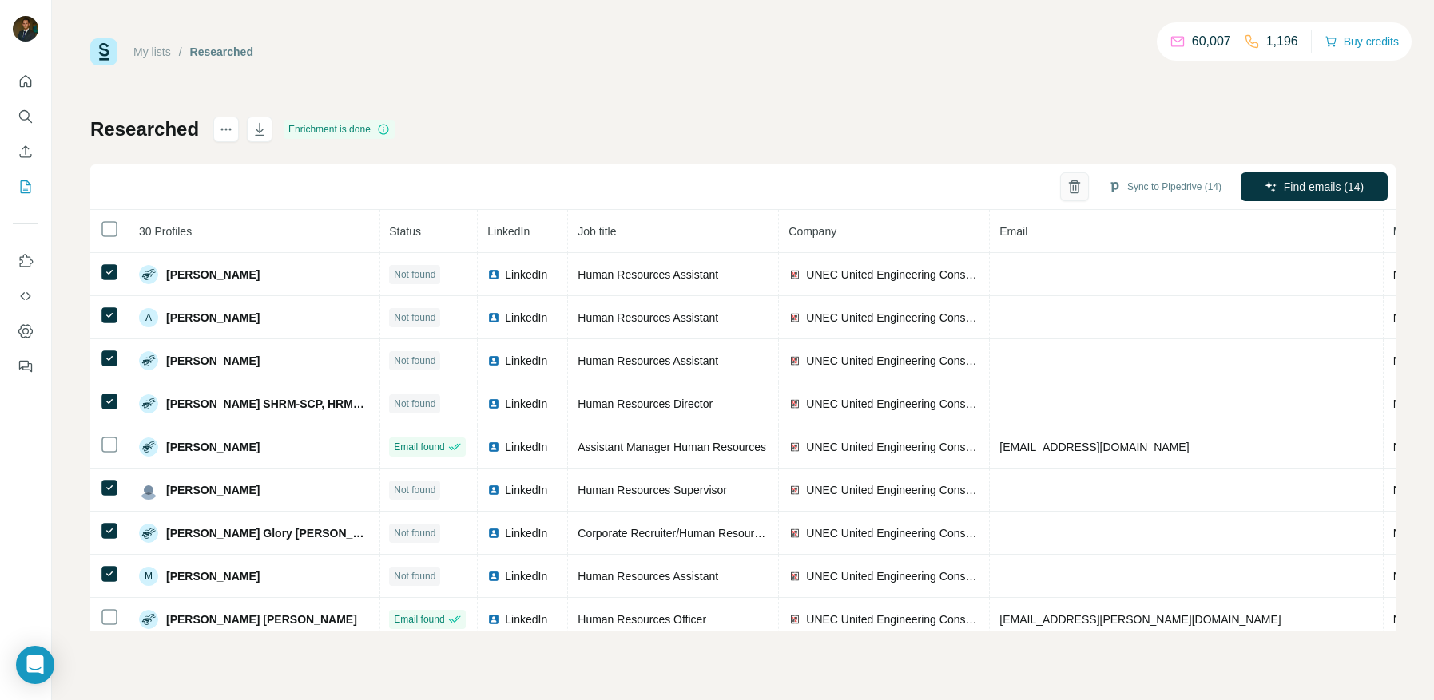
click at [1071, 188] on icon "button" at bounding box center [1074, 187] width 16 height 16
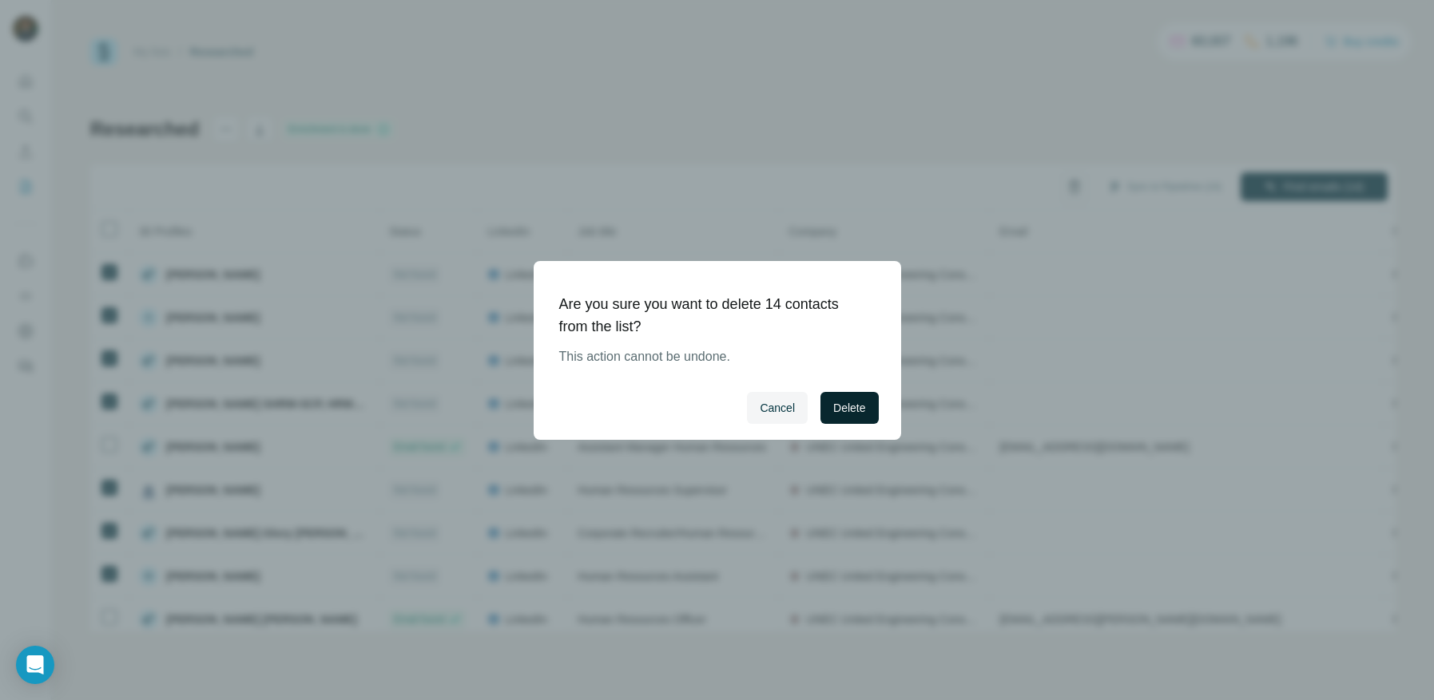
click at [854, 407] on span "Delete" at bounding box center [849, 408] width 32 height 16
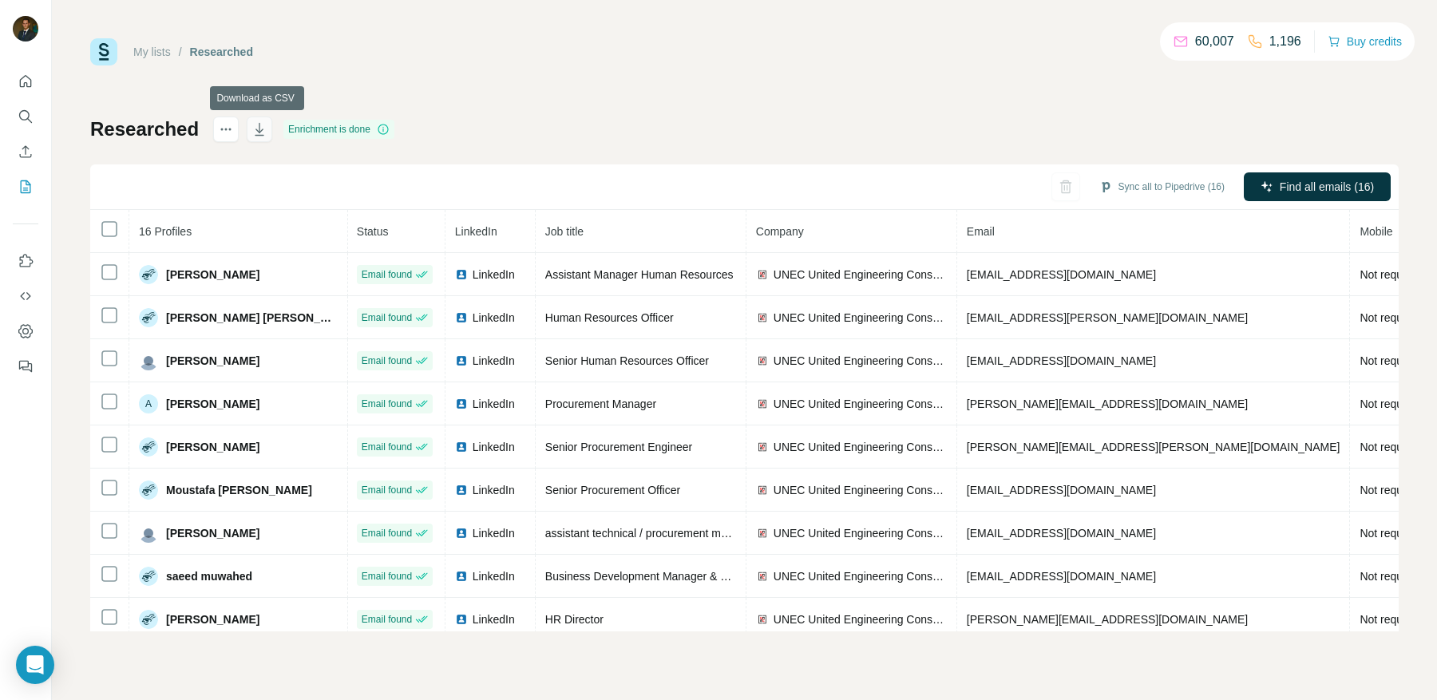
click at [258, 133] on icon "button" at bounding box center [260, 129] width 16 height 16
click at [24, 86] on icon "Quick start" at bounding box center [26, 81] width 16 height 16
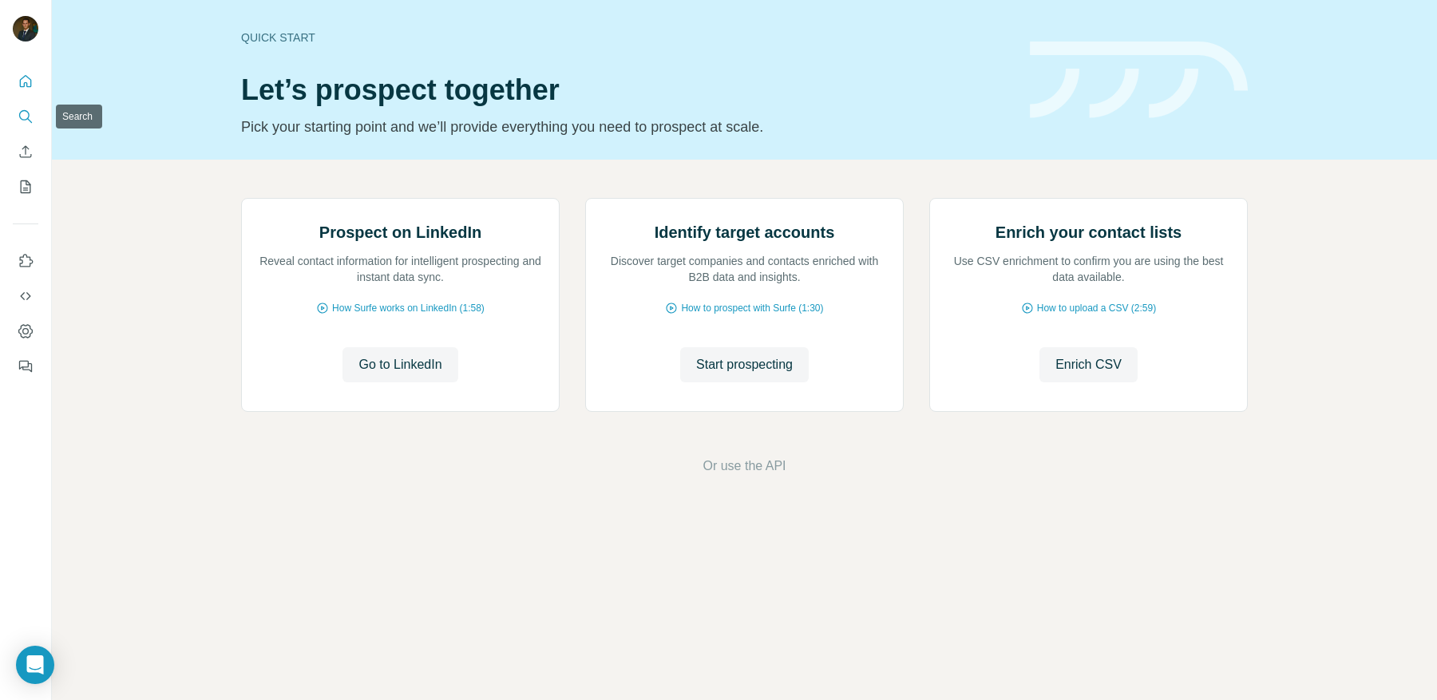
click at [25, 116] on icon "Search" at bounding box center [26, 117] width 16 height 16
